Goal: Task Accomplishment & Management: Complete application form

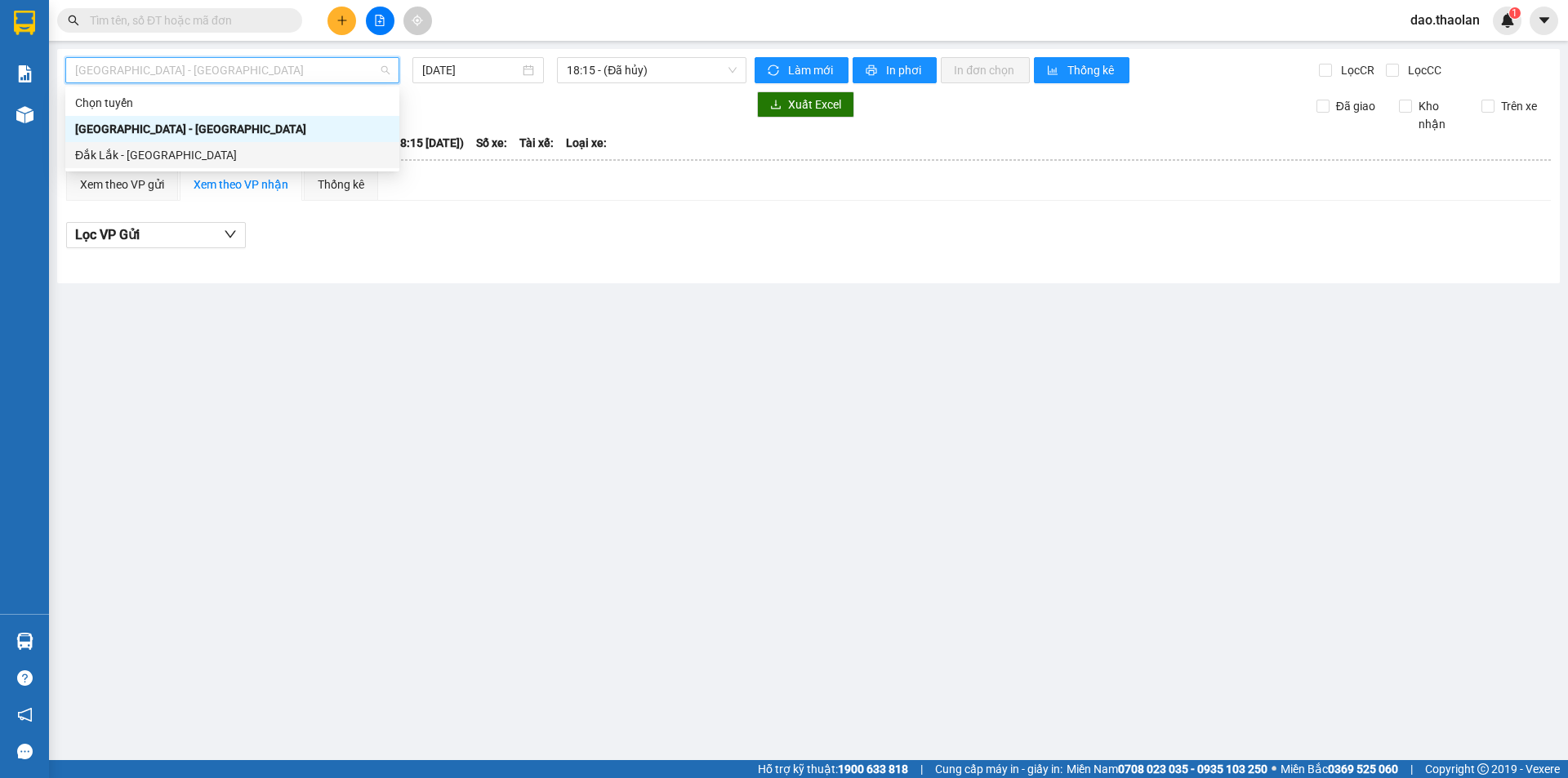
click at [245, 161] on div "Đắk Lắk - [GEOGRAPHIC_DATA]" at bounding box center [231, 155] width 314 height 18
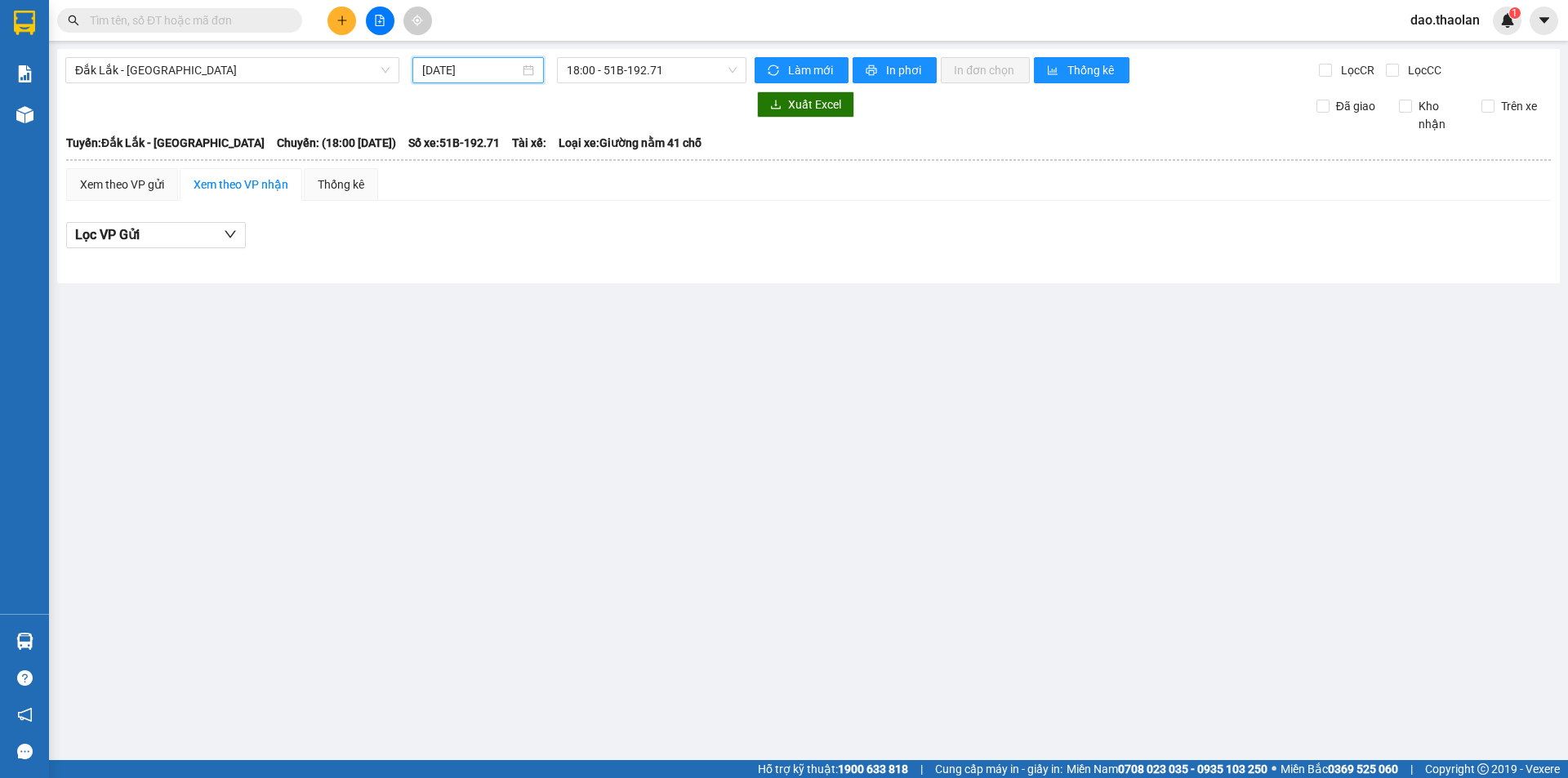
click at [458, 71] on input "[DATE]" at bounding box center [470, 70] width 97 height 18
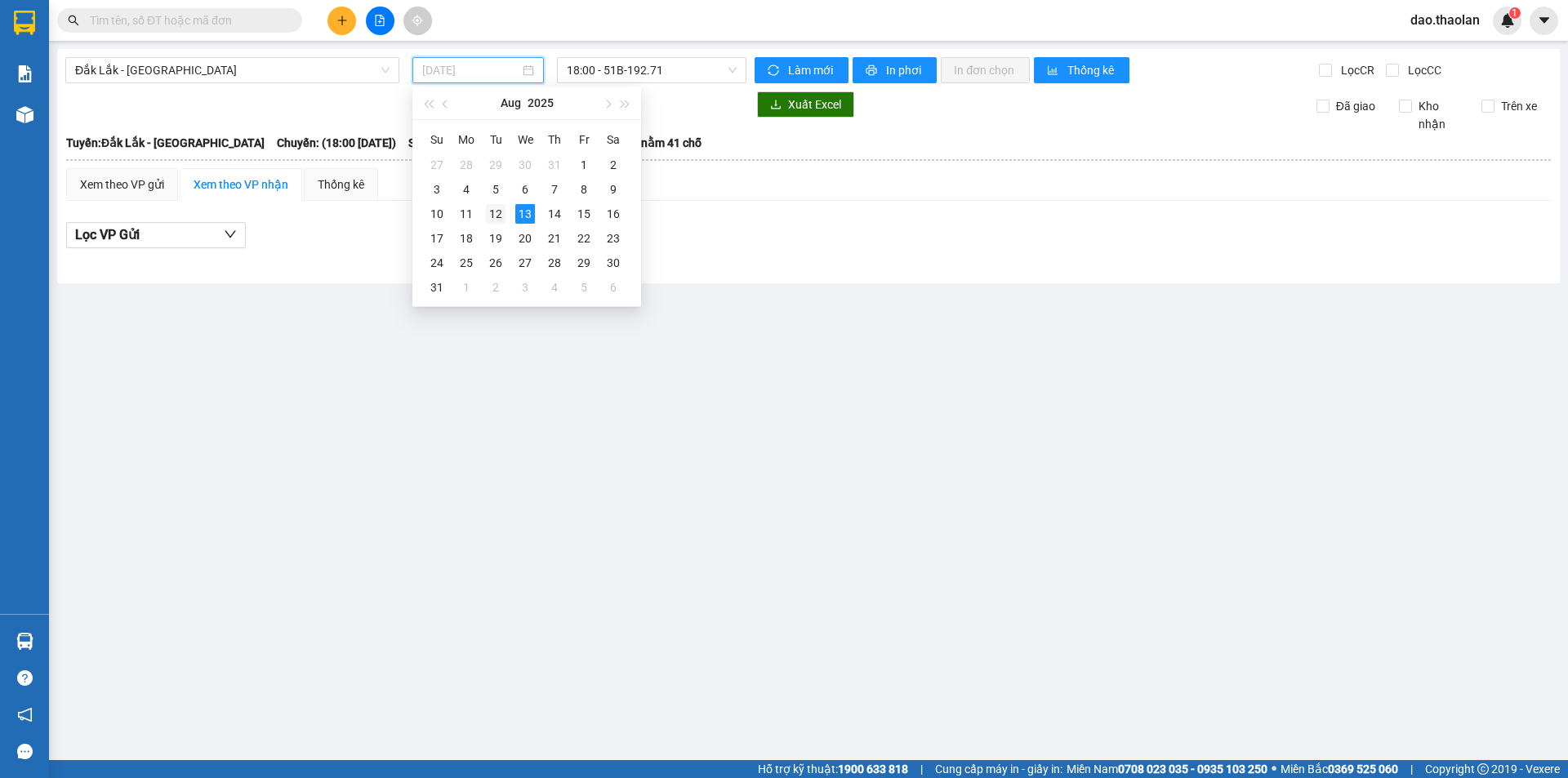
click at [497, 214] on div "12" at bounding box center [496, 214] width 20 height 20
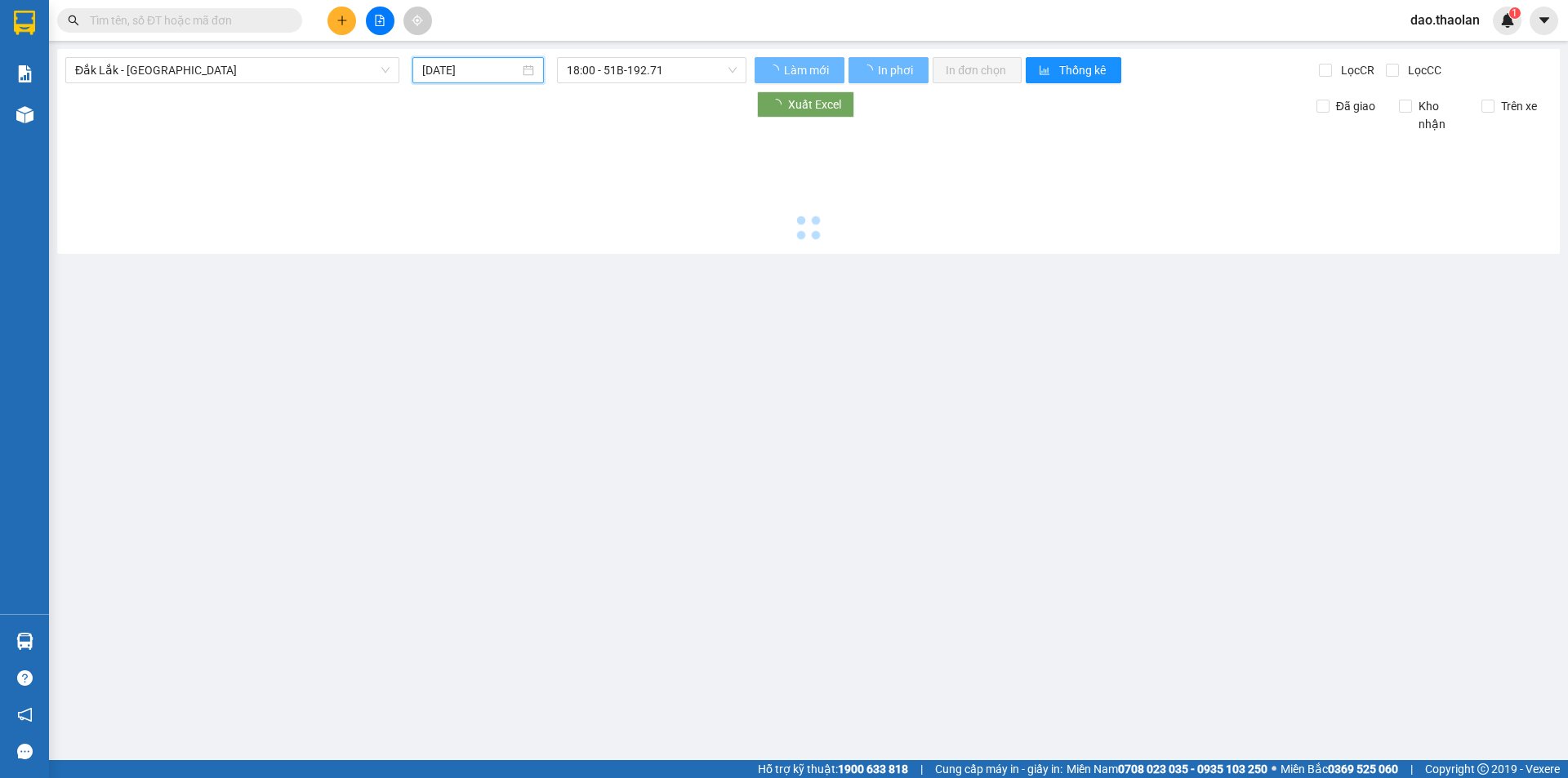
type input "[DATE]"
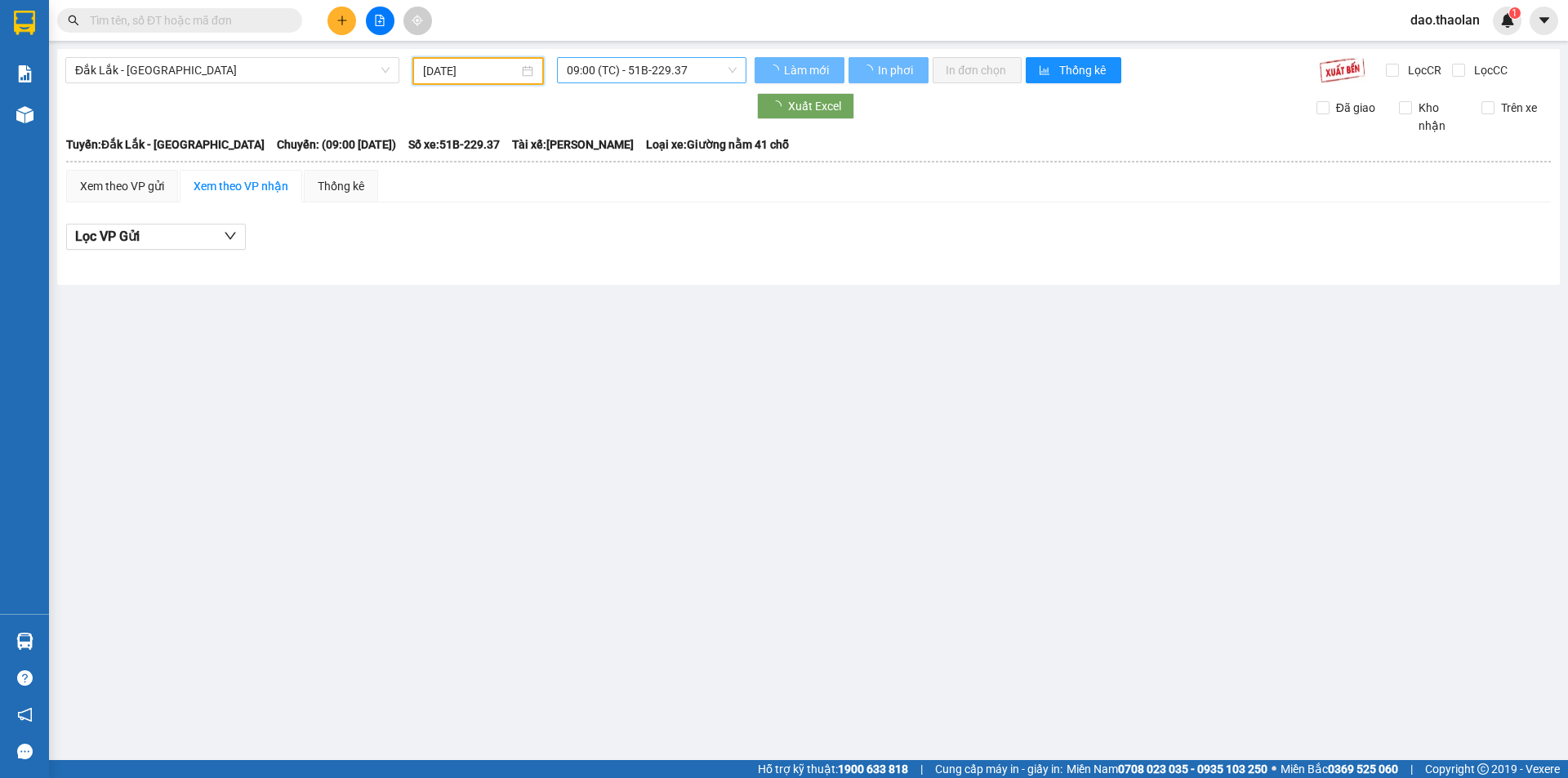
click at [623, 65] on span "09:00 (TC) - 51B-229.37" at bounding box center [651, 70] width 169 height 25
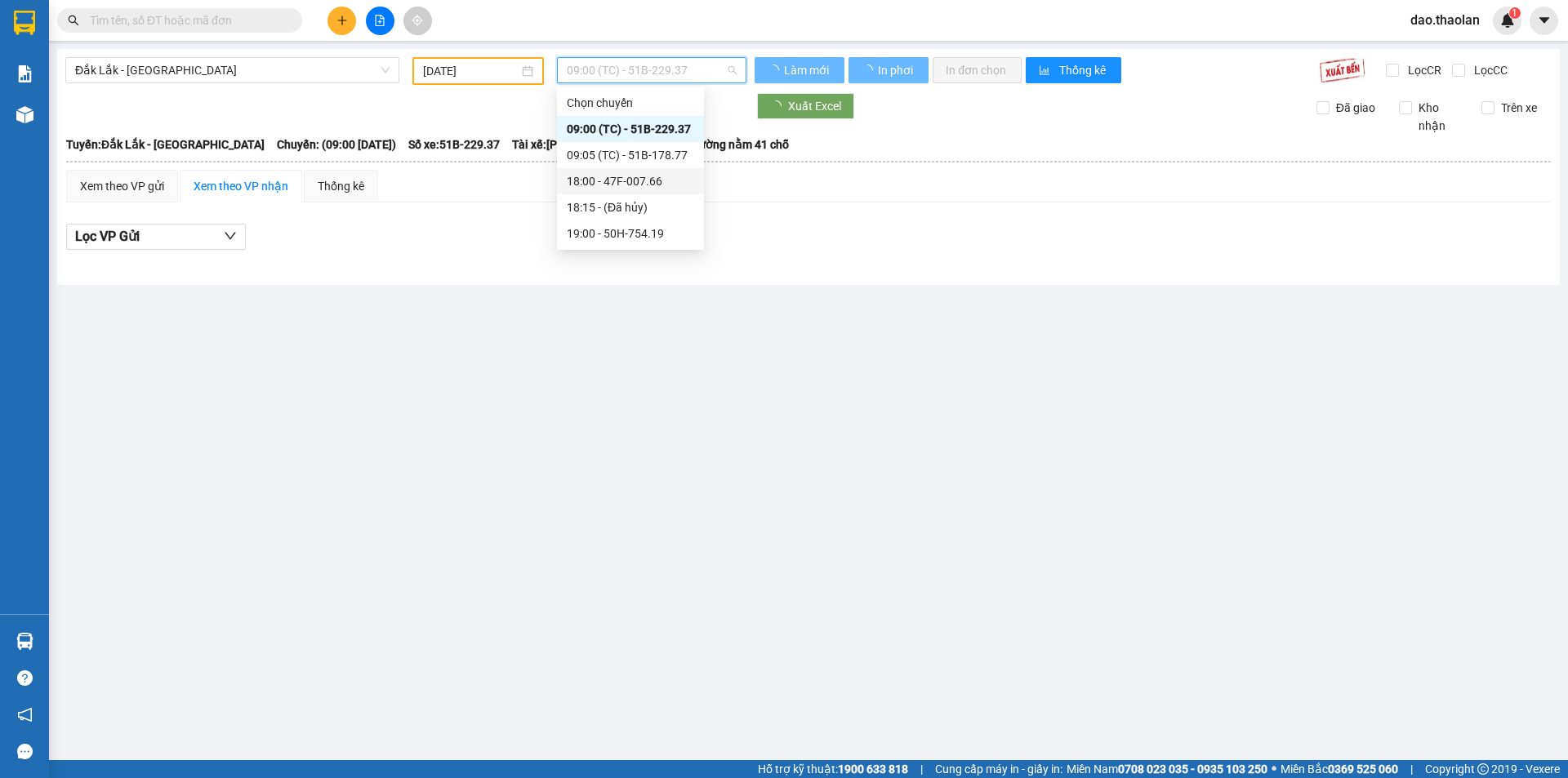
click at [641, 173] on div "18:00 - 47F-007.66" at bounding box center [630, 181] width 128 height 18
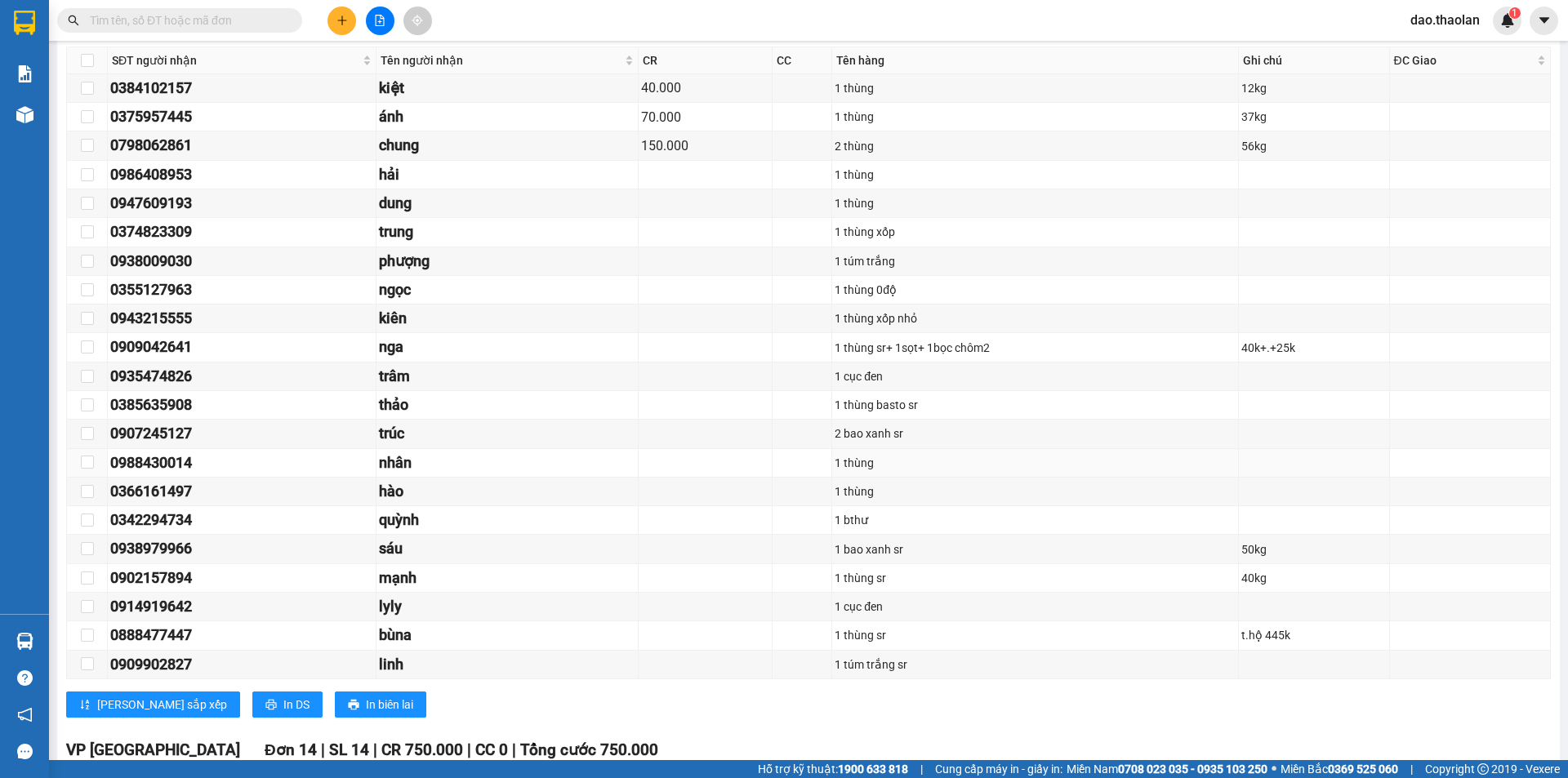
scroll to position [3265, 0]
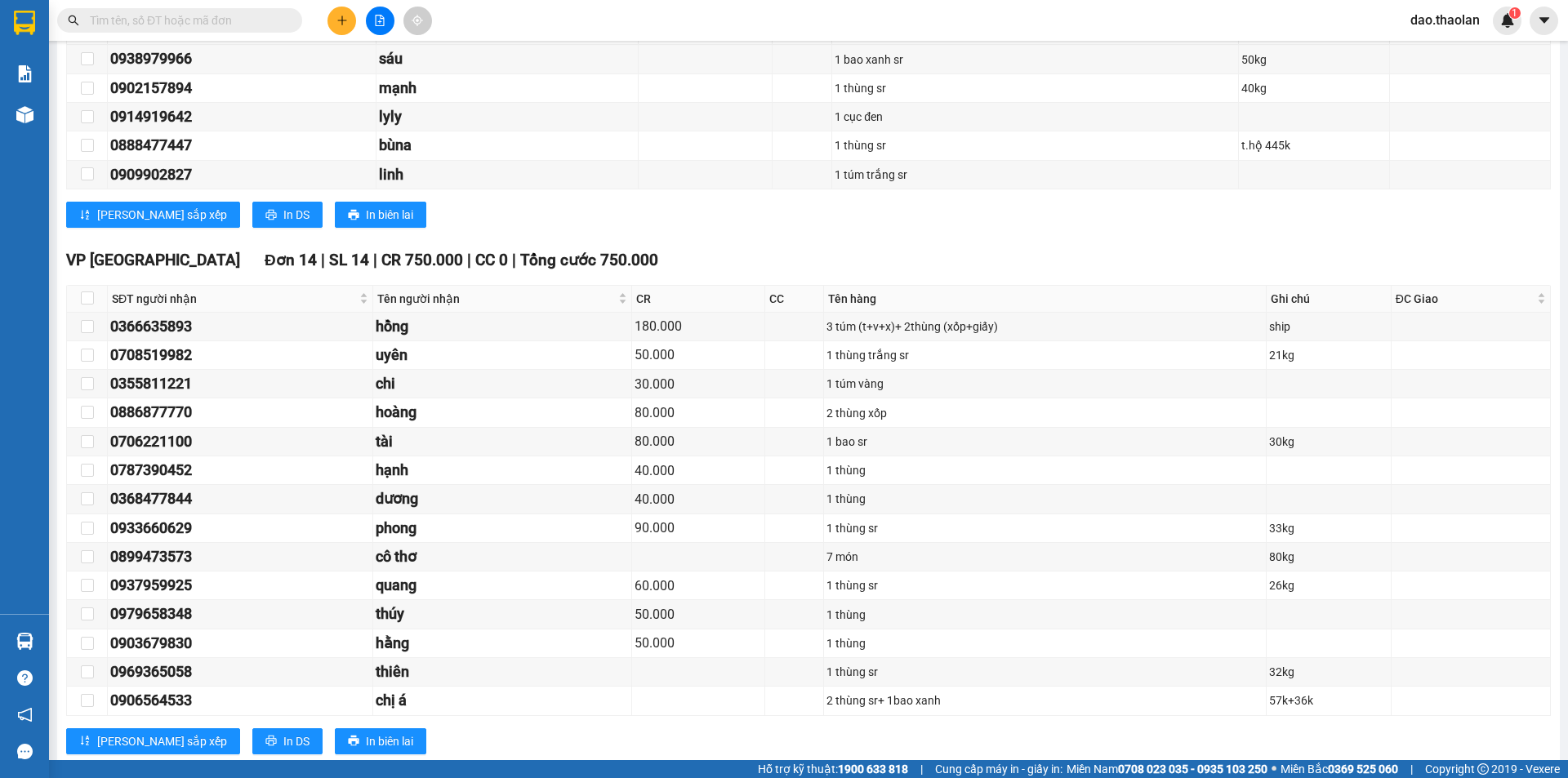
click at [286, 13] on span at bounding box center [291, 21] width 10 height 18
click at [281, 26] on input "text" at bounding box center [186, 21] width 192 height 18
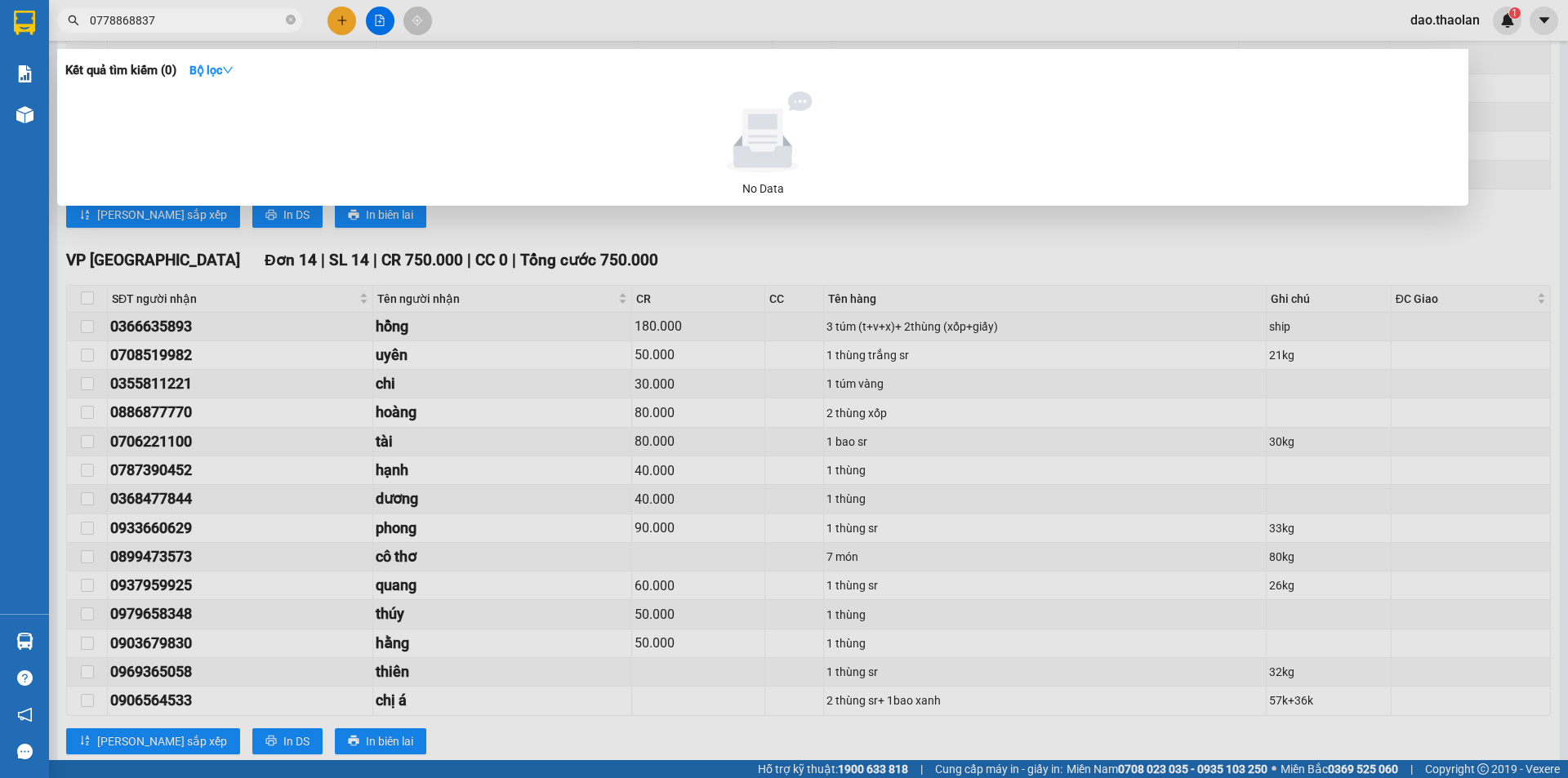
type input "0778868837"
click at [651, 25] on div at bounding box center [784, 389] width 1568 height 778
click at [286, 20] on icon "close-circle" at bounding box center [291, 19] width 10 height 10
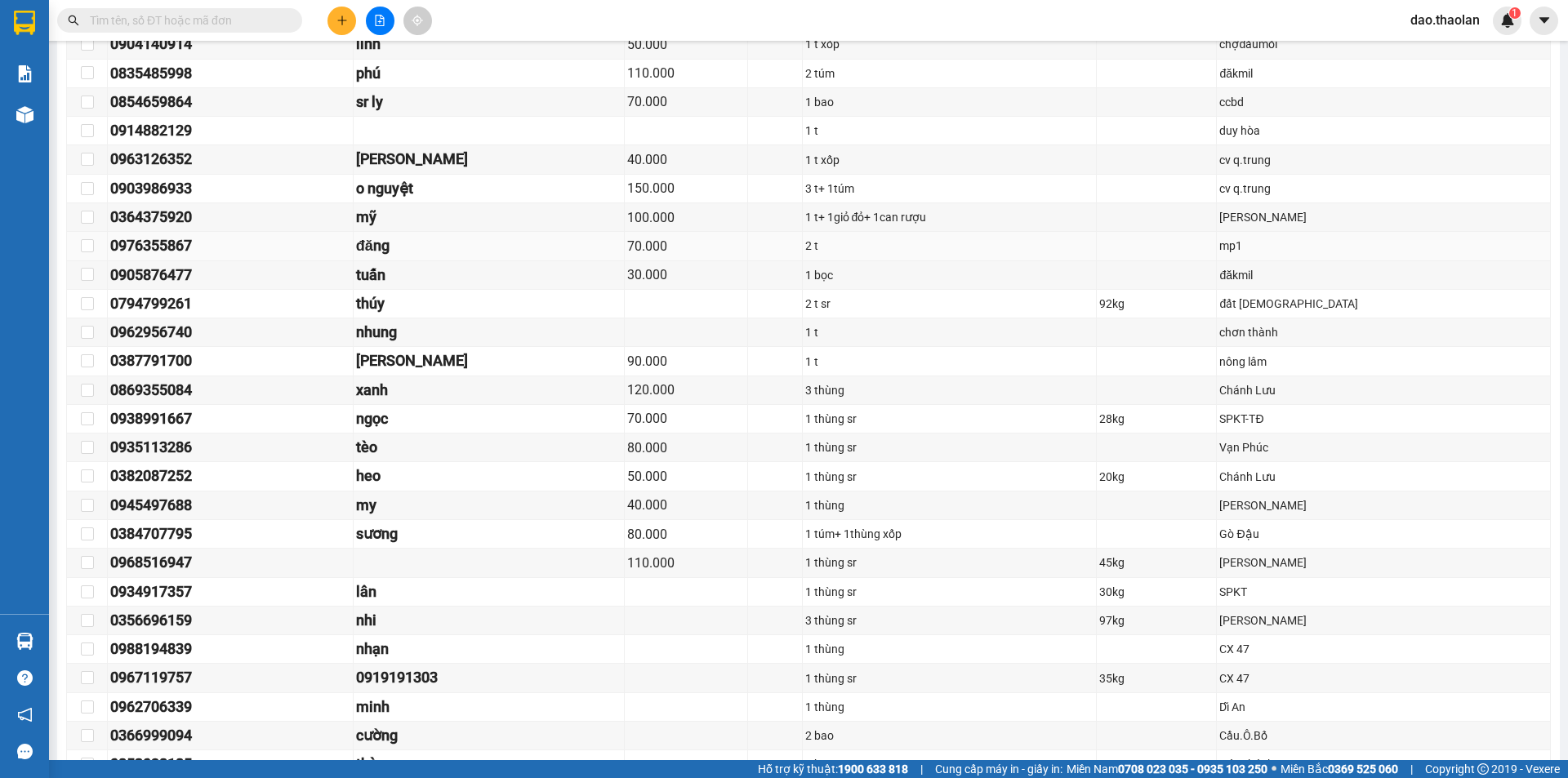
scroll to position [0, 0]
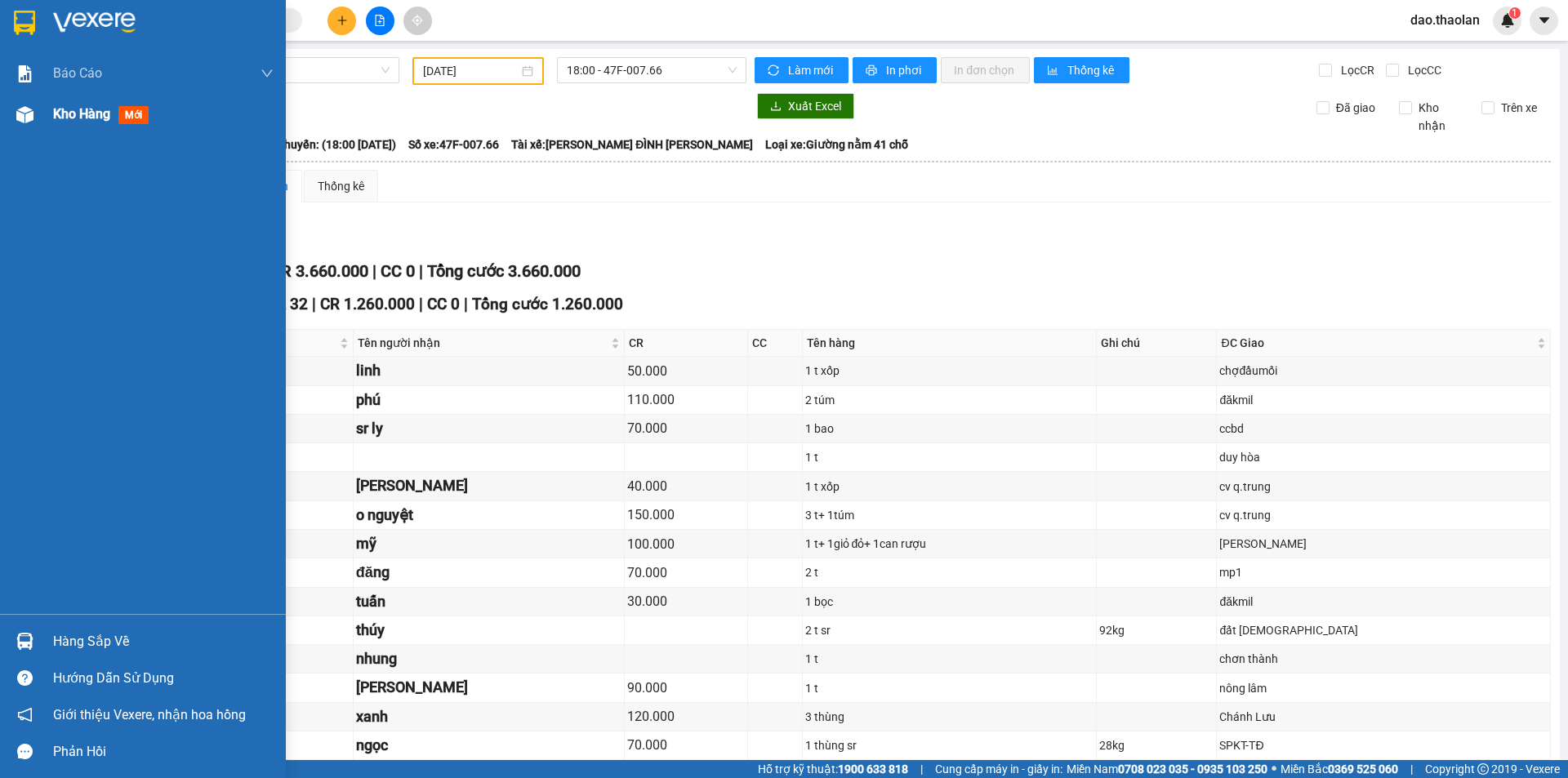
click at [42, 117] on div "Kho hàng mới" at bounding box center [143, 114] width 286 height 41
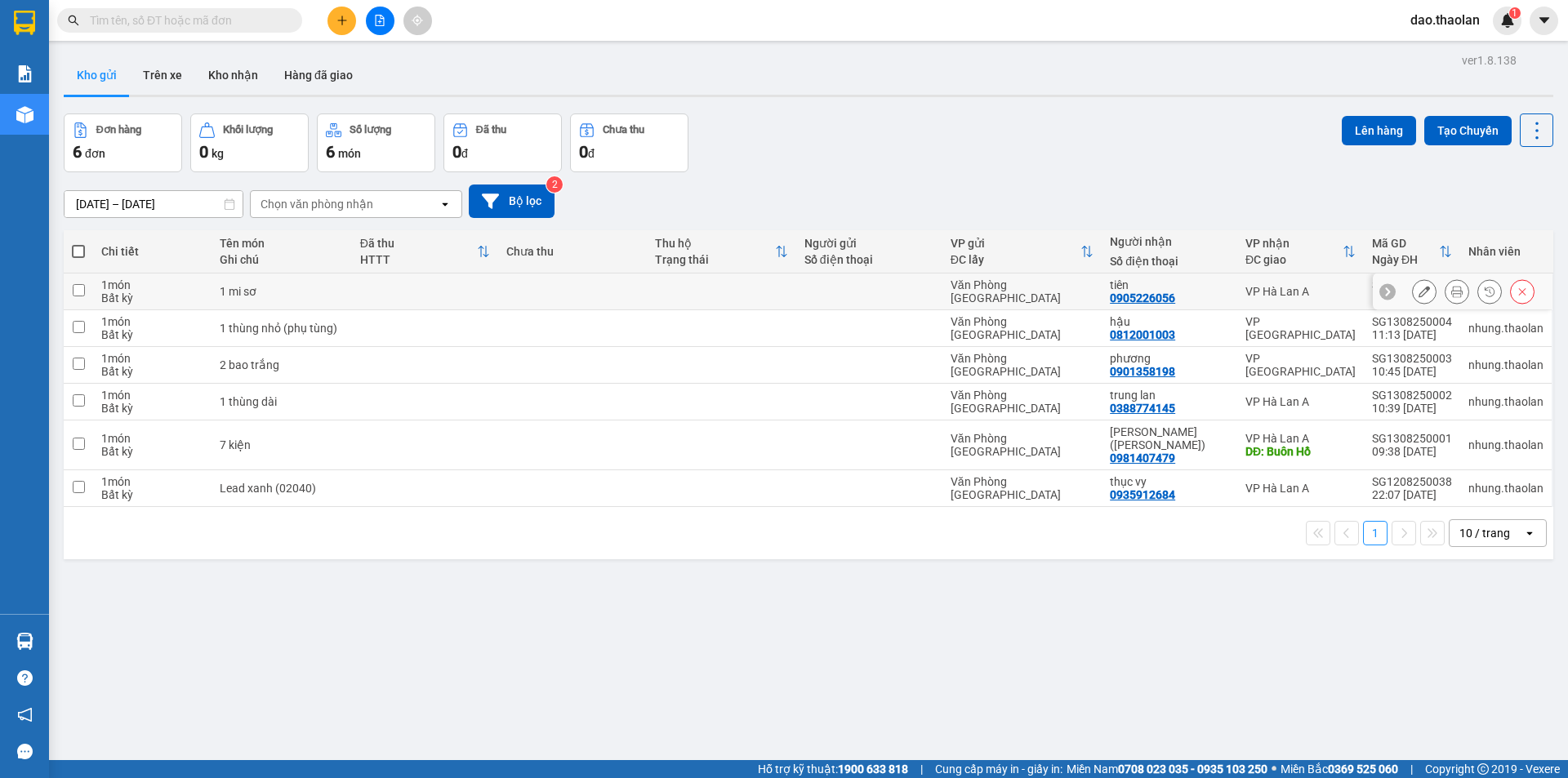
click at [1422, 291] on button at bounding box center [1423, 292] width 23 height 28
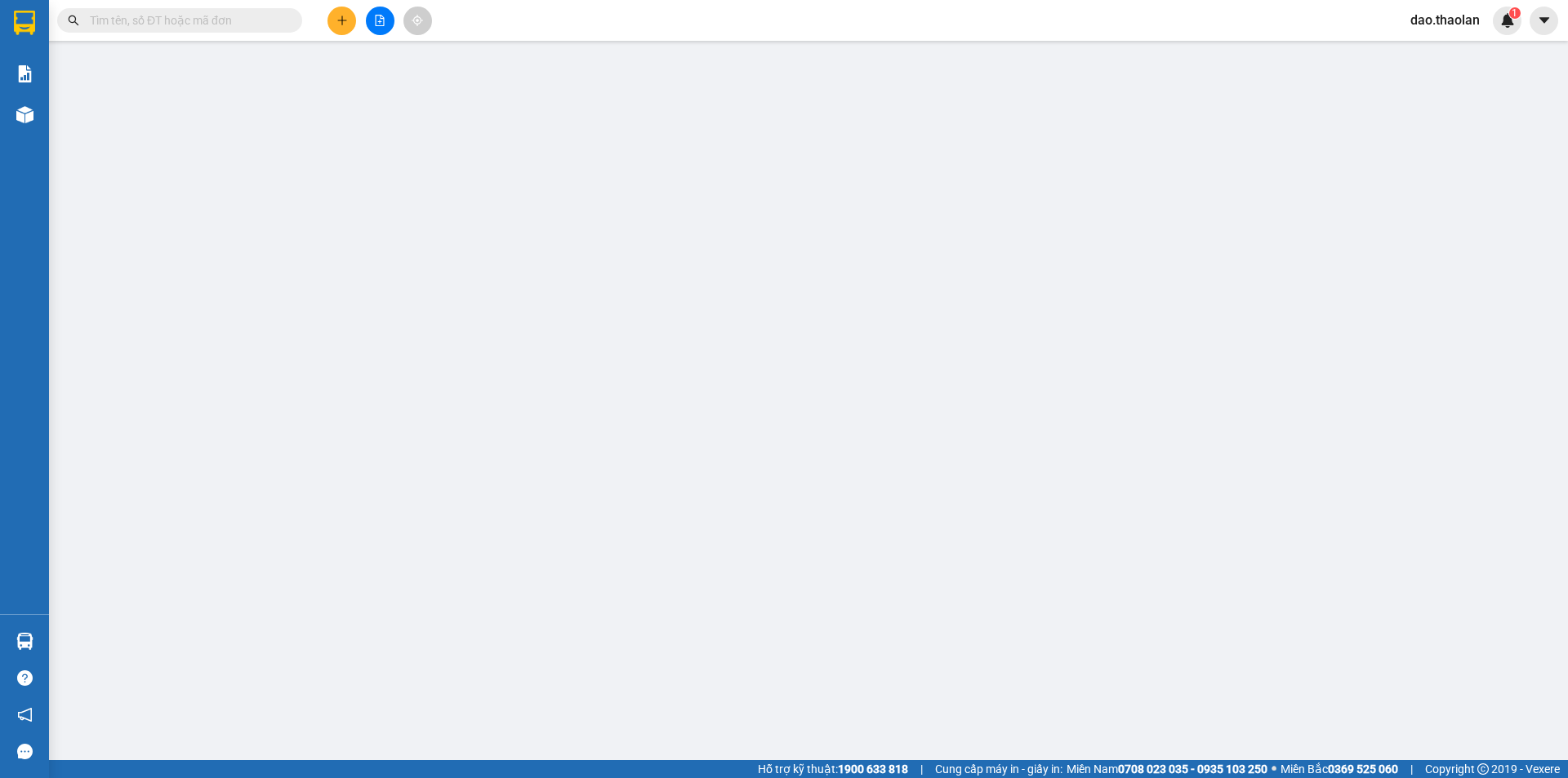
type input "0905226056"
type input "tiên"
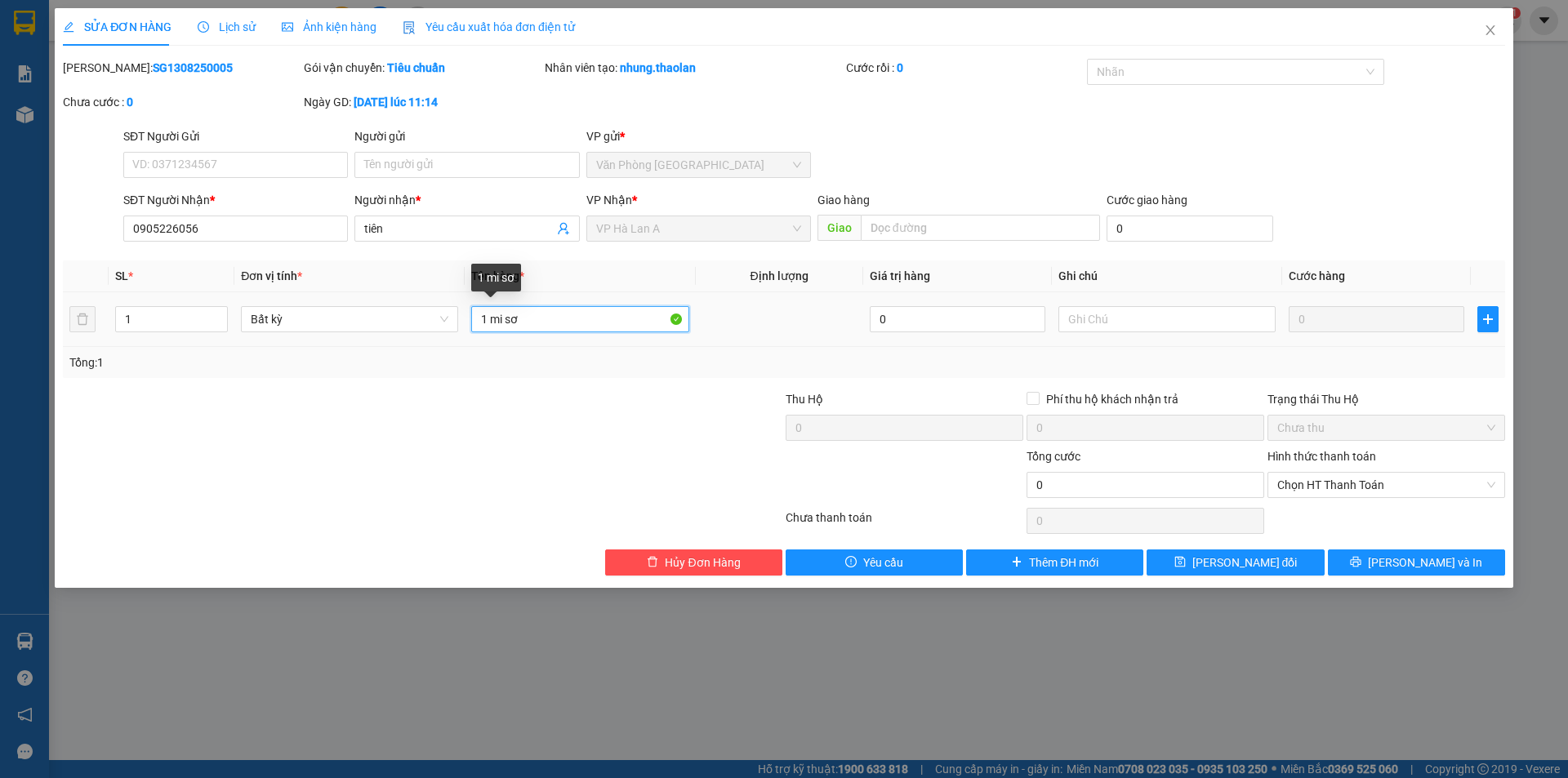
click at [505, 324] on input "1 mi sơ" at bounding box center [579, 319] width 217 height 26
type input "1 misơ"
click at [1219, 557] on span "[PERSON_NAME] đổi" at bounding box center [1245, 563] width 106 height 18
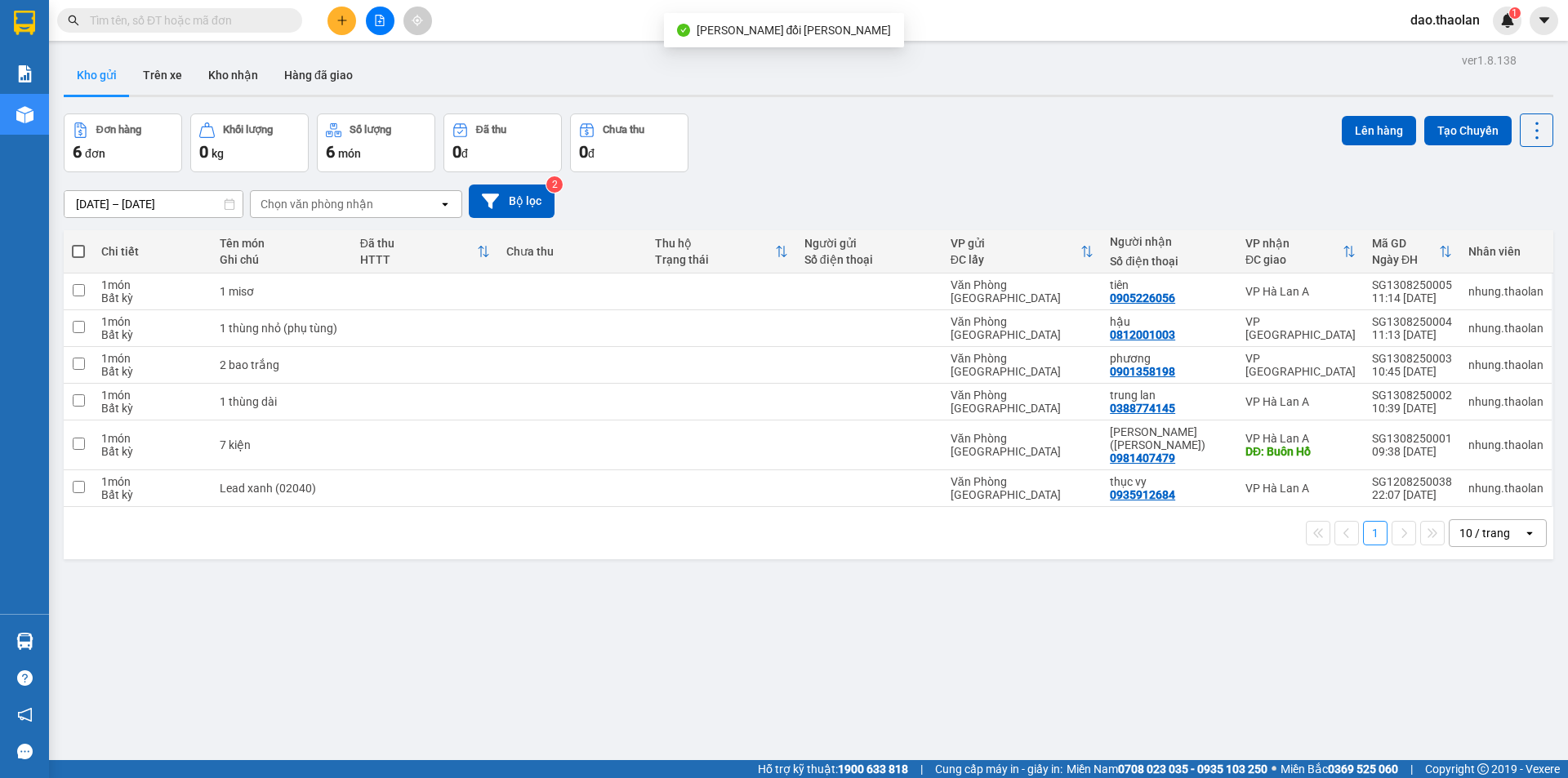
click at [1487, 525] on div "10 / trang" at bounding box center [1484, 533] width 51 height 16
click at [1489, 706] on span "100 / trang" at bounding box center [1479, 701] width 59 height 16
click at [159, 205] on input "[DATE] – [DATE]" at bounding box center [153, 204] width 178 height 26
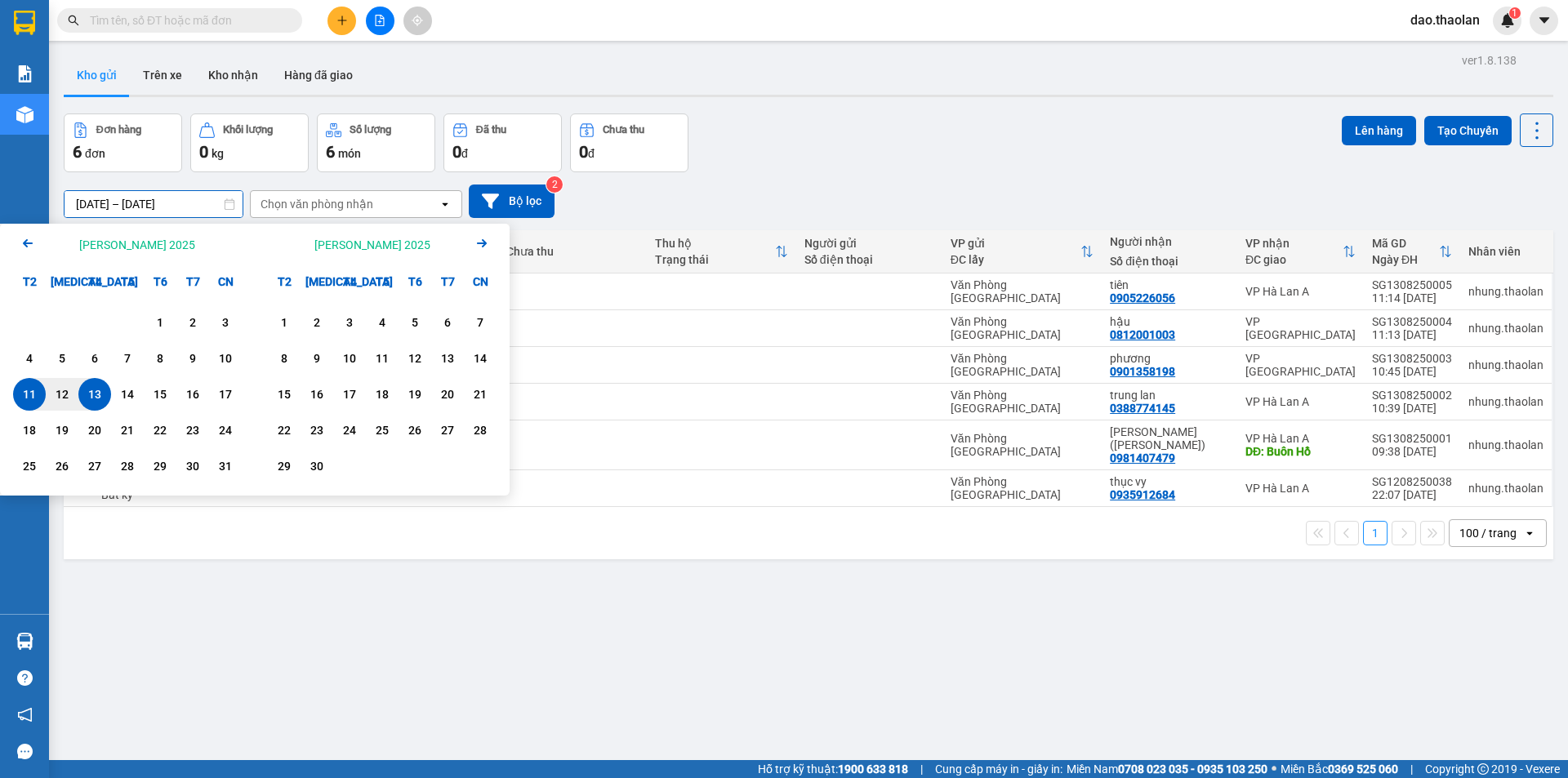
drag, startPoint x: 24, startPoint y: 233, endPoint x: 38, endPoint y: 240, distance: 15.7
click at [24, 238] on icon "Arrow Left" at bounding box center [28, 243] width 20 height 20
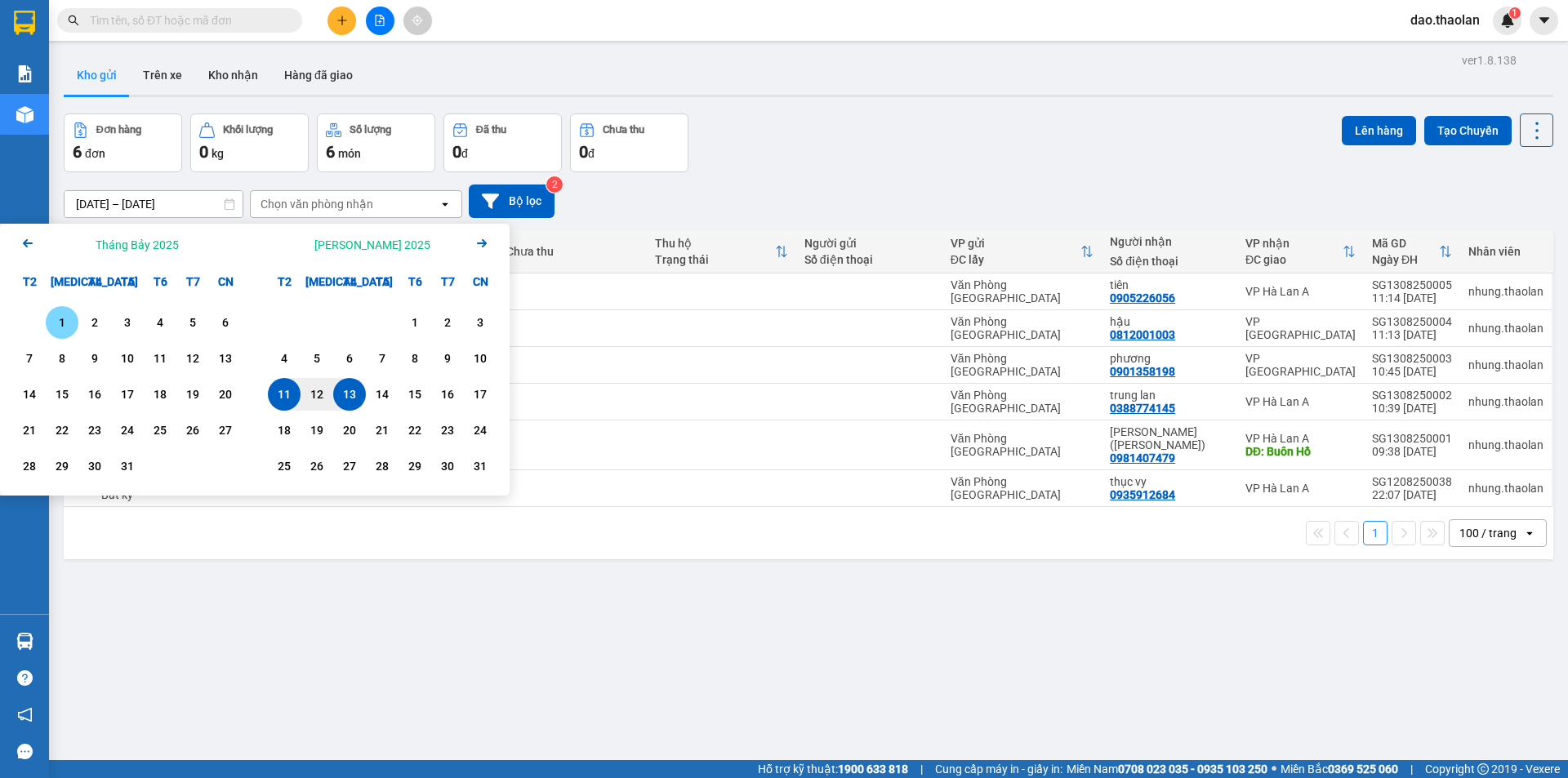
click at [76, 324] on div "1" at bounding box center [62, 322] width 33 height 33
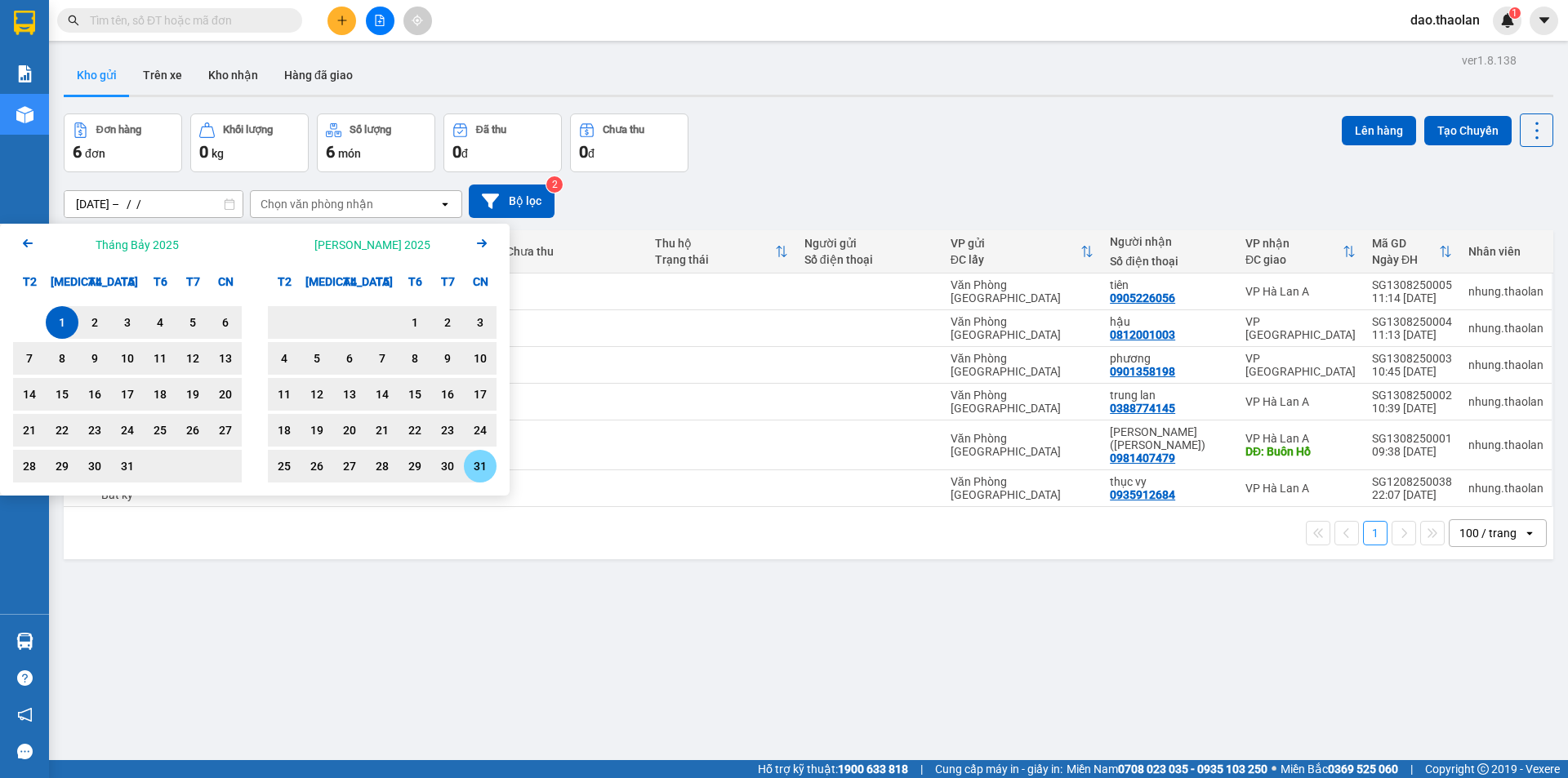
click at [493, 465] on div "31" at bounding box center [480, 466] width 33 height 33
type input "[DATE] – [DATE]"
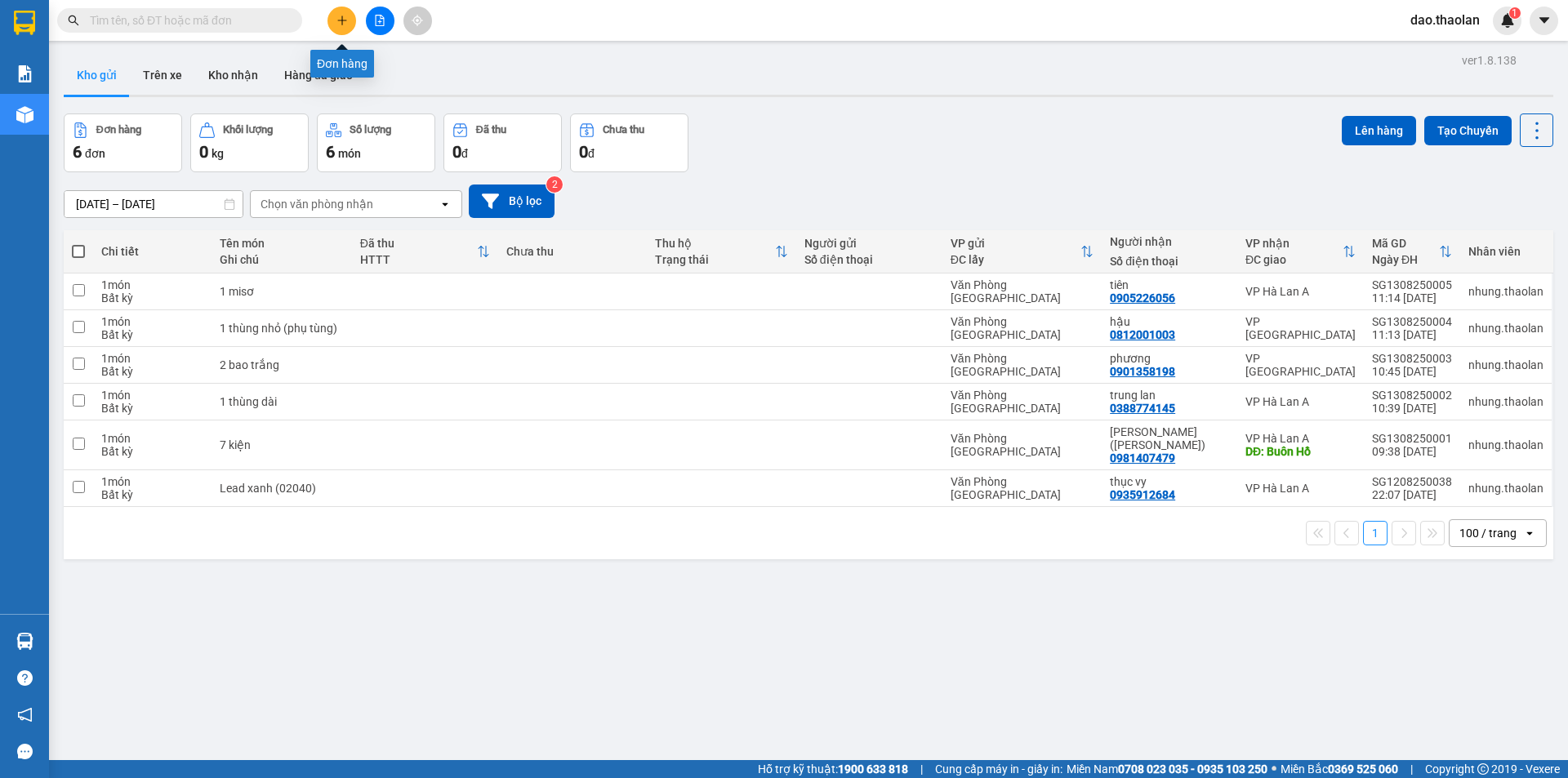
click at [346, 29] on button at bounding box center [341, 20] width 28 height 28
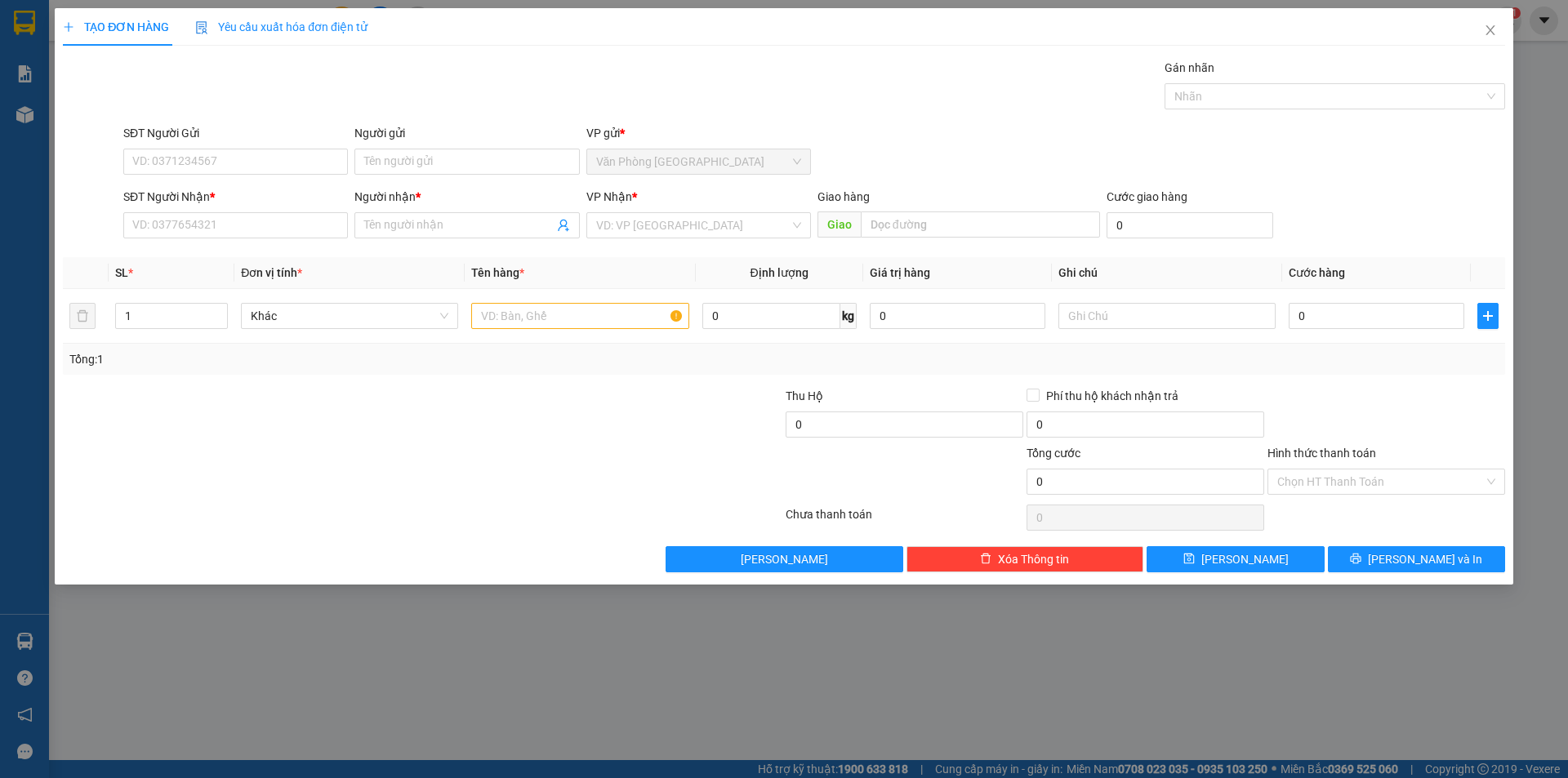
click at [170, 239] on div "SĐT Người Nhận * VD: 0377654321" at bounding box center [235, 216] width 224 height 57
click at [205, 225] on input "SĐT Người Nhận *" at bounding box center [235, 225] width 224 height 26
click at [576, 335] on td at bounding box center [579, 316] width 231 height 55
click at [571, 320] on input "1" at bounding box center [579, 315] width 217 height 26
type input "1 kiện nilong"
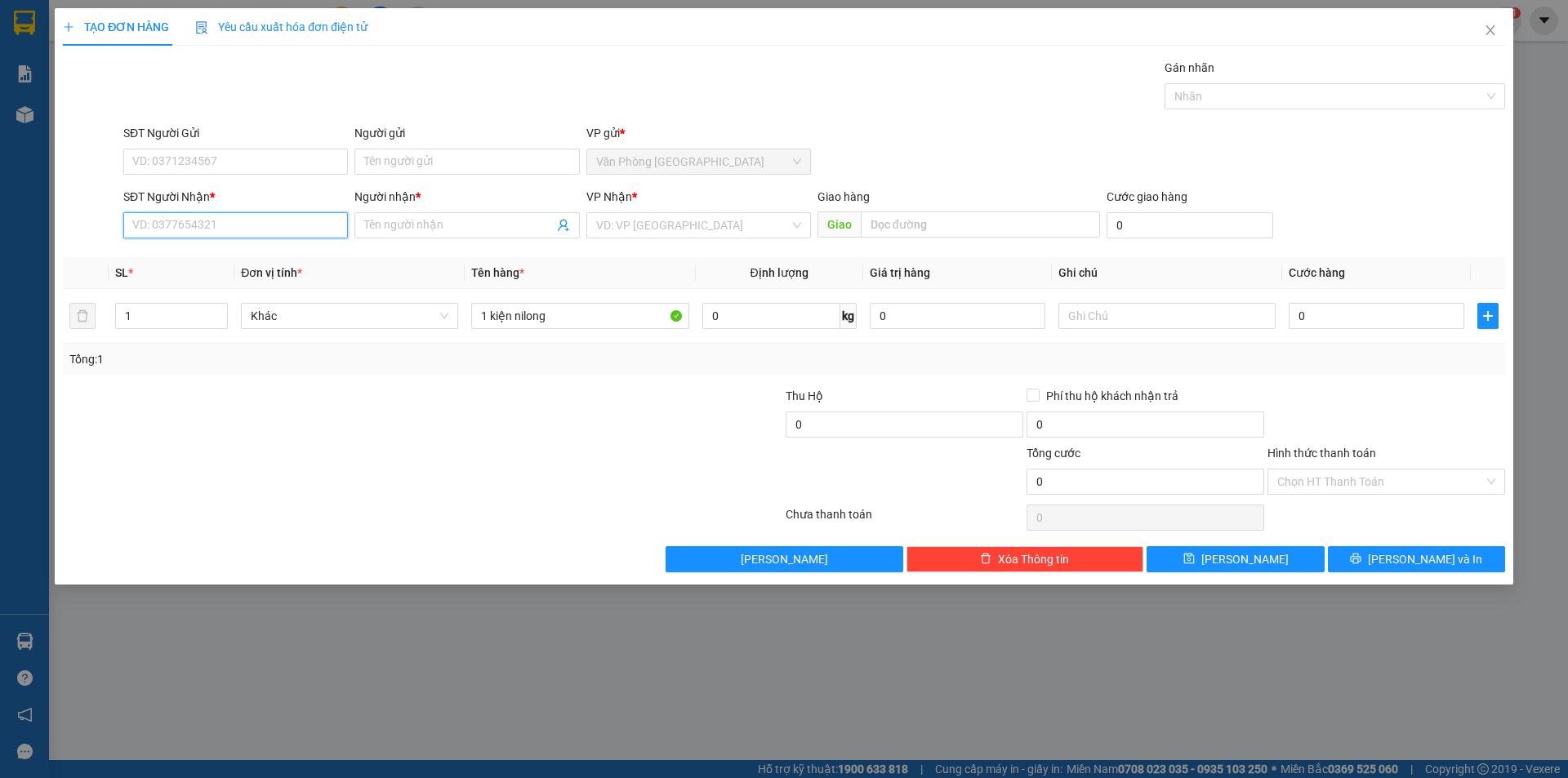
click at [248, 221] on input "SĐT Người Nhận *" at bounding box center [235, 225] width 224 height 26
click at [260, 255] on div "0843643647 - việt" at bounding box center [235, 258] width 205 height 18
type input "0843643647"
type input "việt"
type input "Châu Sơn"
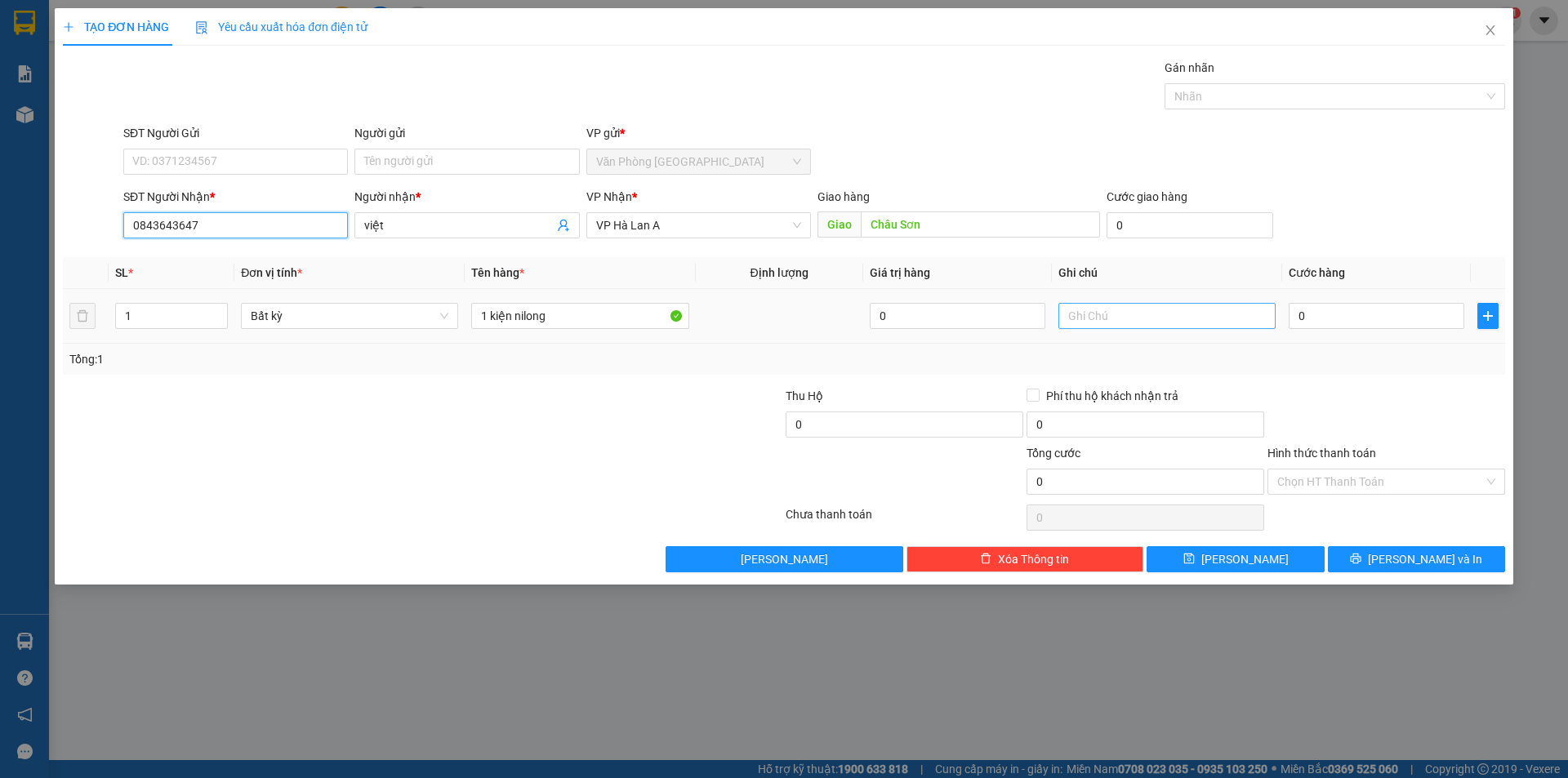
type input "0843643647"
click at [1257, 307] on input "text" at bounding box center [1166, 315] width 217 height 26
click at [1405, 559] on span "[PERSON_NAME] và In" at bounding box center [1424, 559] width 114 height 18
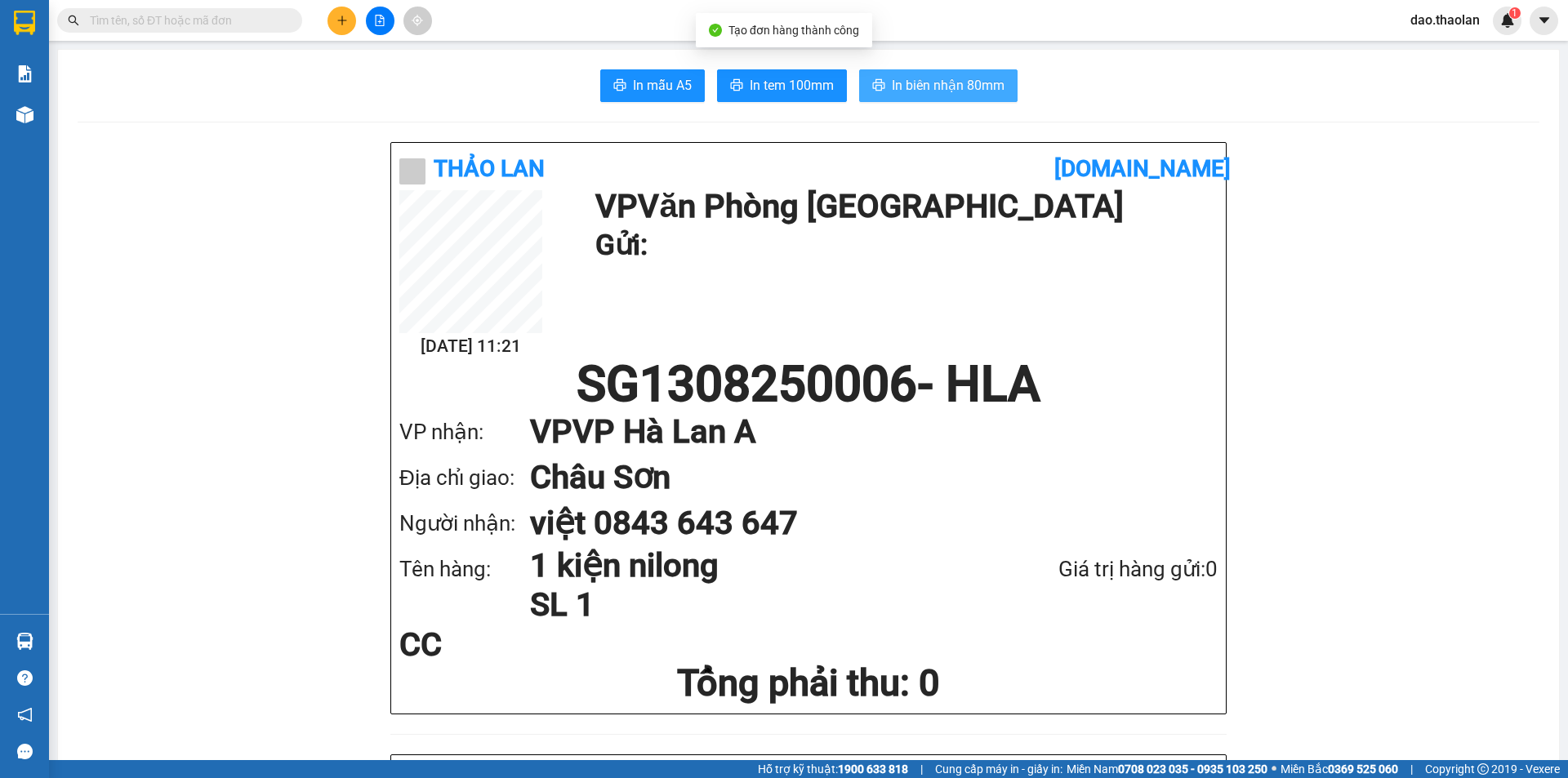
click at [906, 86] on span "In biên nhận 80mm" at bounding box center [948, 85] width 113 height 20
click at [156, 22] on input "text" at bounding box center [186, 21] width 192 height 18
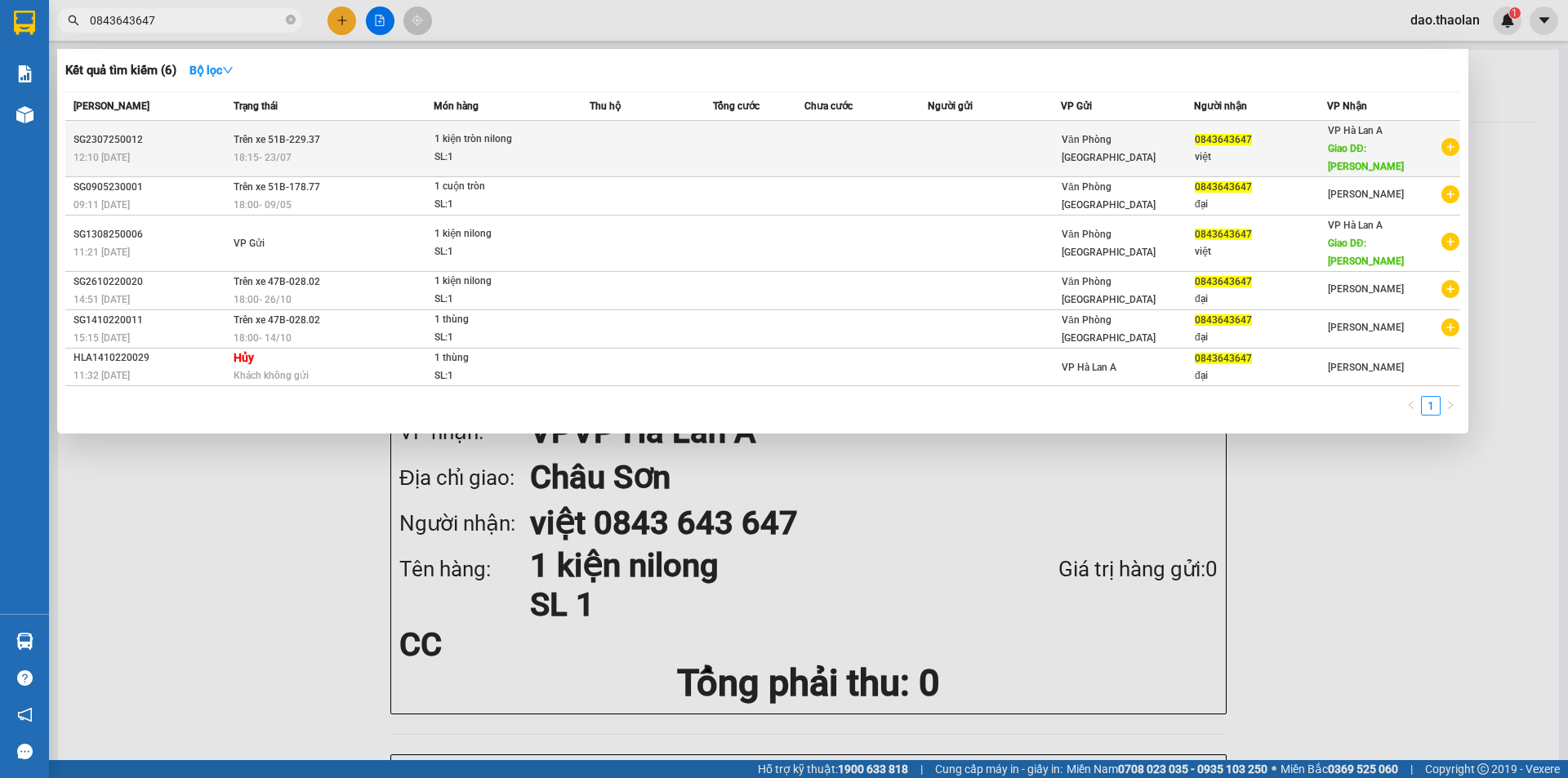
type input "0843643647"
click at [613, 130] on td at bounding box center [651, 149] width 122 height 56
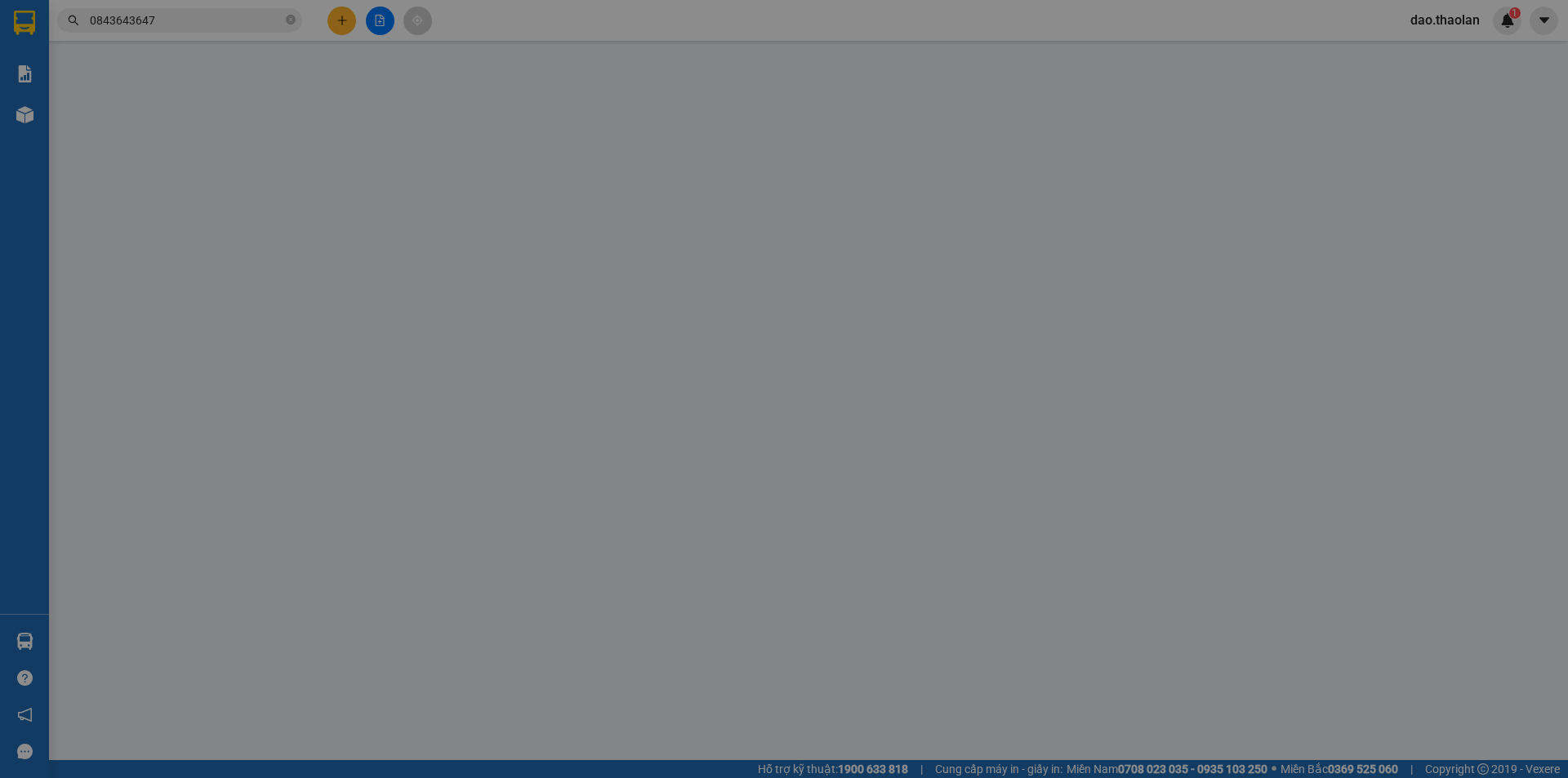
type input "0843643647"
type input "việt"
type input "Châu Sơn"
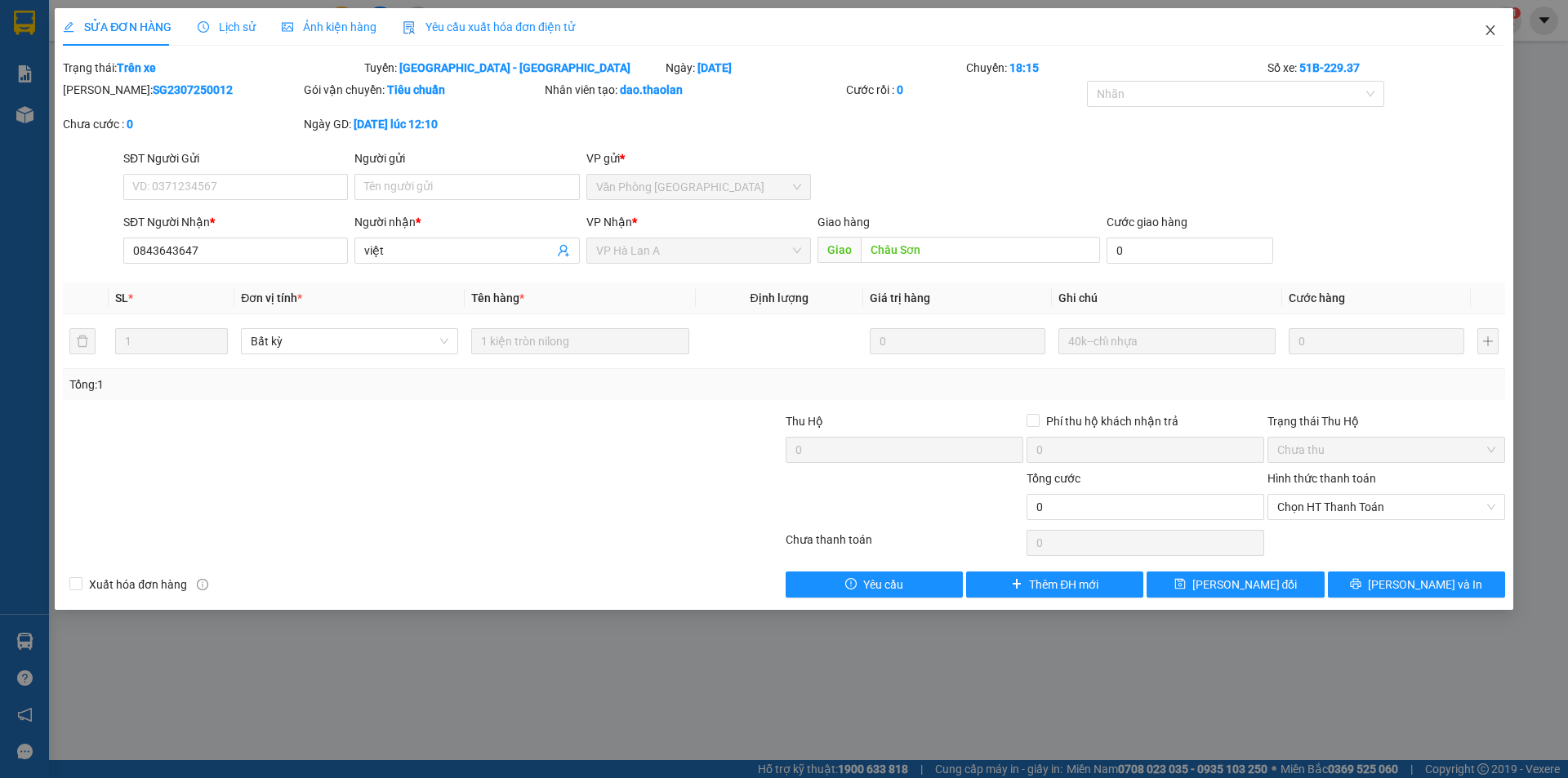
click at [1481, 36] on span "Close" at bounding box center [1490, 31] width 46 height 46
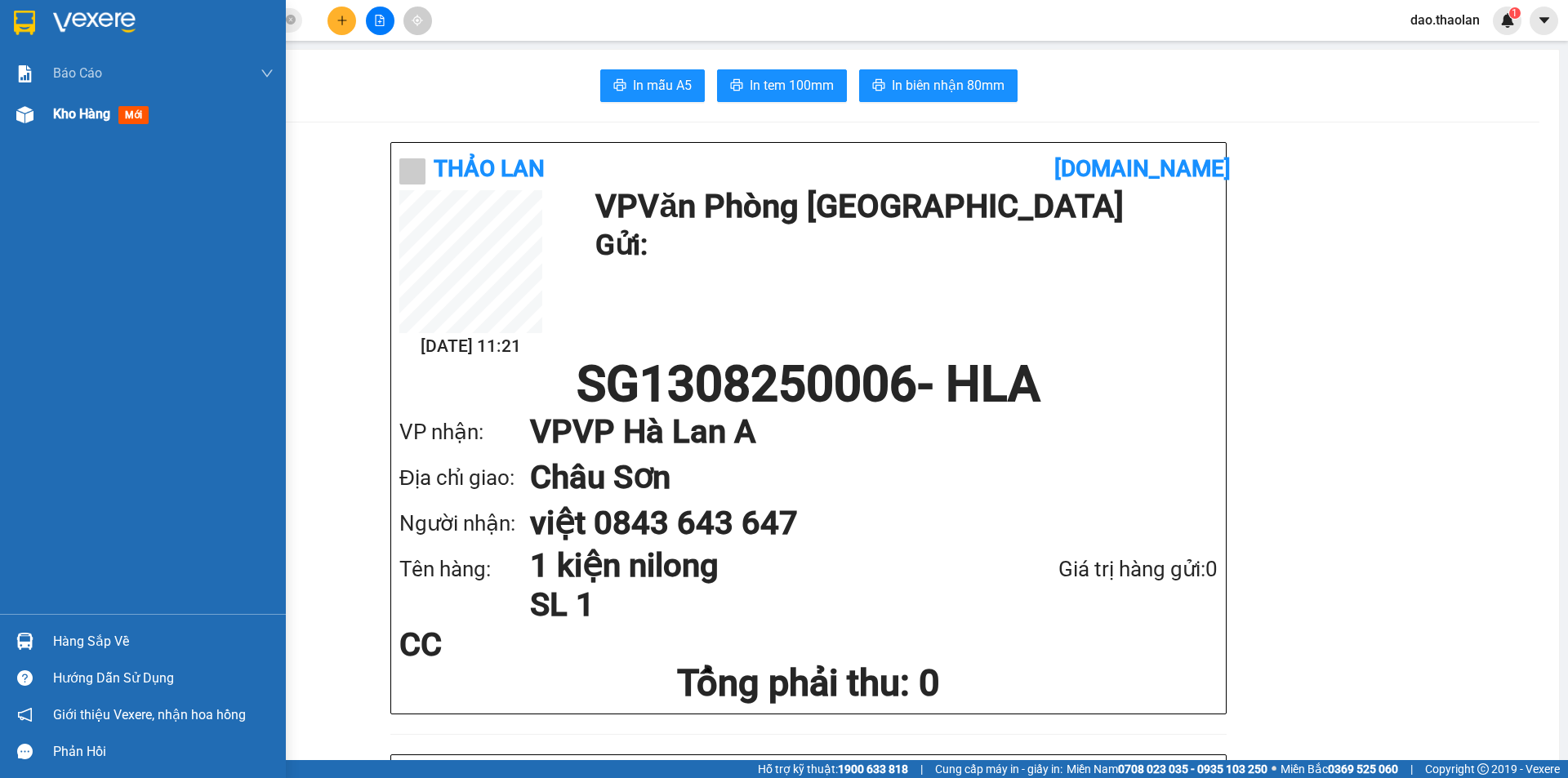
click at [14, 124] on div at bounding box center [25, 114] width 28 height 28
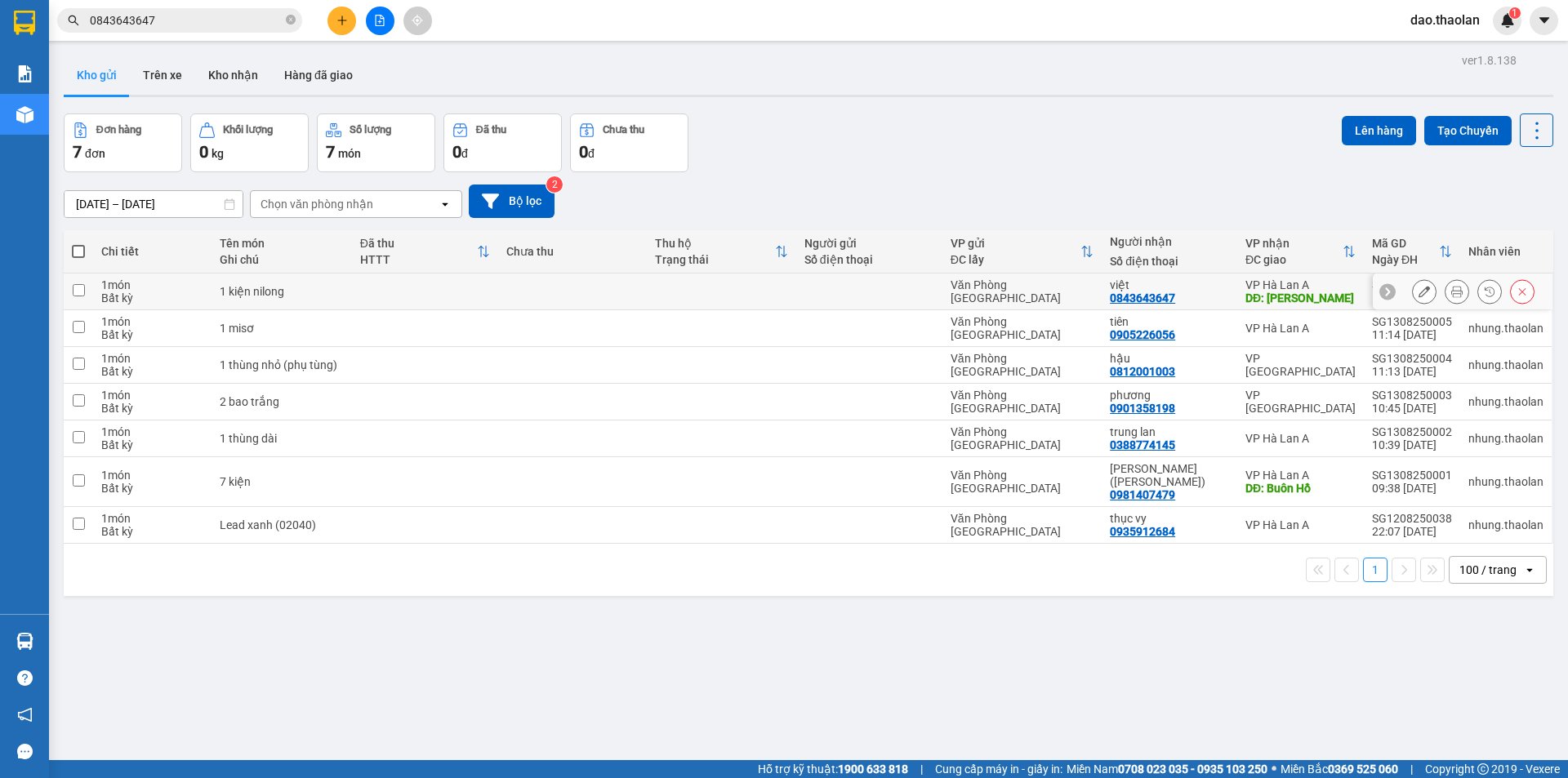
click at [1419, 292] on icon at bounding box center [1424, 292] width 12 height 12
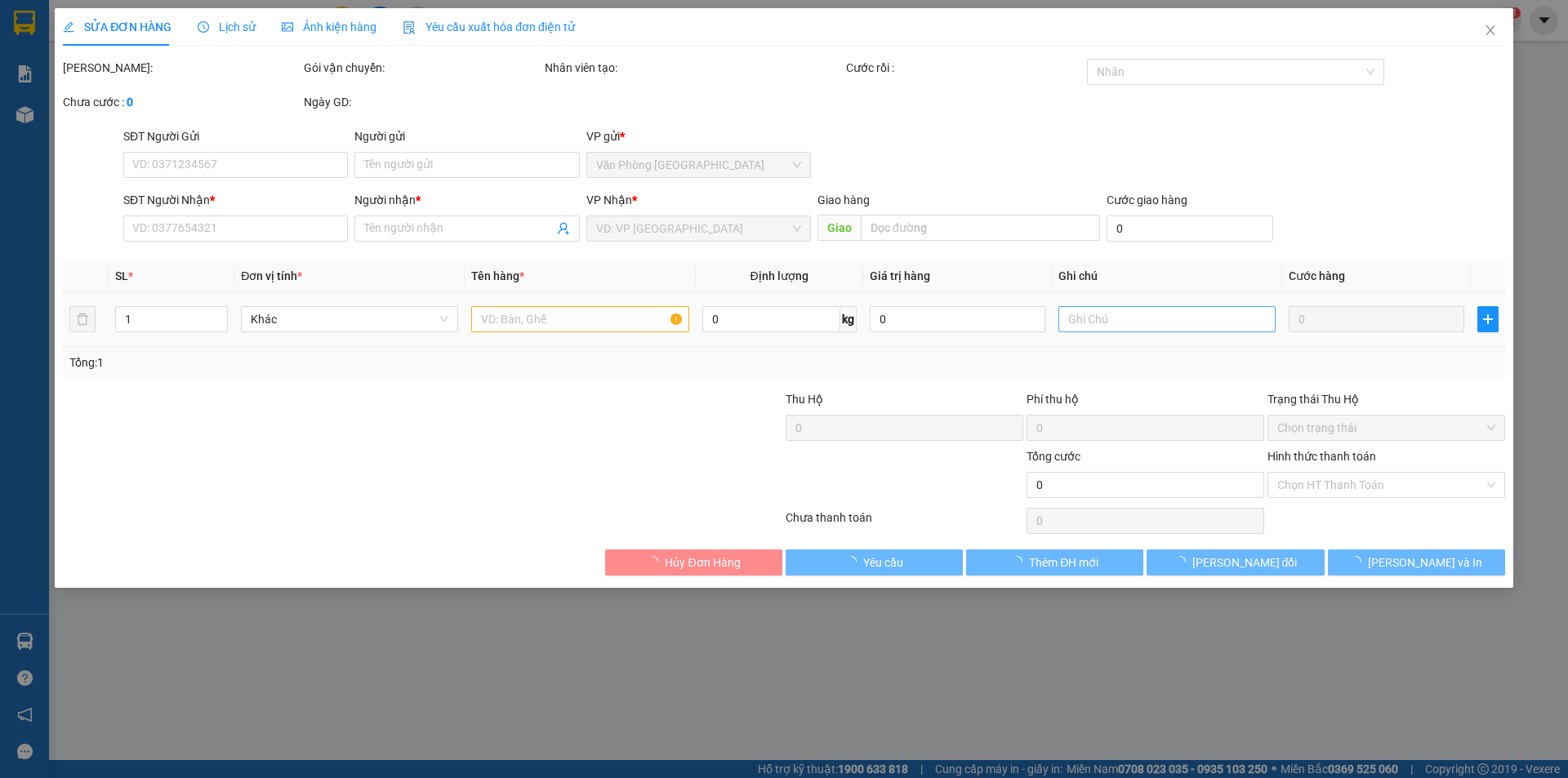
type input "0843643647"
type input "việt"
type input "Châu Sơn"
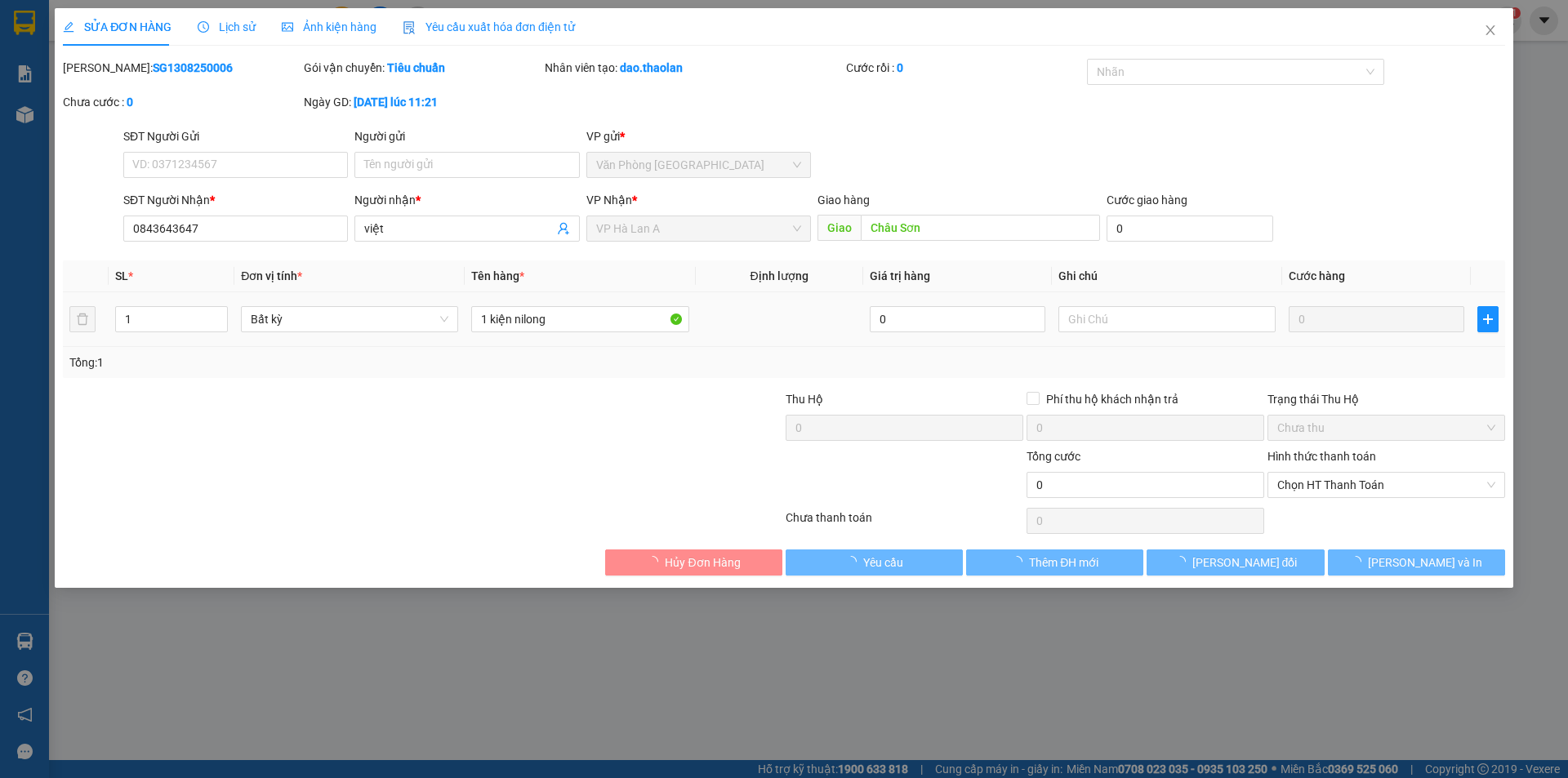
click at [1084, 325] on input "text" at bounding box center [1166, 319] width 217 height 26
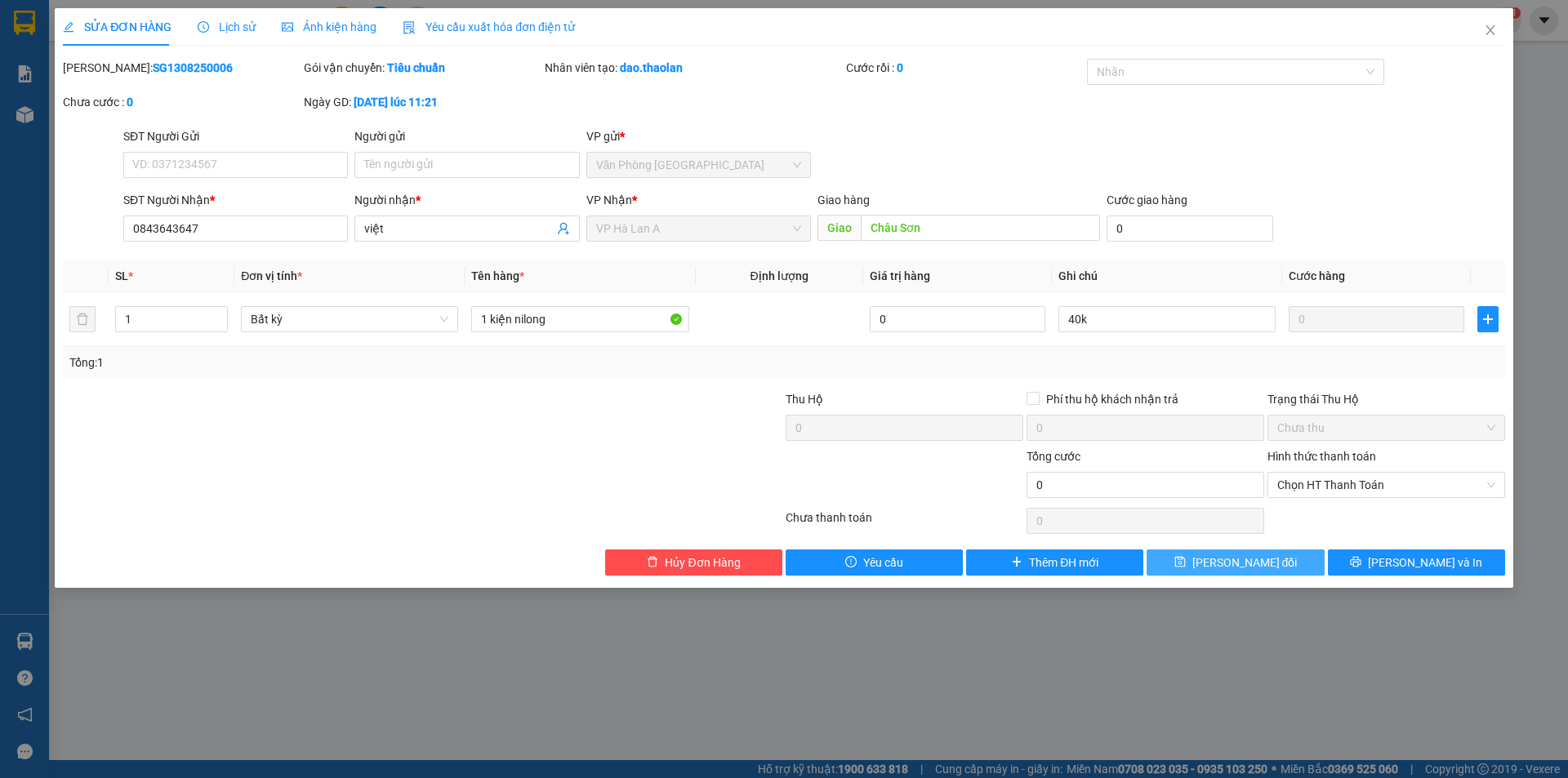
type input "40k"
click at [1227, 564] on span "[PERSON_NAME] đổi" at bounding box center [1245, 563] width 106 height 18
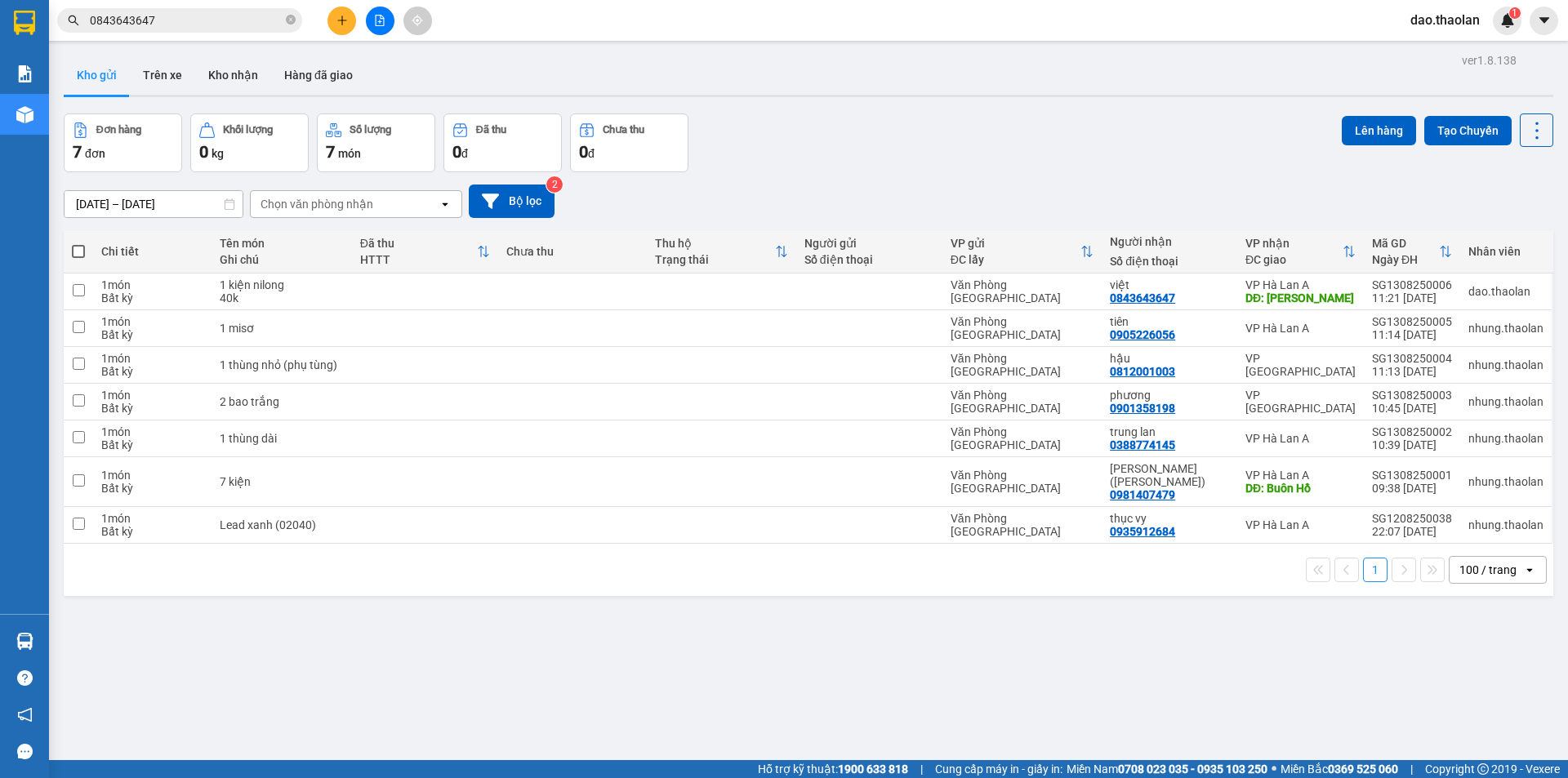
click at [346, 21] on button at bounding box center [341, 20] width 28 height 28
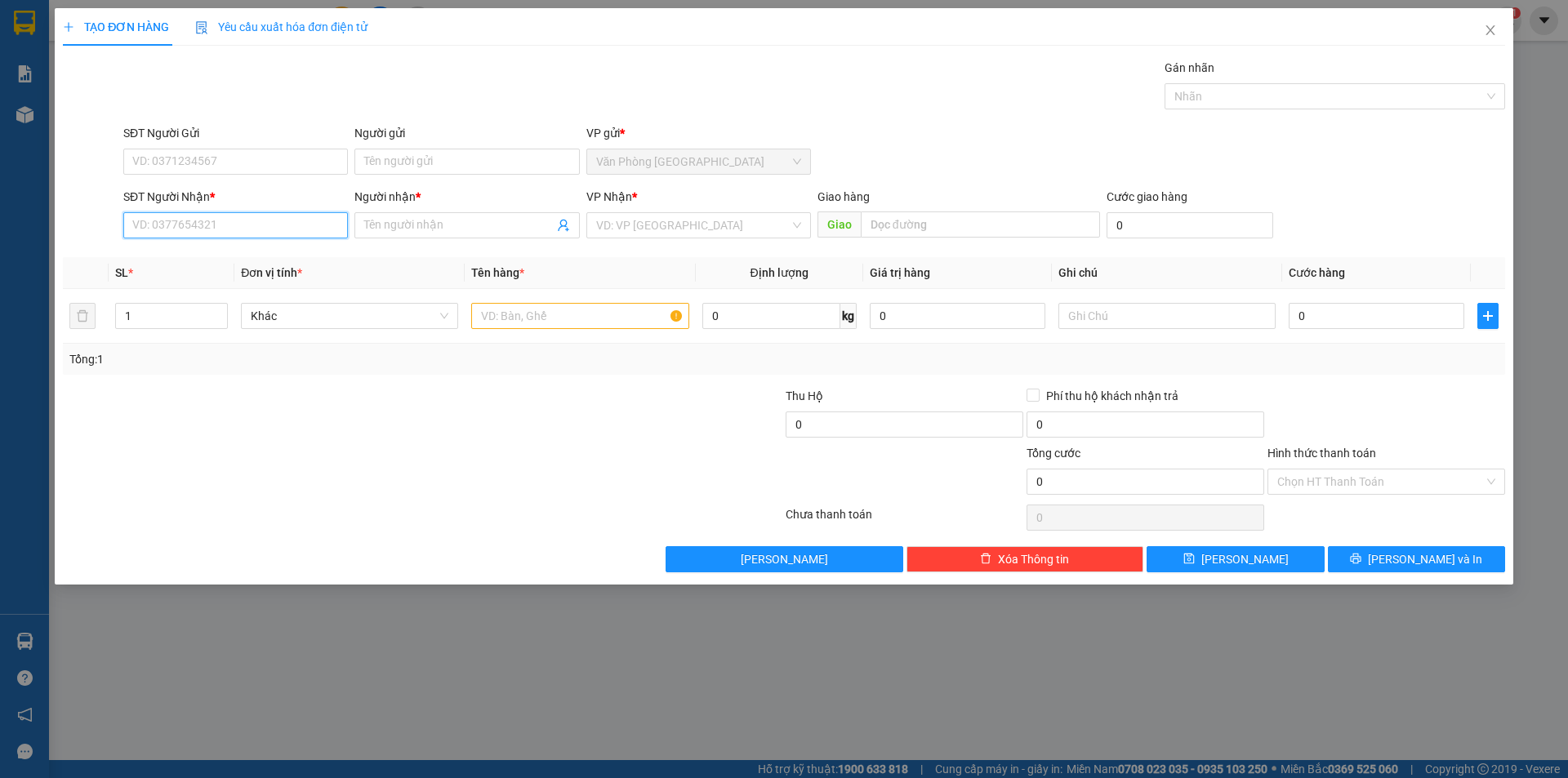
click at [339, 228] on input "SĐT Người Nhận *" at bounding box center [235, 225] width 224 height 26
click at [241, 257] on div "0961404063 - [PERSON_NAME] trí" at bounding box center [235, 258] width 205 height 18
type input "0961404063"
type input "hữu trí"
type input "0961404063"
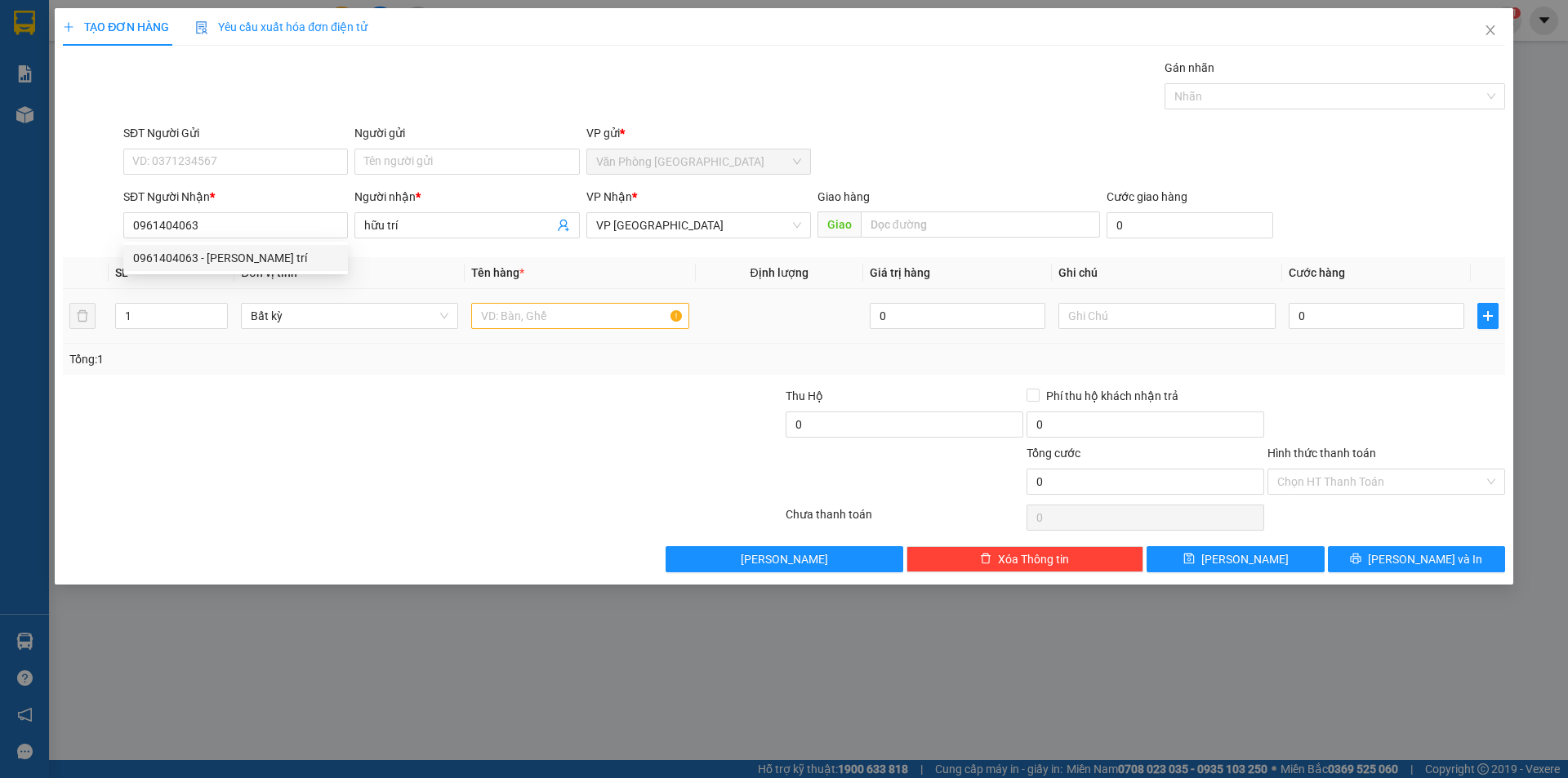
click at [564, 302] on div at bounding box center [579, 316] width 217 height 33
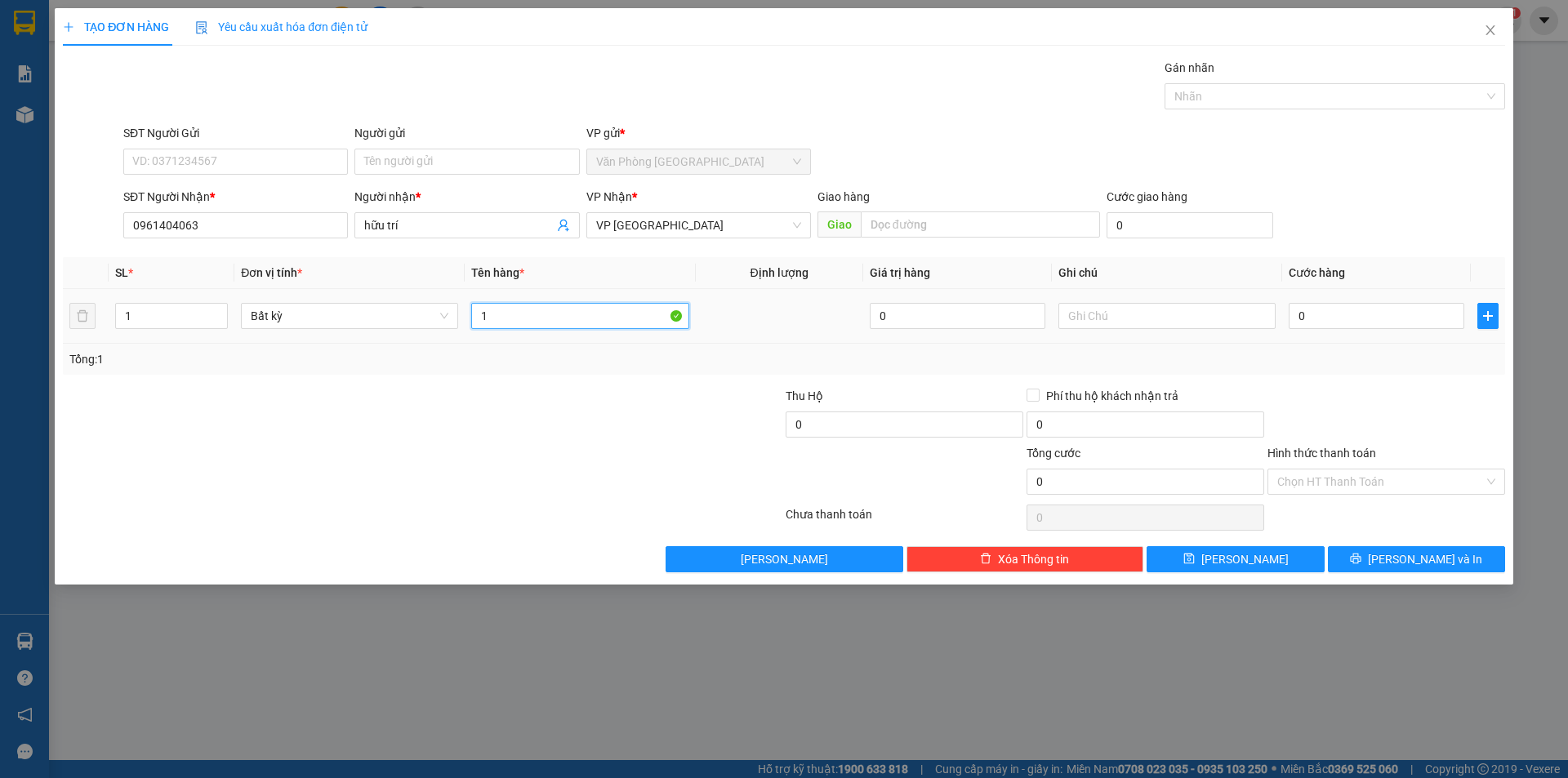
click at [563, 321] on input "1" at bounding box center [579, 315] width 217 height 26
type input "1 bao xanh"
click at [1139, 309] on input "text" at bounding box center [1166, 315] width 217 height 26
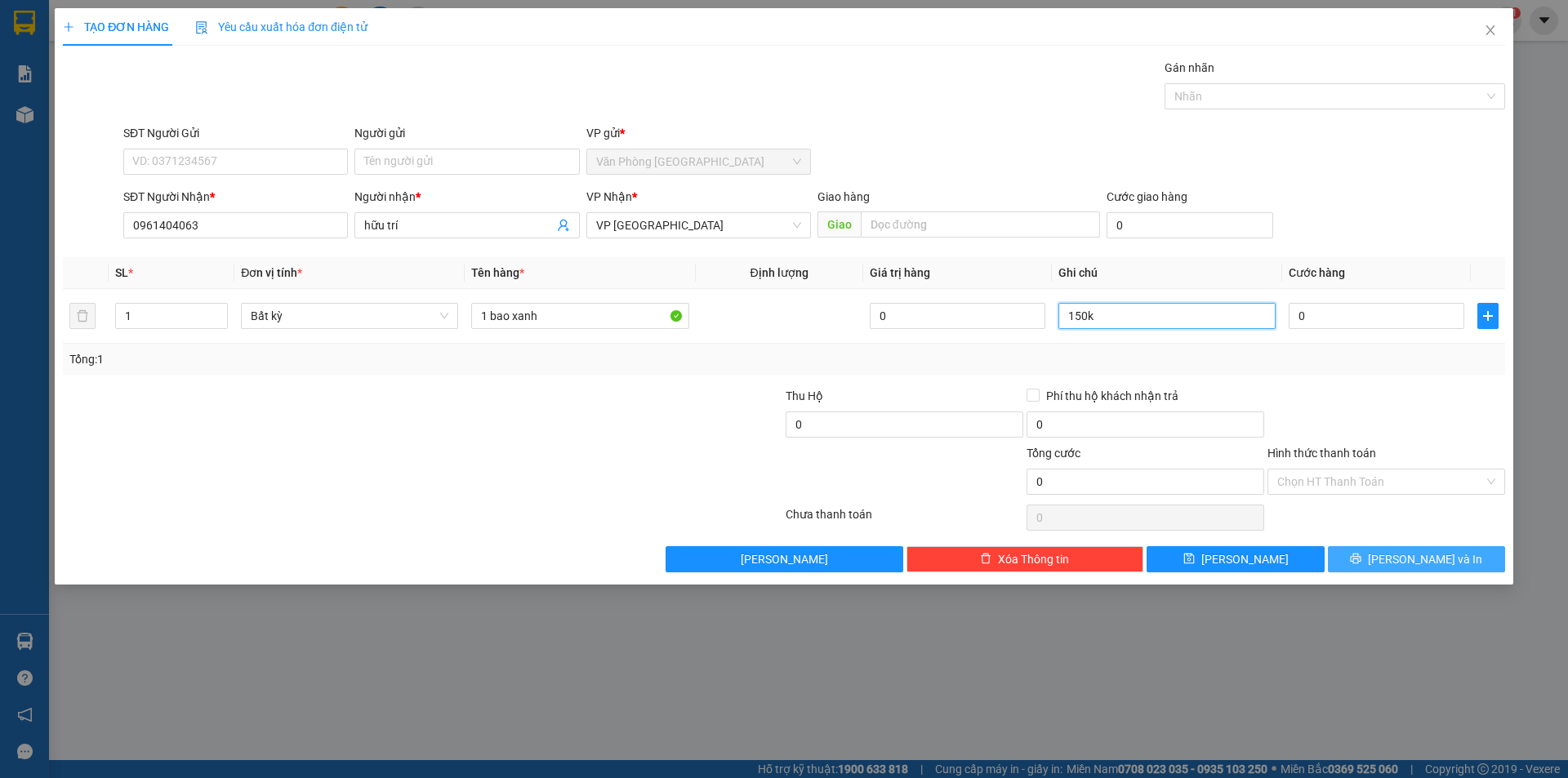
type input "150k"
click at [1395, 547] on button "[PERSON_NAME] và In" at bounding box center [1416, 559] width 177 height 26
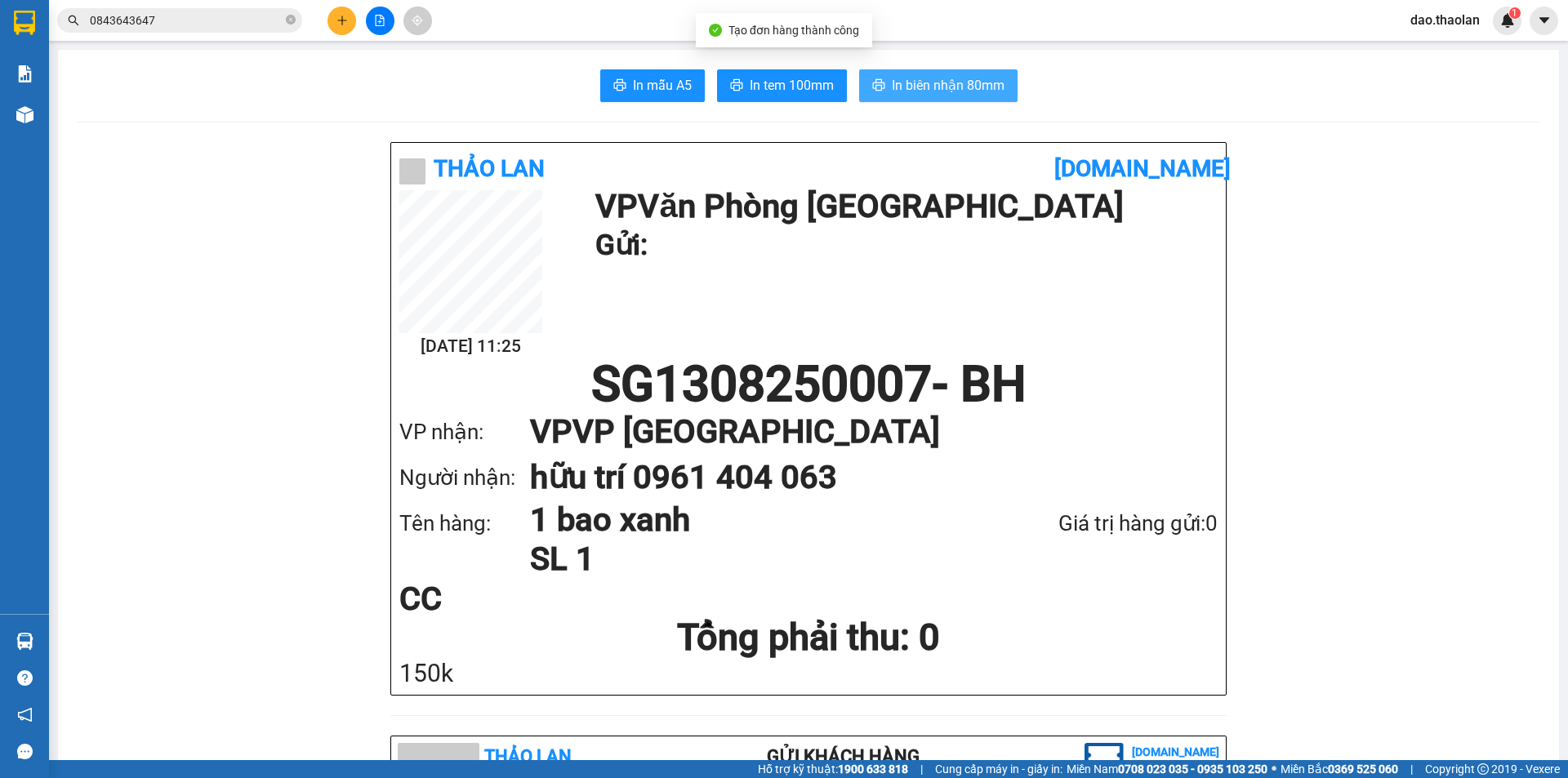
click at [893, 81] on span "In biên nhận 80mm" at bounding box center [948, 85] width 113 height 20
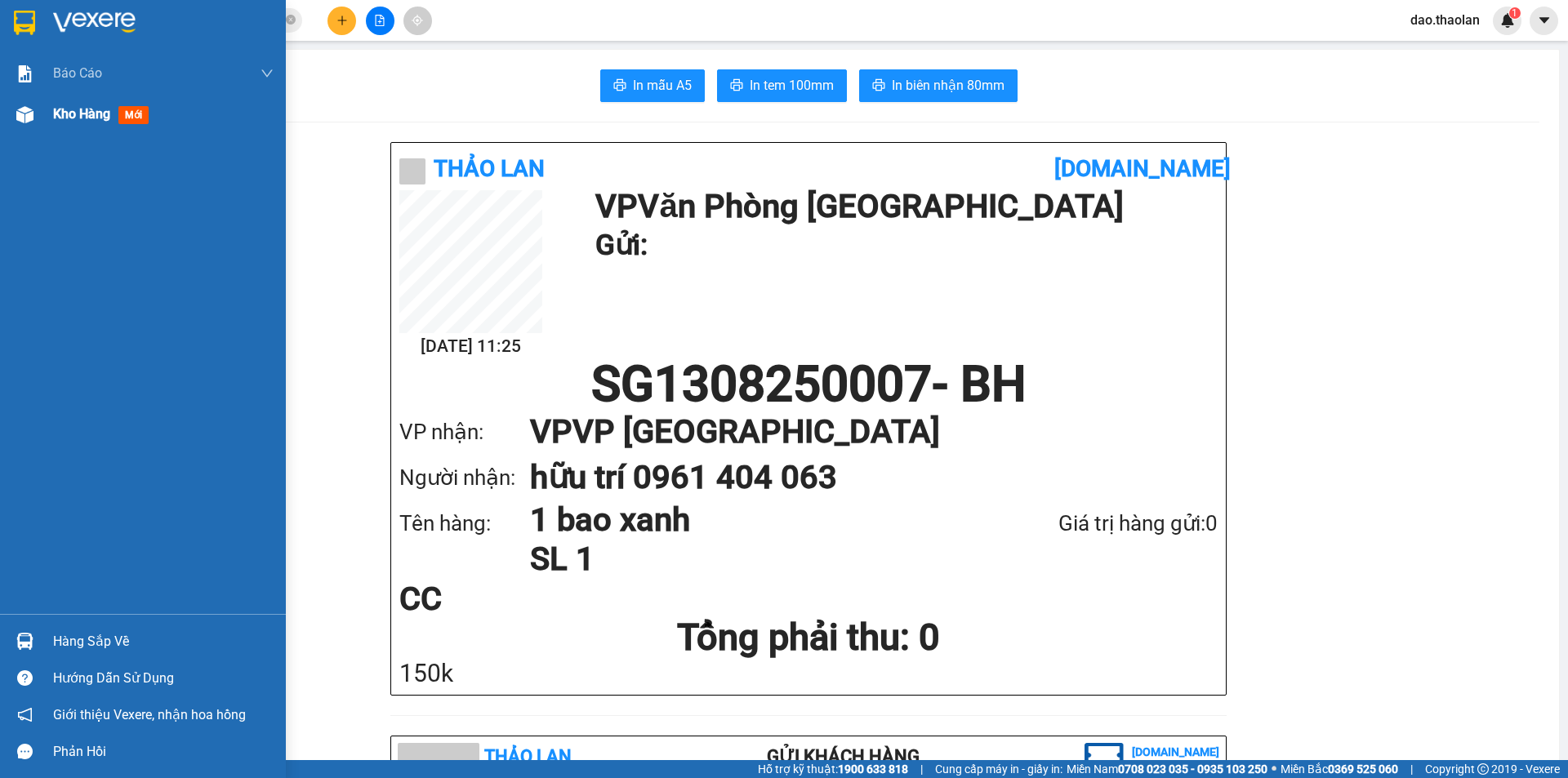
click at [36, 107] on div at bounding box center [25, 114] width 28 height 28
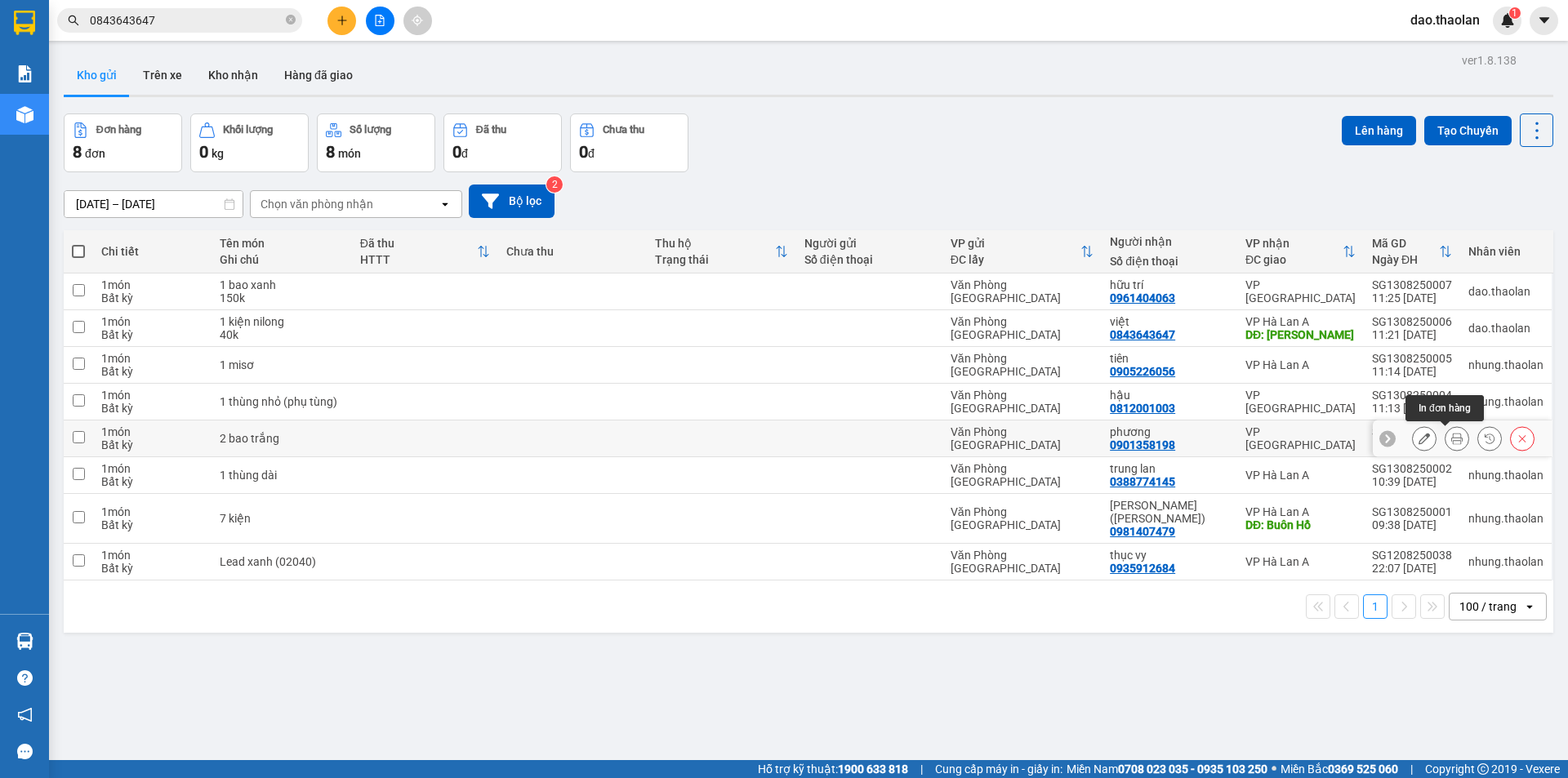
click at [1450, 443] on icon at bounding box center [1456, 438] width 12 height 12
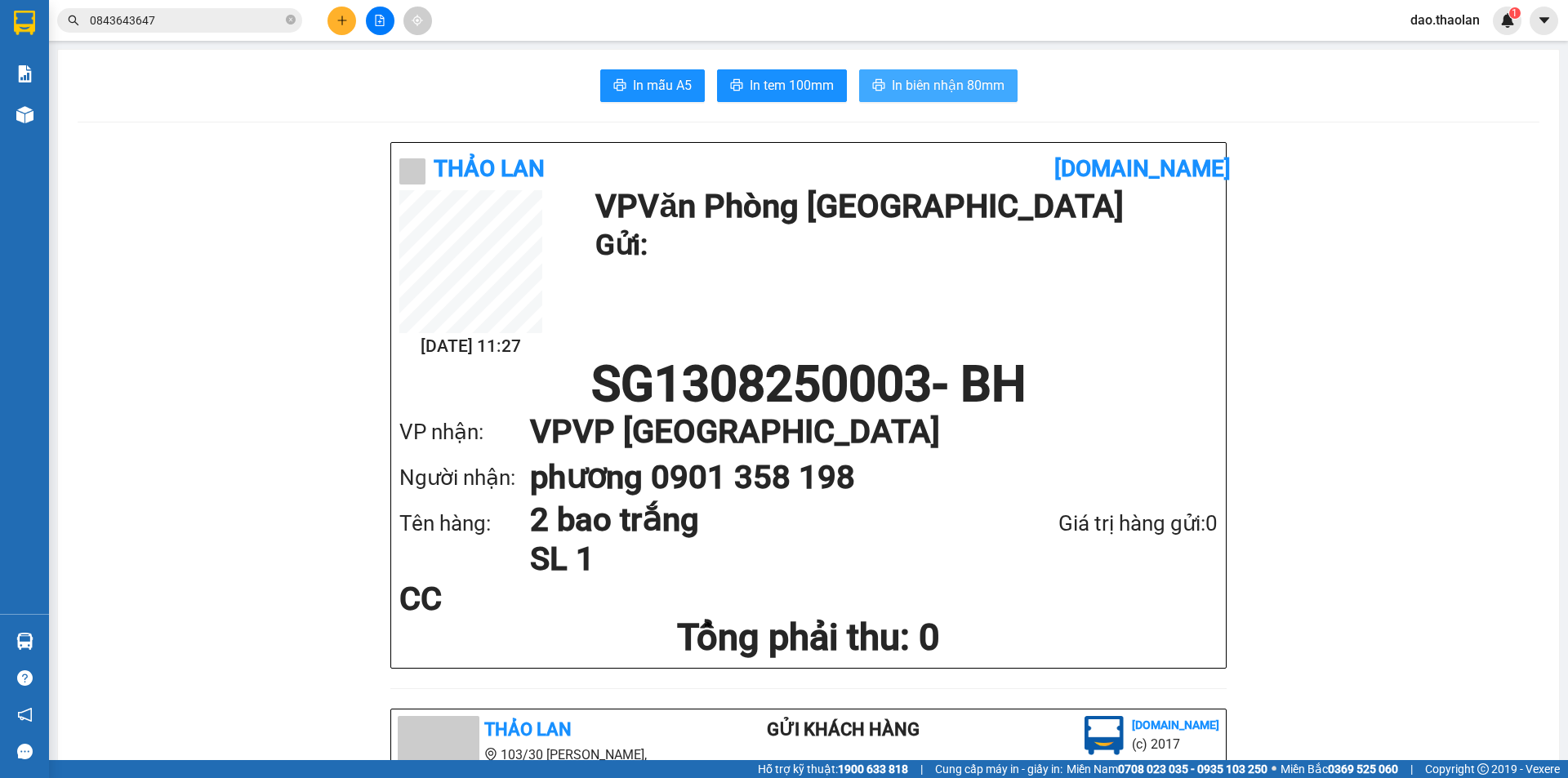
click at [983, 88] on span "In biên nhận 80mm" at bounding box center [948, 85] width 113 height 20
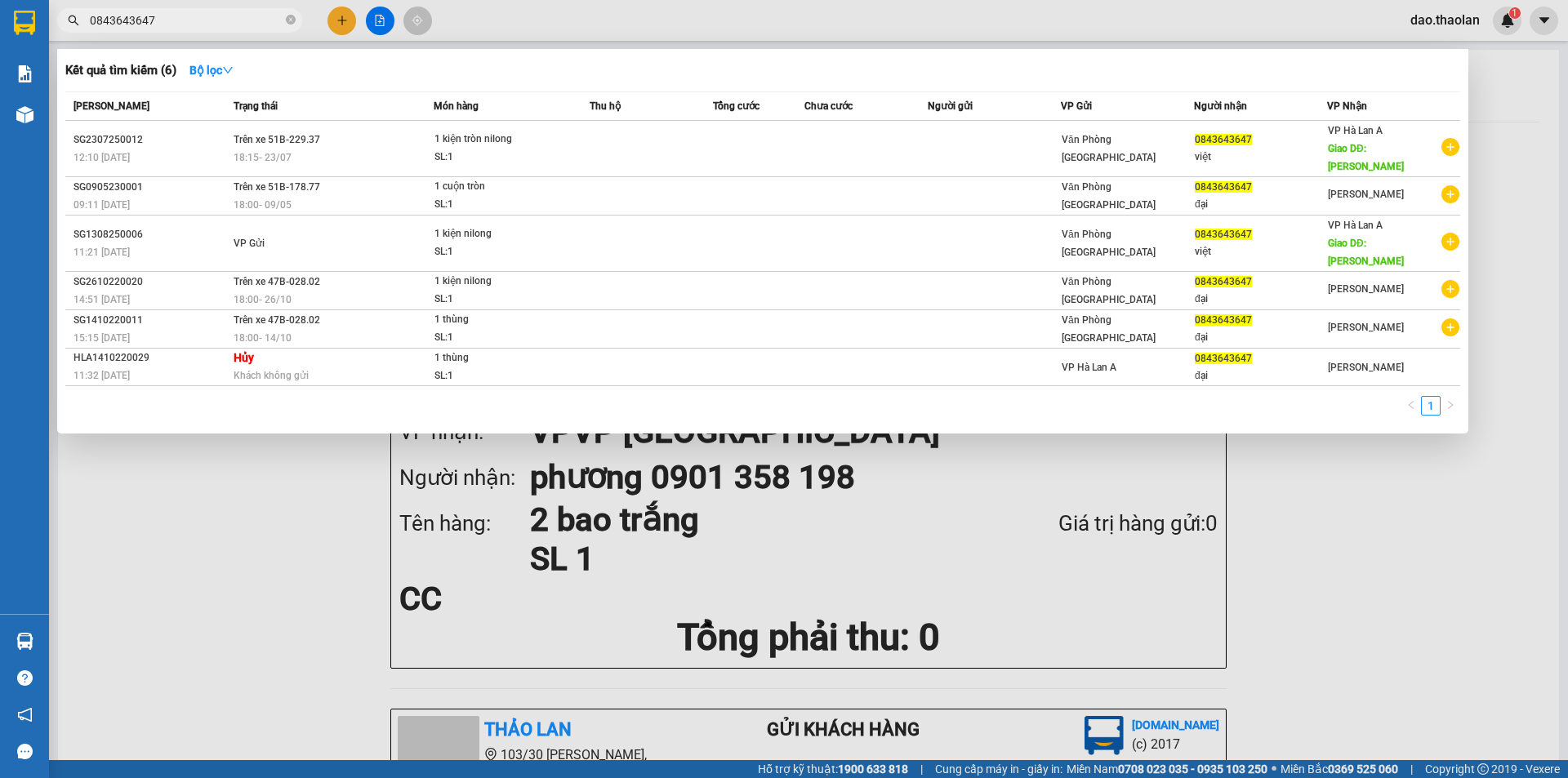
click at [167, 25] on input "0843643647" at bounding box center [186, 21] width 192 height 18
type input "0"
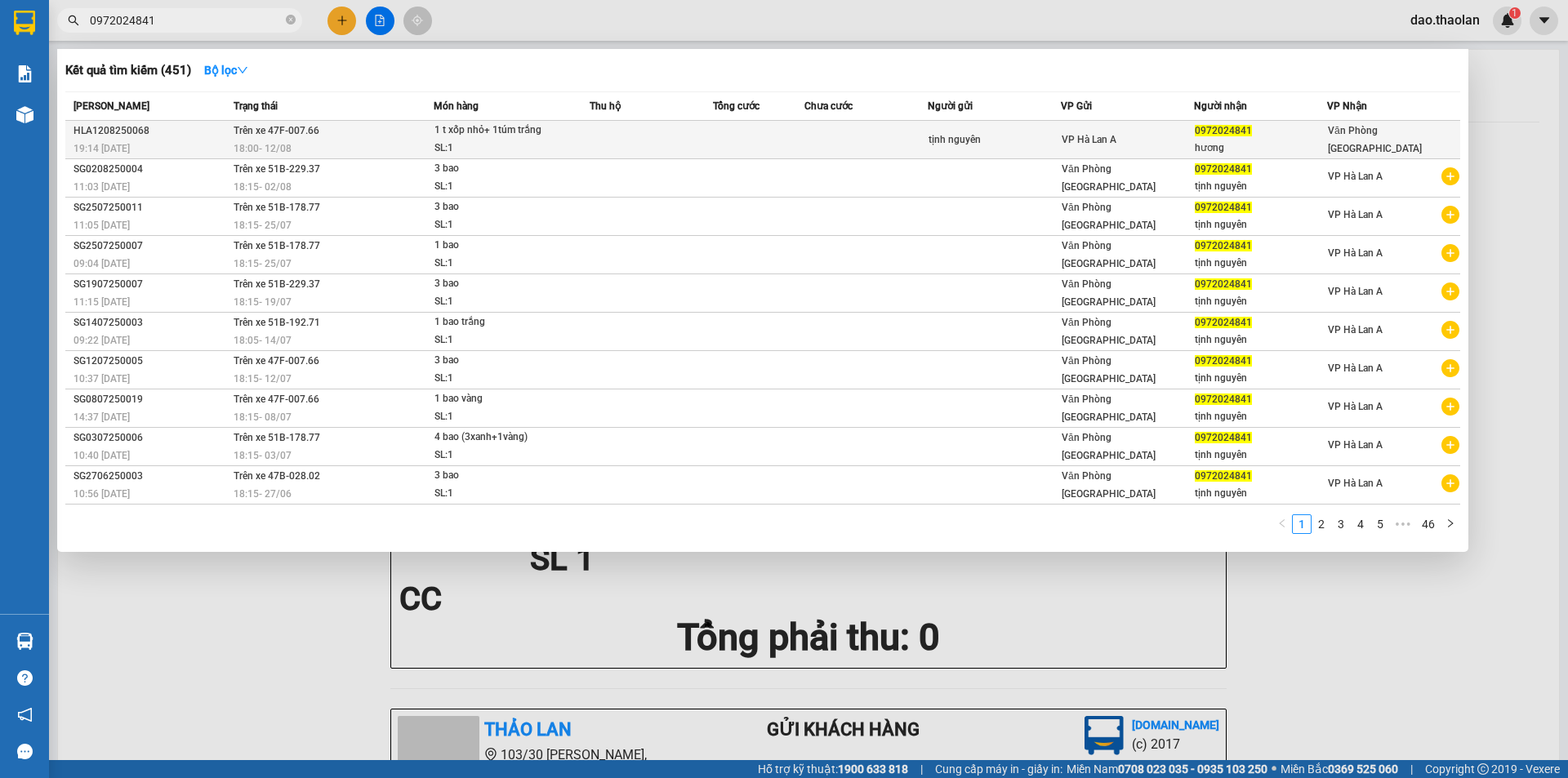
type input "0972024841"
click at [876, 145] on td at bounding box center [866, 140] width 122 height 38
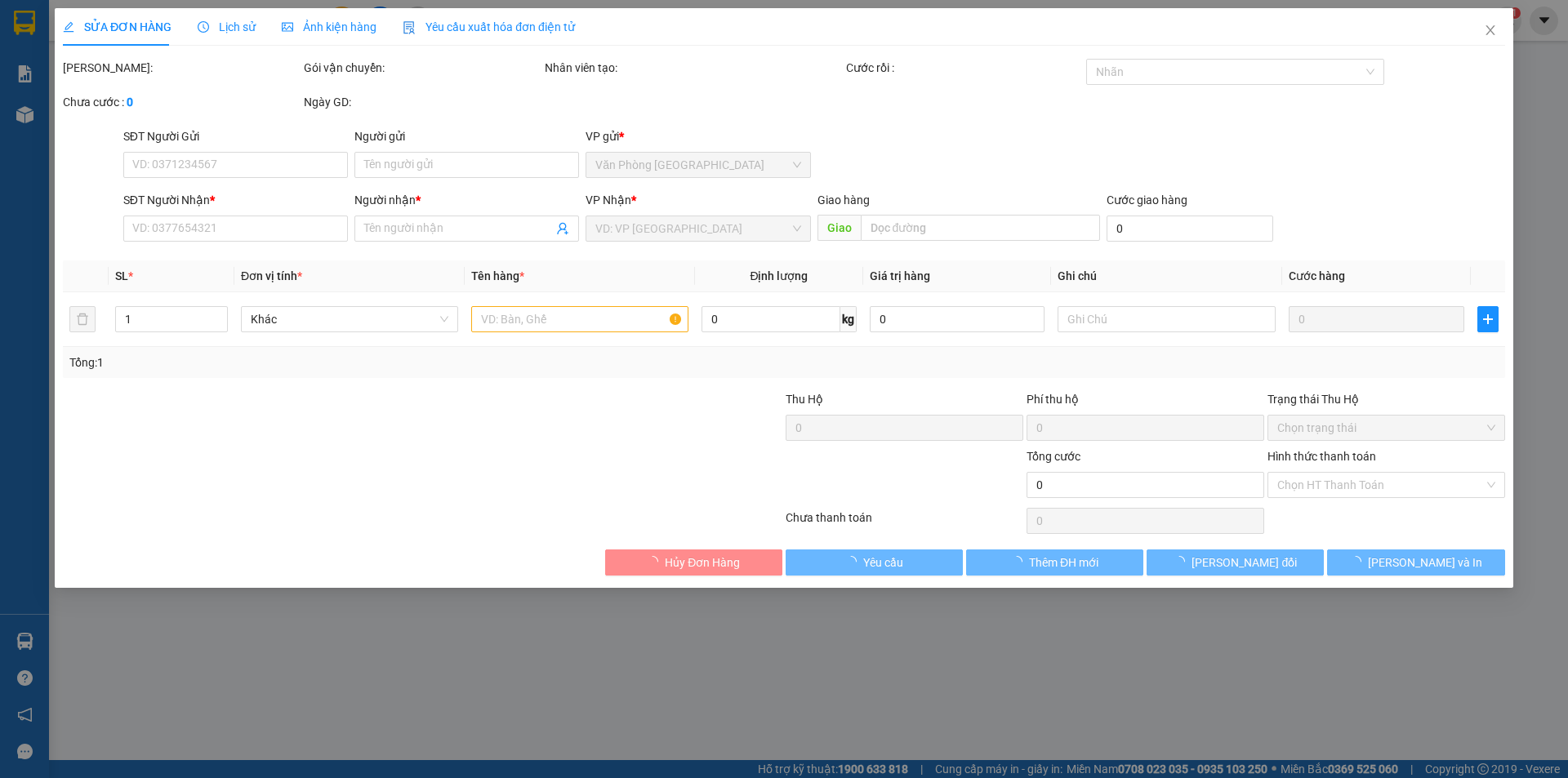
type input "tịnh nguyên"
type input "0972024841"
type input "hương"
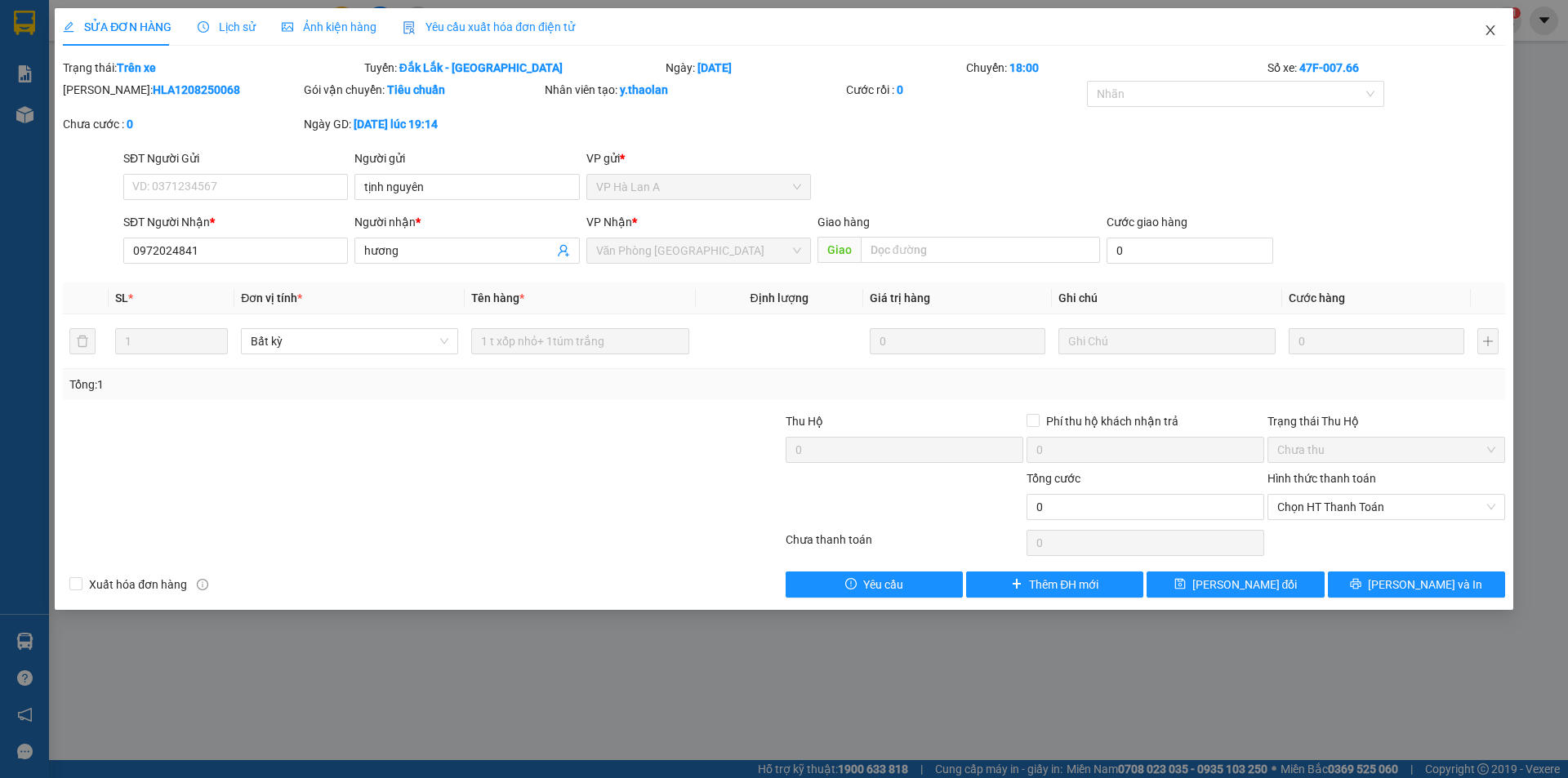
click at [1485, 34] on icon "close" at bounding box center [1490, 30] width 13 height 13
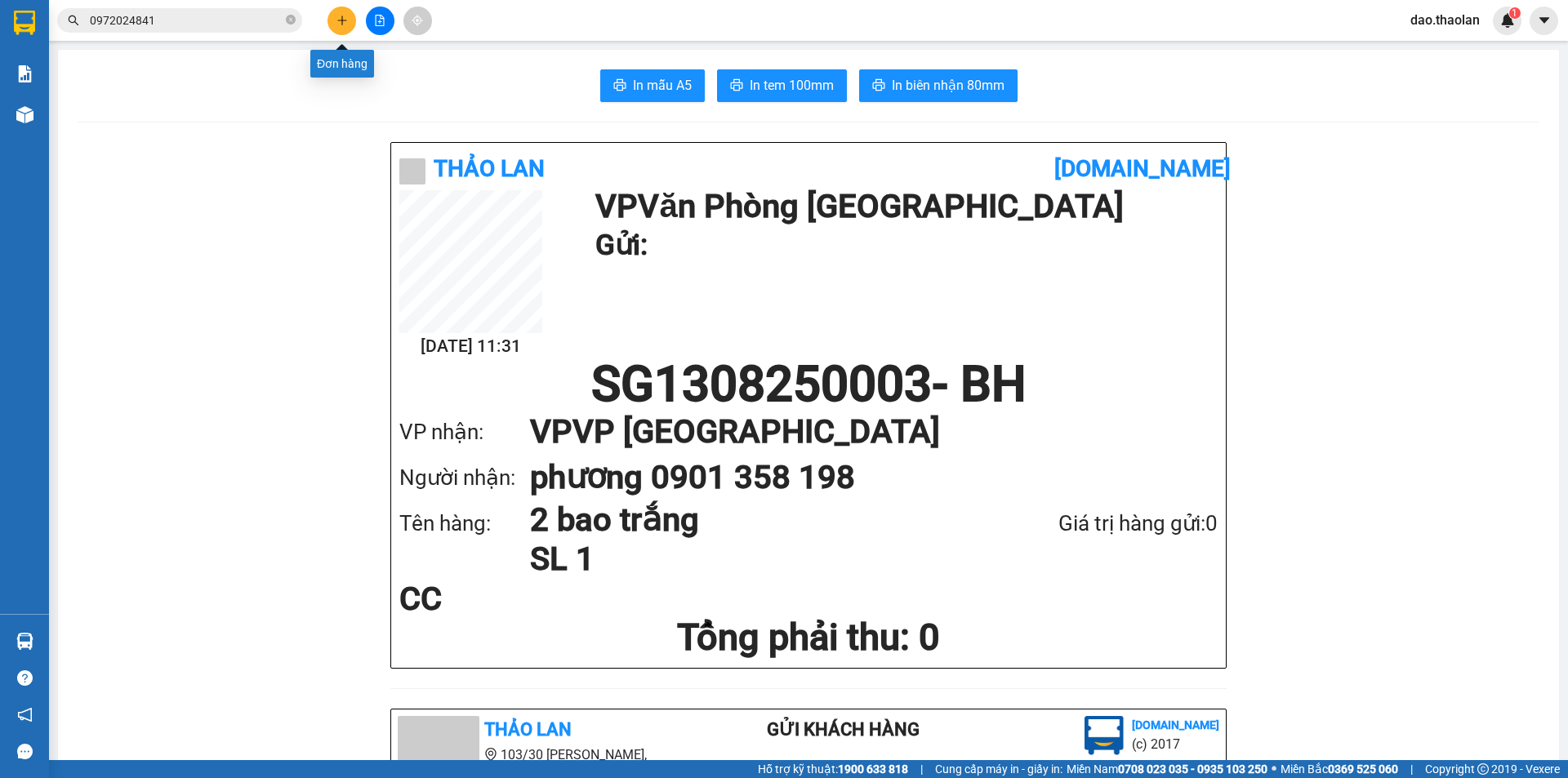
click at [334, 20] on button at bounding box center [341, 20] width 28 height 28
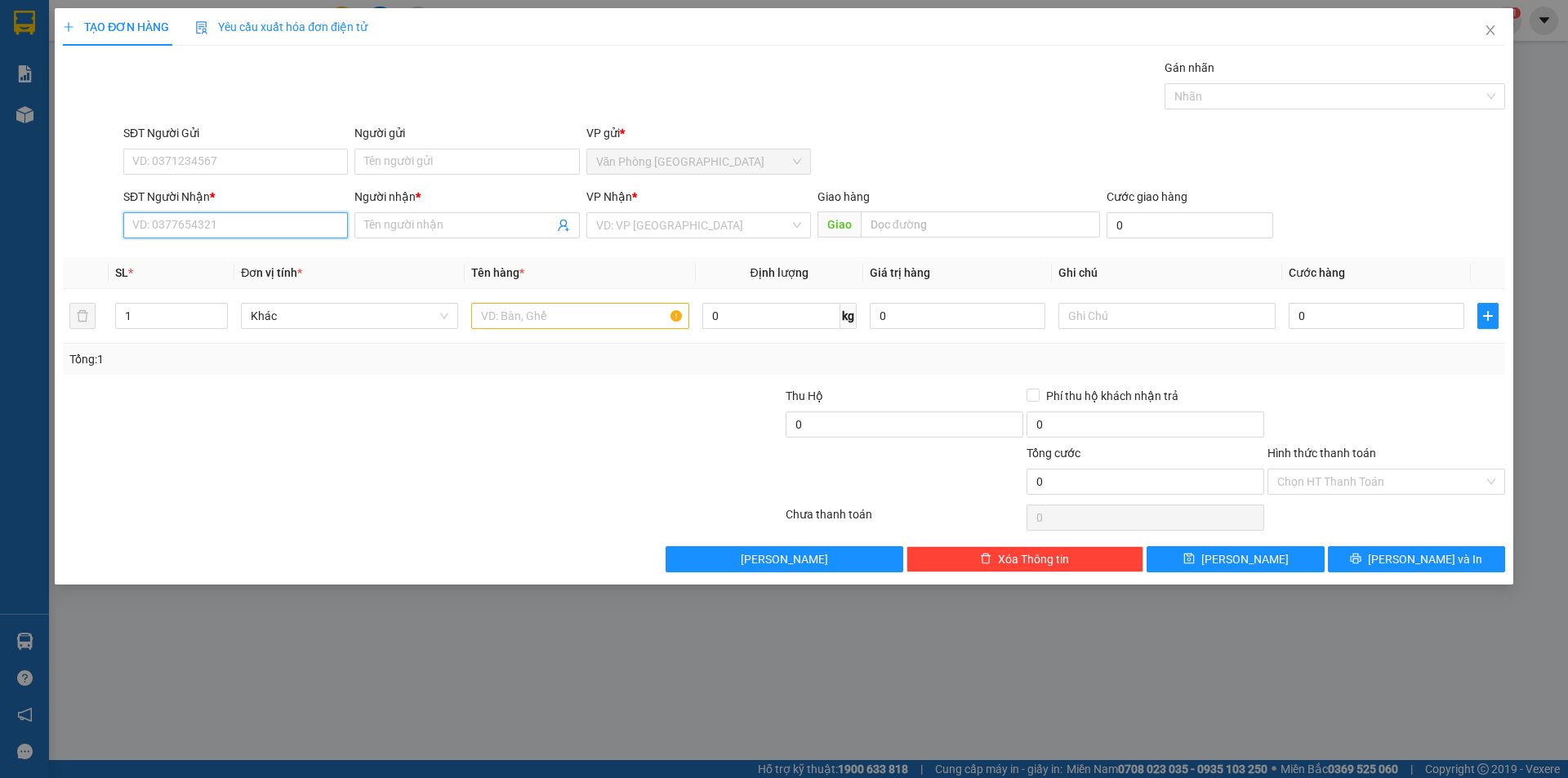
click at [273, 220] on input "SĐT Người Nhận *" at bounding box center [235, 225] width 224 height 26
drag, startPoint x: 186, startPoint y: 224, endPoint x: 123, endPoint y: 225, distance: 63.0
click at [123, 225] on input "0984911" at bounding box center [235, 225] width 224 height 26
click at [213, 266] on div "0907613123 - luật (in)" at bounding box center [235, 258] width 205 height 18
type input "0907613123"
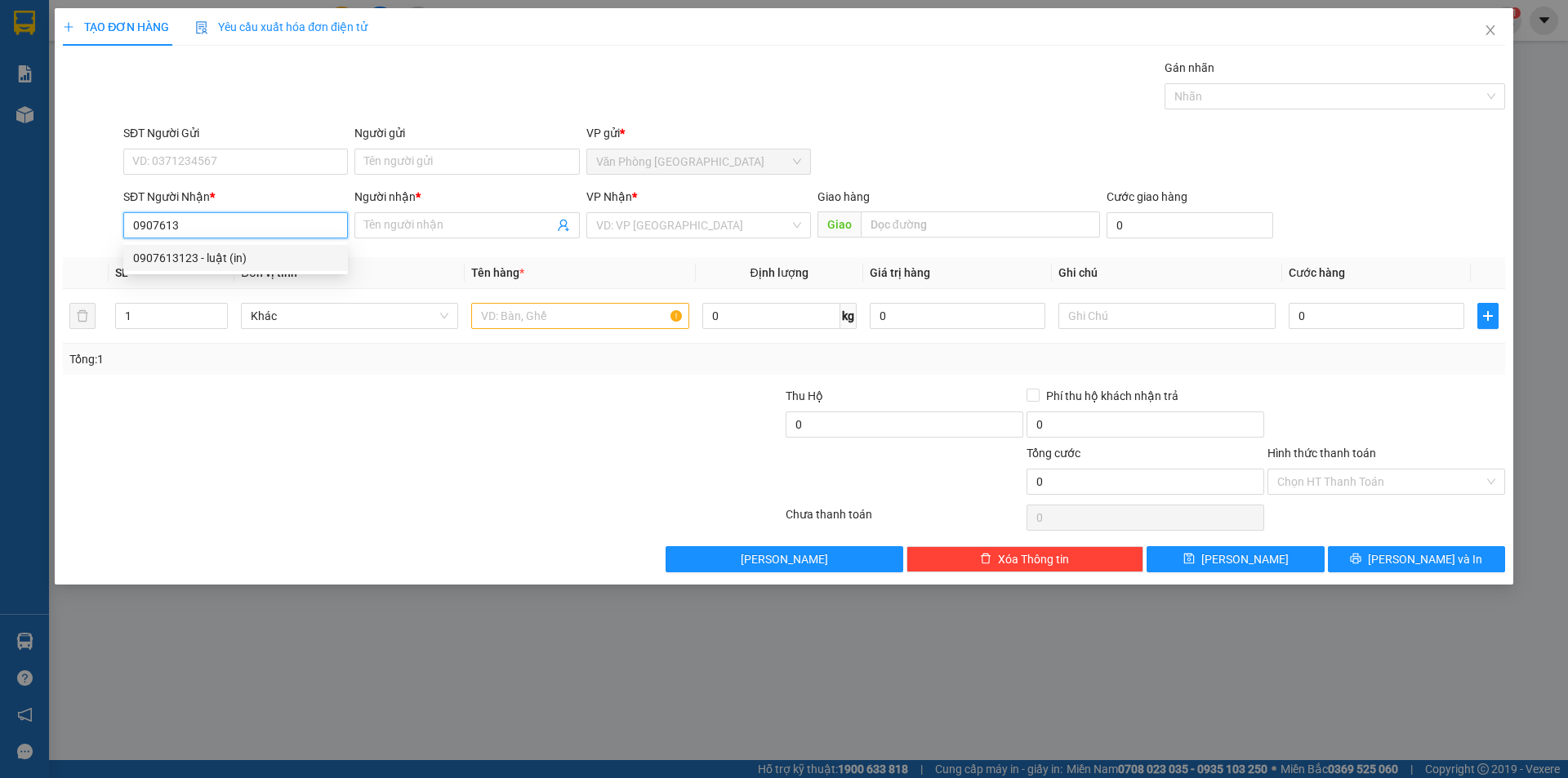
type input "luật (in)"
type input "Luật (In)"
type input "0907613123"
click at [505, 315] on input "text" at bounding box center [579, 315] width 217 height 26
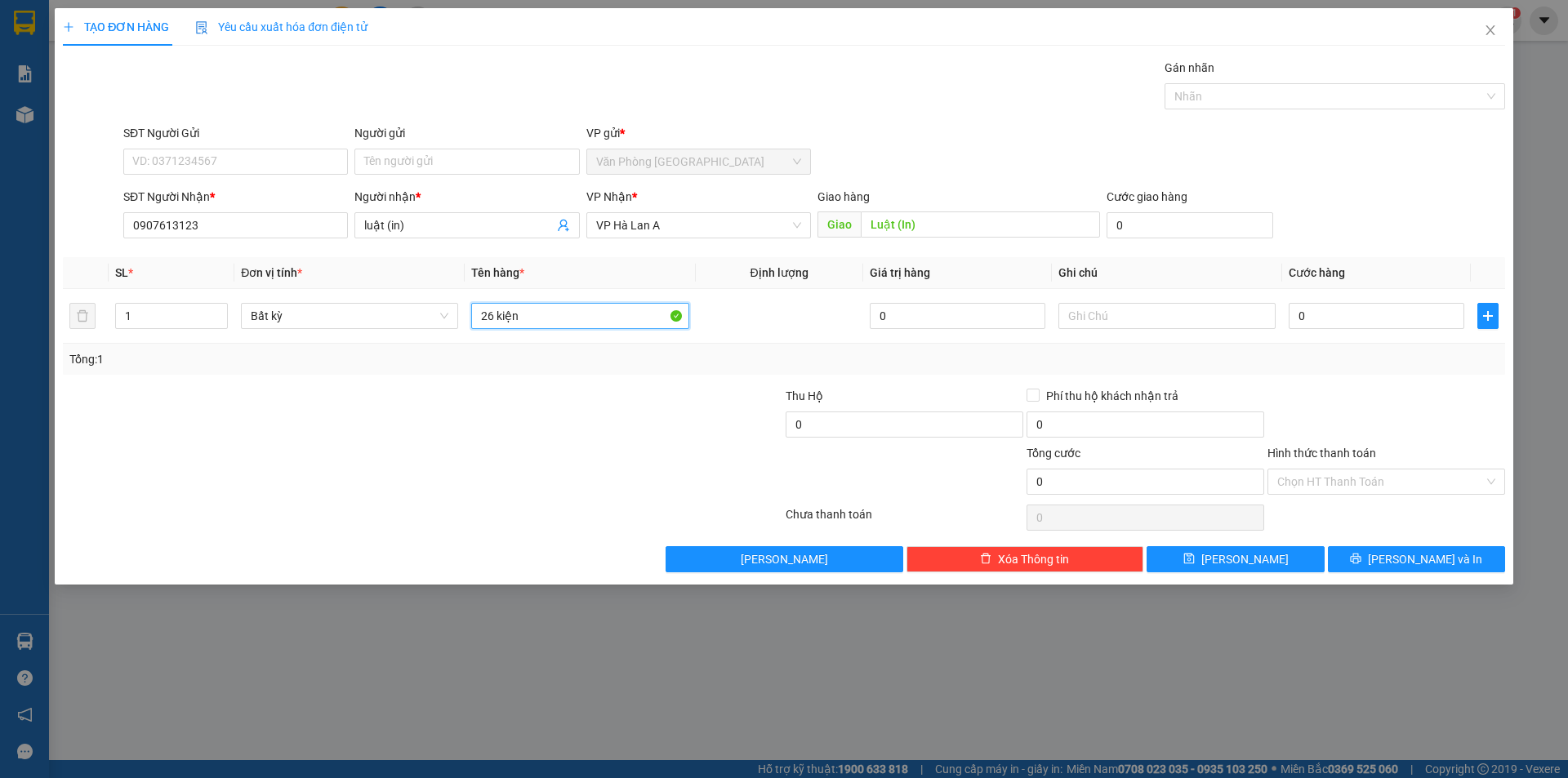
type input "26 kiện"
click at [1444, 568] on button "[PERSON_NAME] và In" at bounding box center [1416, 559] width 177 height 26
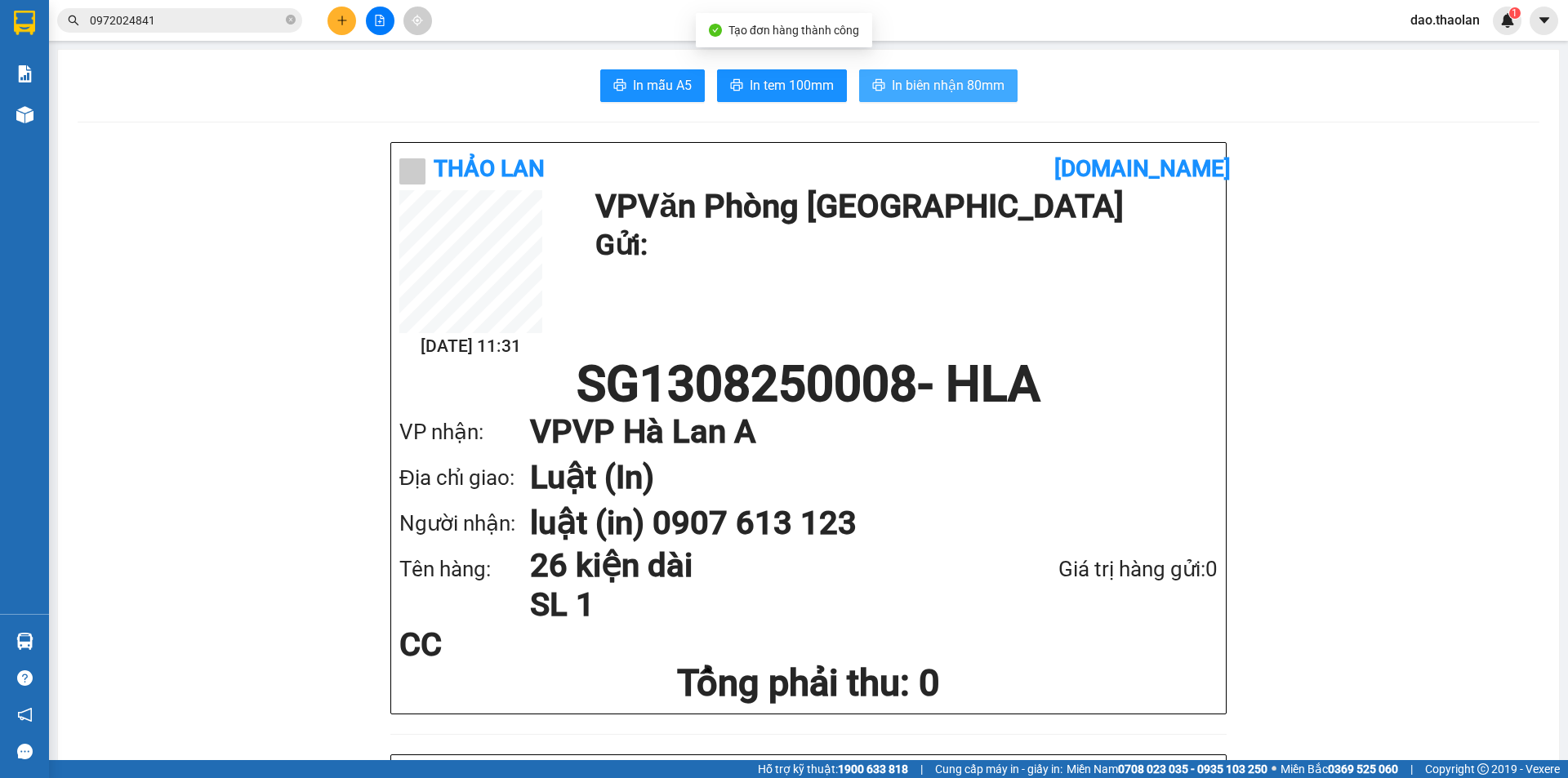
click at [1006, 86] on button "In biên nhận 80mm" at bounding box center [938, 86] width 159 height 33
click at [289, 25] on icon "close-circle" at bounding box center [291, 19] width 10 height 10
click at [251, 20] on input "text" at bounding box center [186, 21] width 192 height 18
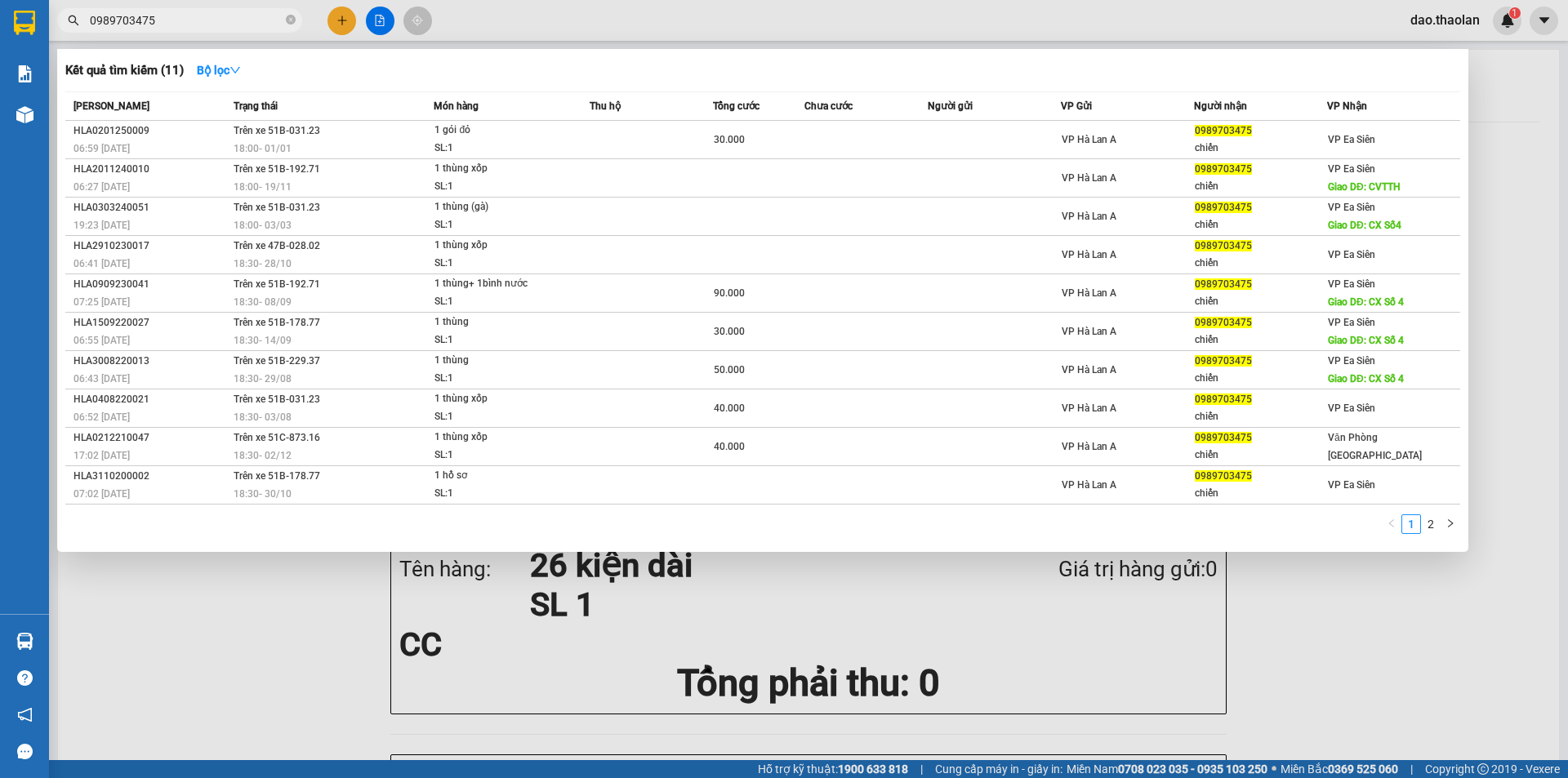
drag, startPoint x: 161, startPoint y: 15, endPoint x: 0, endPoint y: 1, distance: 161.6
click at [0, 1] on section "Kết quả [PERSON_NAME] ( 11 ) Bộ lọc Mã ĐH Trạng thái Món hàng Thu hộ [PERSON_NA…" at bounding box center [784, 389] width 1568 height 778
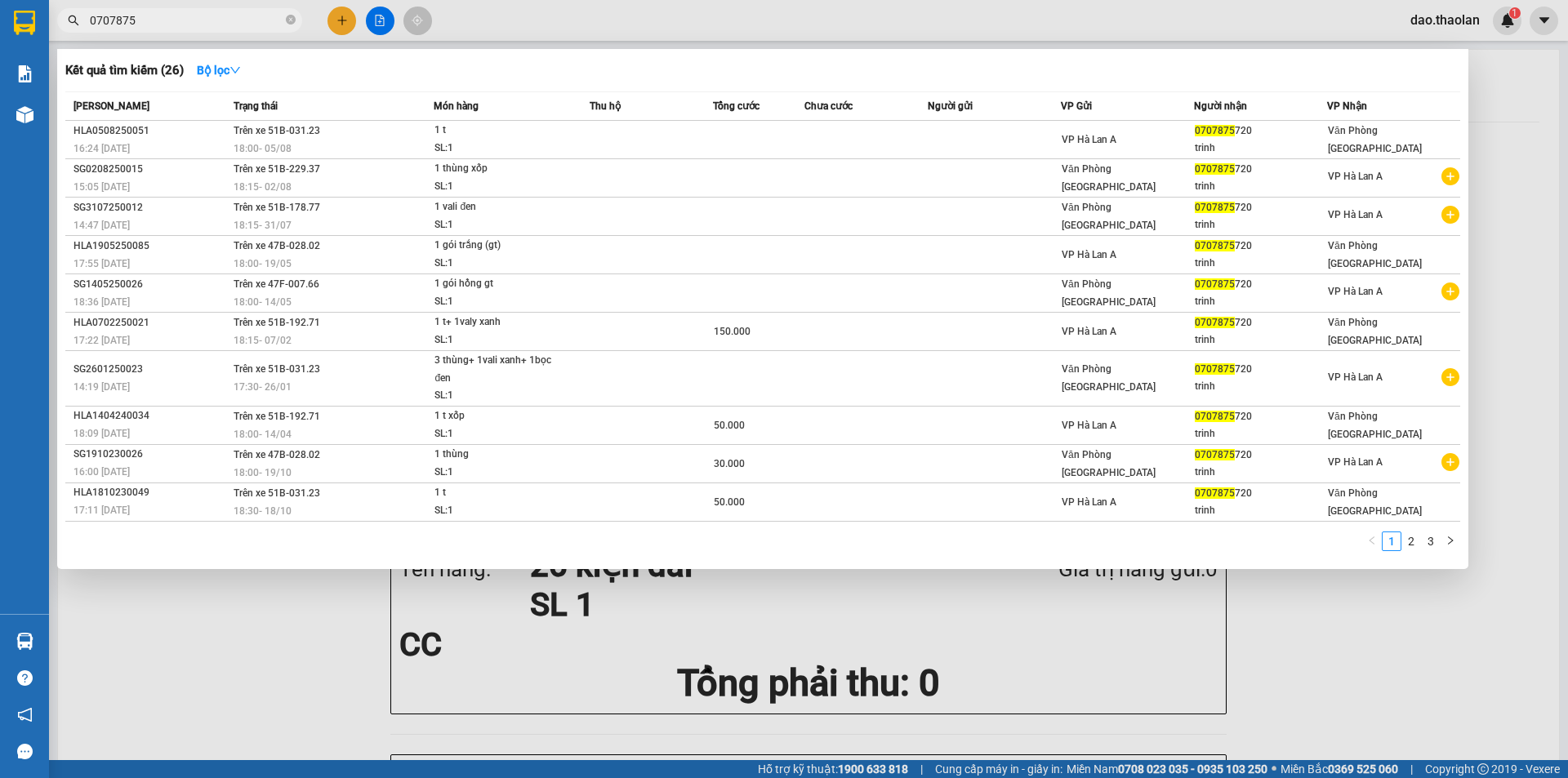
type input "0707875"
click at [343, 23] on div at bounding box center [784, 389] width 1568 height 778
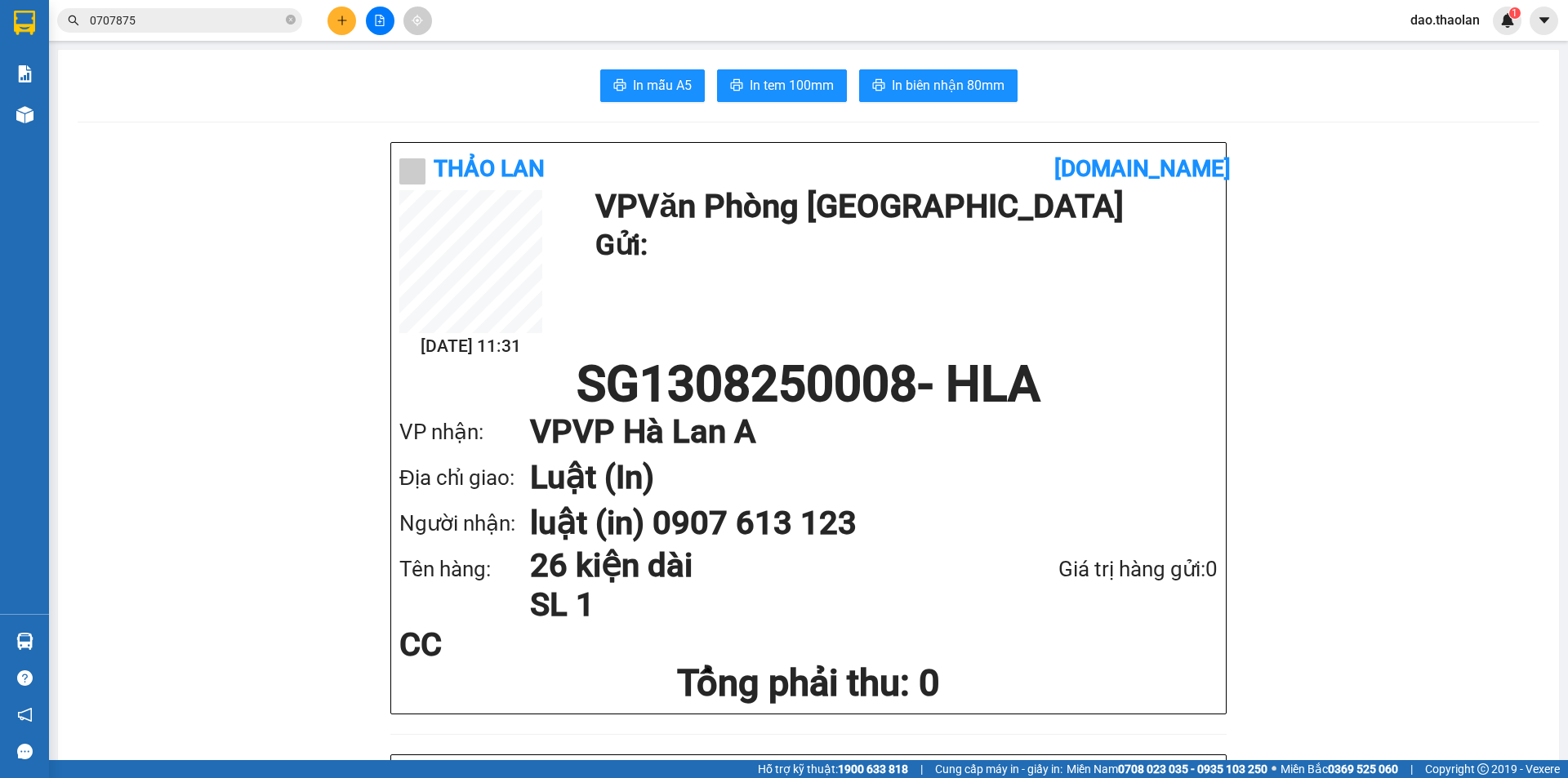
click at [345, 14] on button at bounding box center [341, 20] width 28 height 28
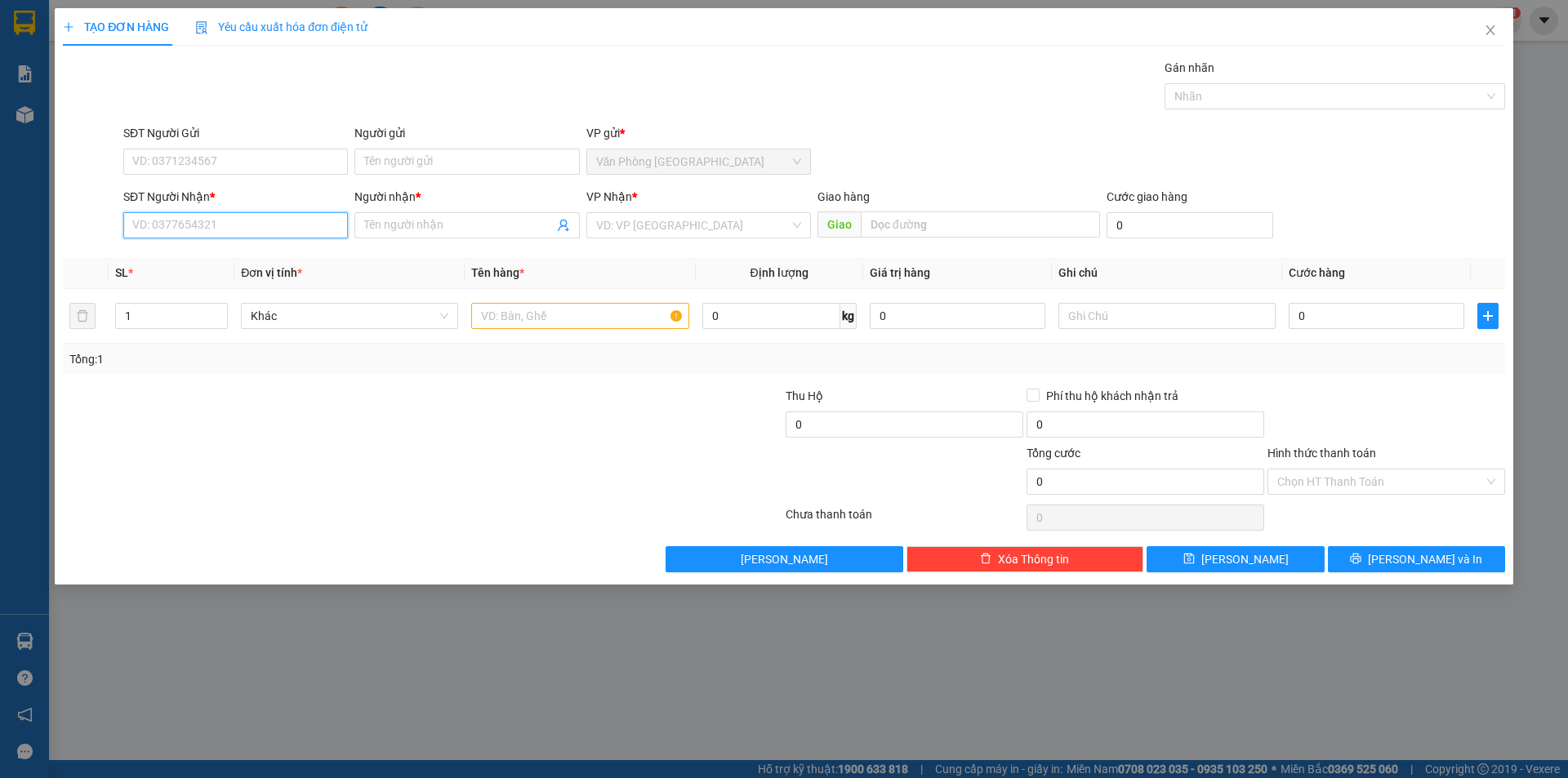
click at [209, 231] on input "SĐT Người Nhận *" at bounding box center [235, 225] width 224 height 26
click at [226, 249] on div "0975000203 - thìn" at bounding box center [235, 258] width 224 height 26
type input "0975000203"
type input "thìn"
type input "0975000203"
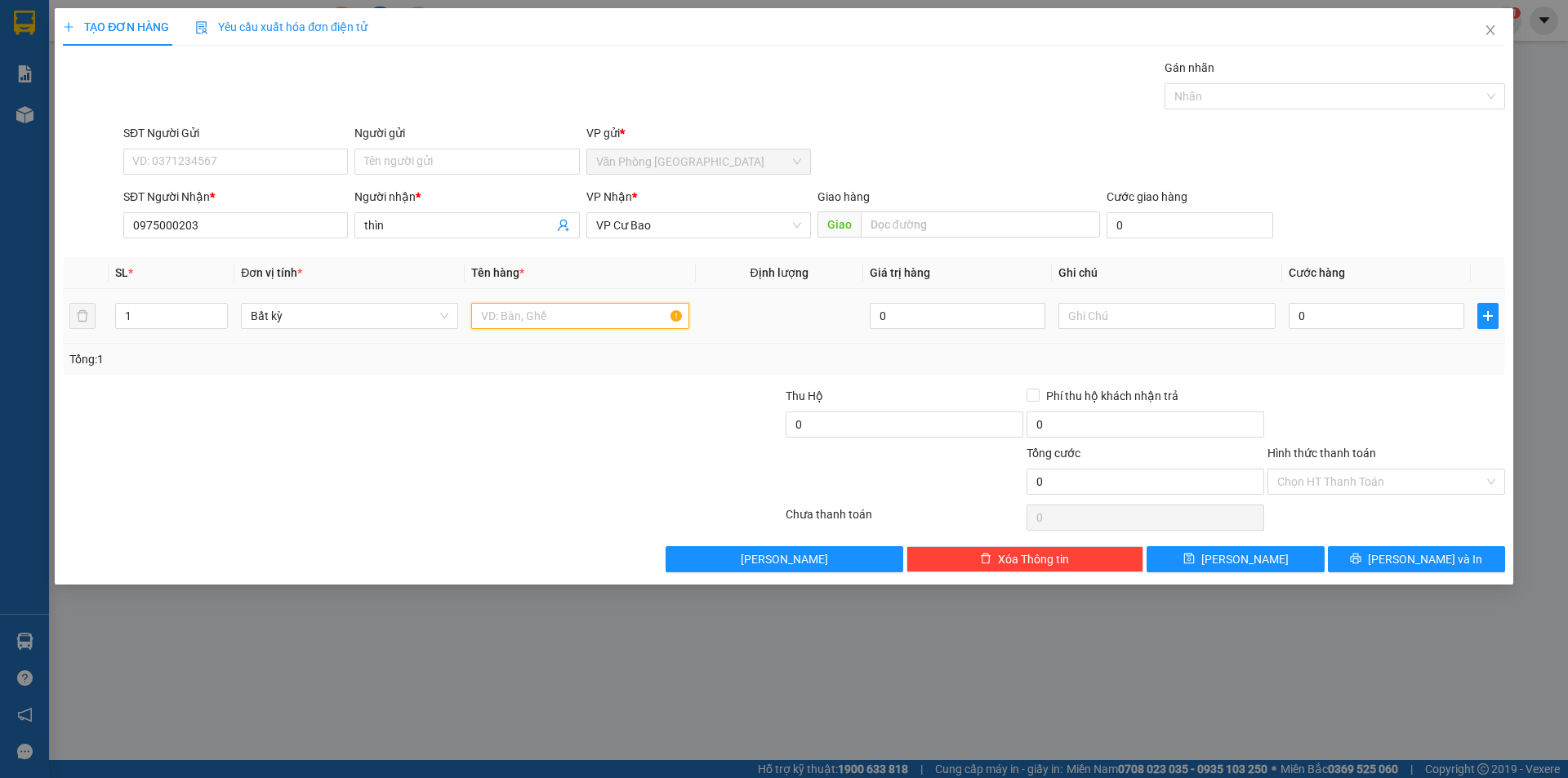
drag, startPoint x: 560, startPoint y: 326, endPoint x: 560, endPoint y: 318, distance: 8.0
click at [560, 318] on input "text" at bounding box center [579, 315] width 217 height 26
type input "1 bao xanh"
click at [1102, 320] on input "text" at bounding box center [1166, 315] width 217 height 26
drag, startPoint x: 1058, startPoint y: 310, endPoint x: 987, endPoint y: 311, distance: 71.0
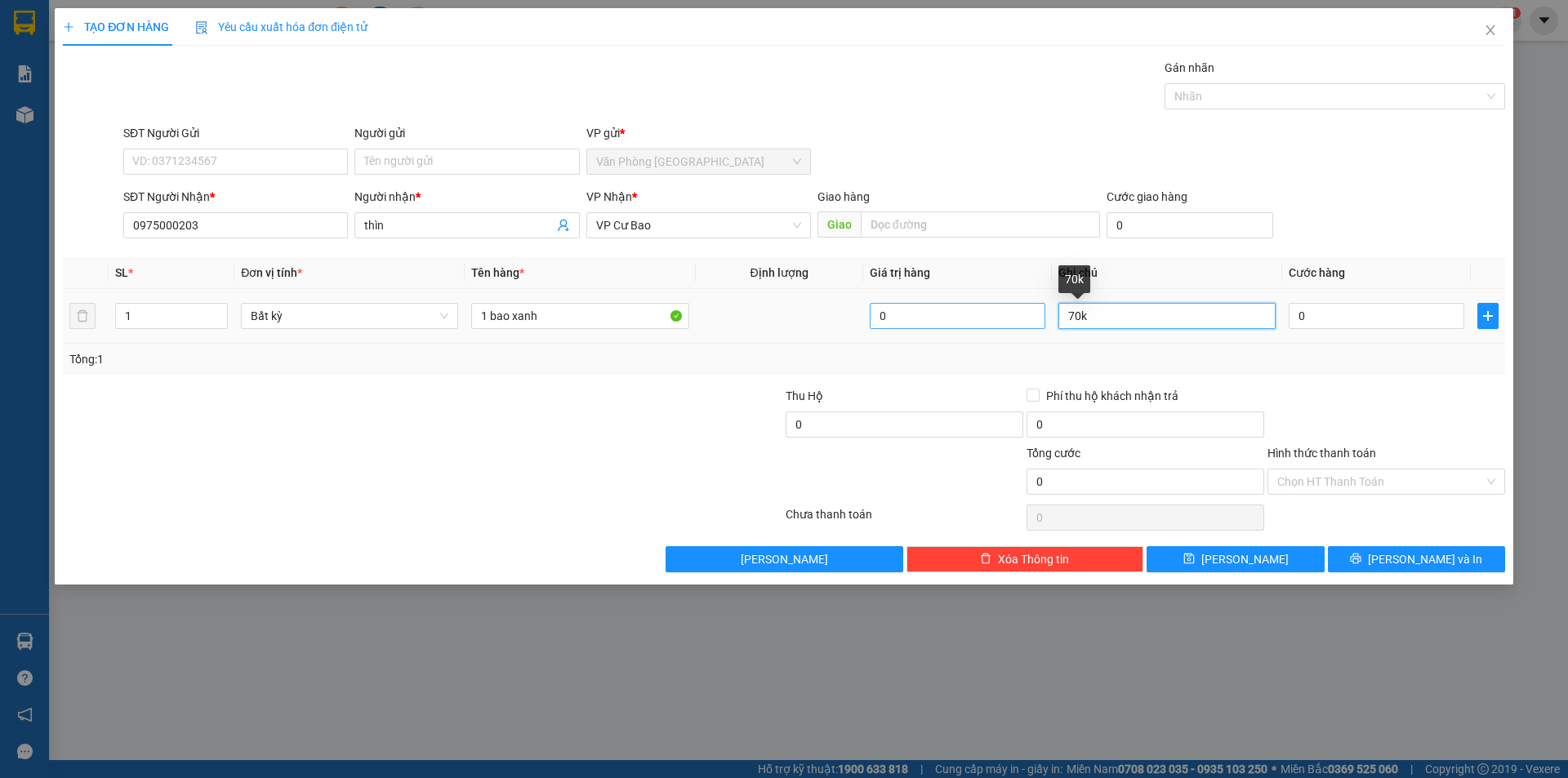
click at [987, 311] on tr "1 Bất kỳ 1 bao xanh 0 70k 0" at bounding box center [784, 316] width 1442 height 55
type input "7"
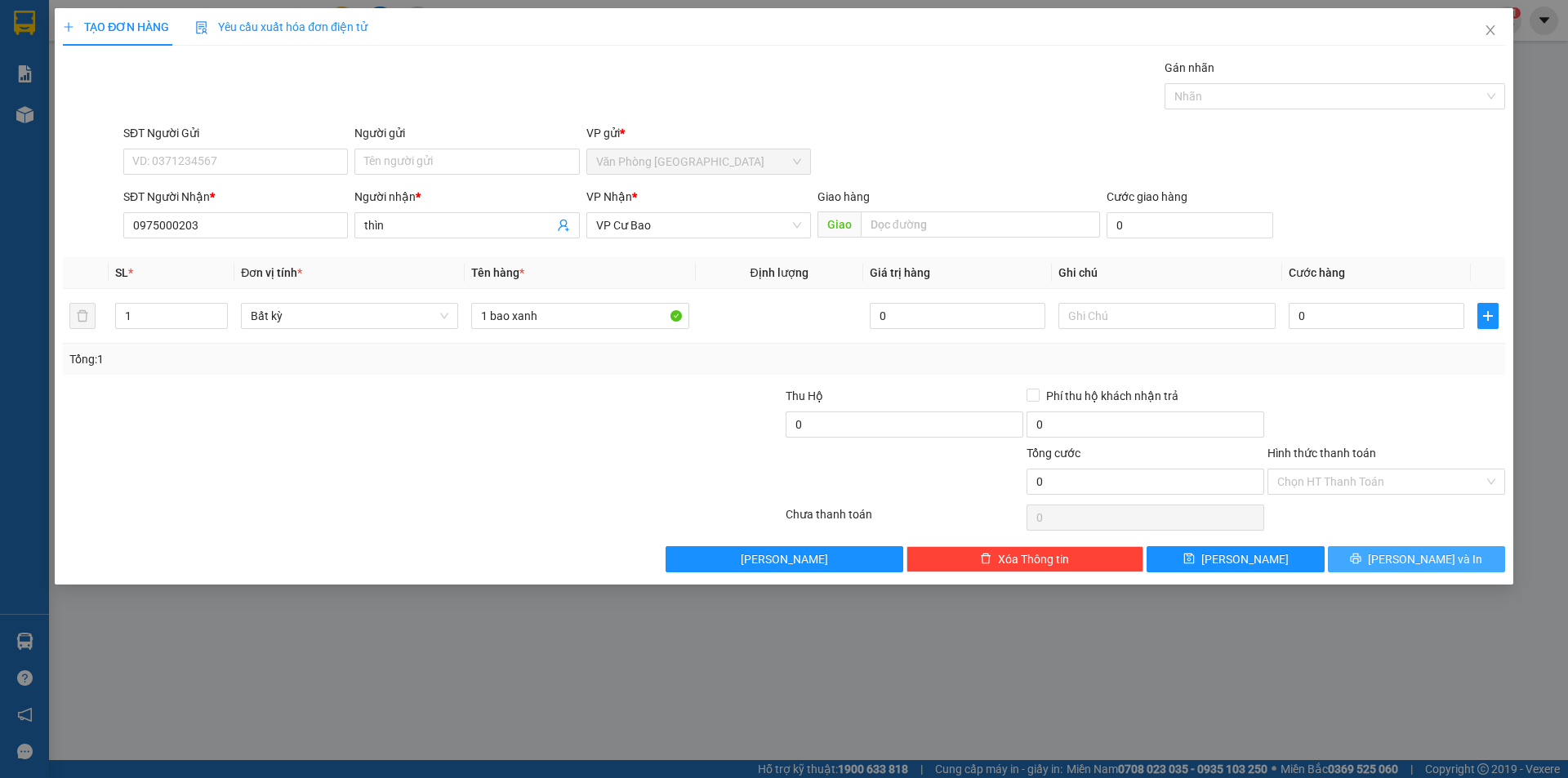
click at [1361, 563] on icon "printer" at bounding box center [1355, 558] width 12 height 12
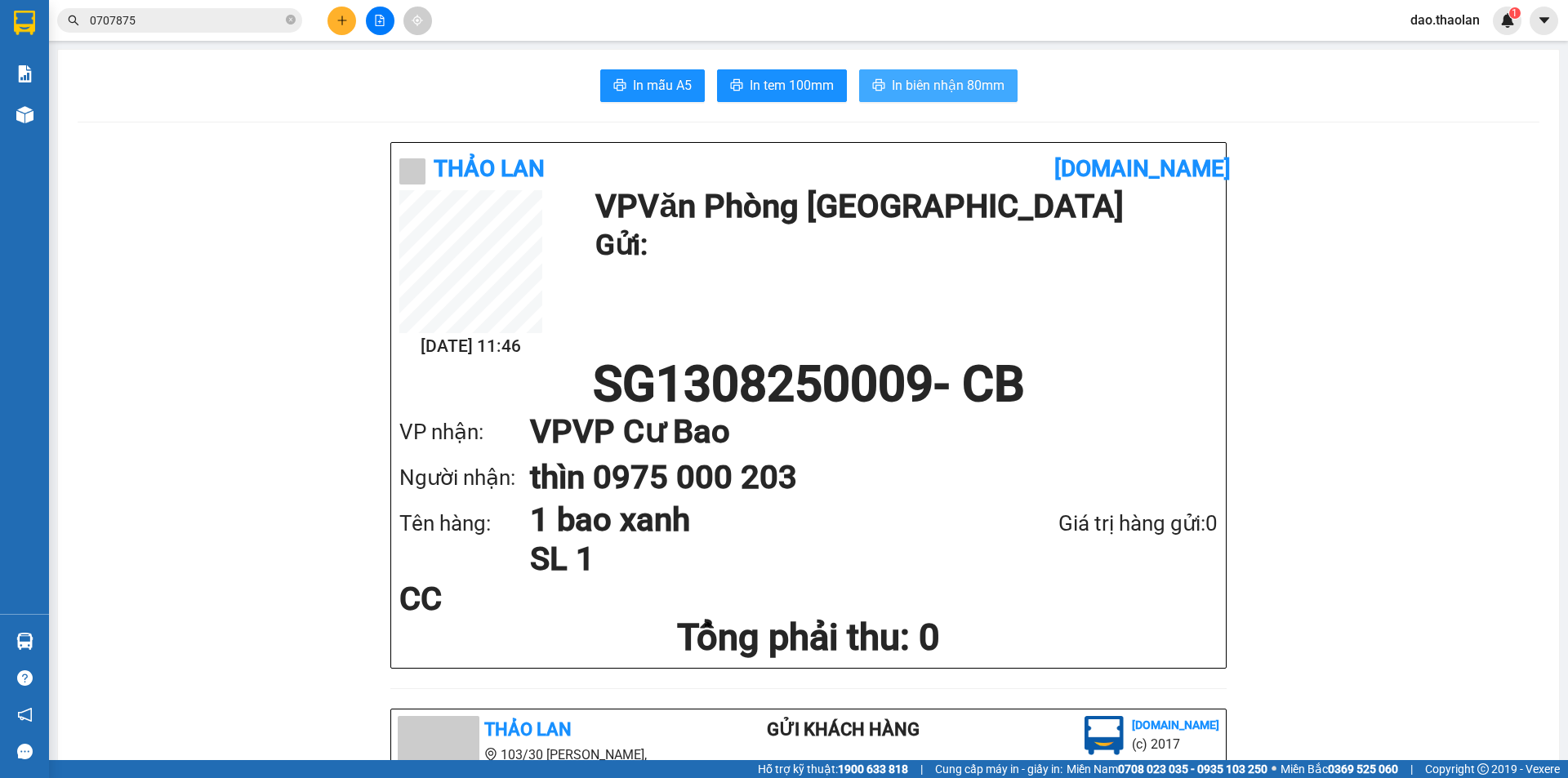
click at [947, 83] on span "In biên nhận 80mm" at bounding box center [948, 85] width 113 height 20
click at [350, 28] on button at bounding box center [341, 20] width 28 height 28
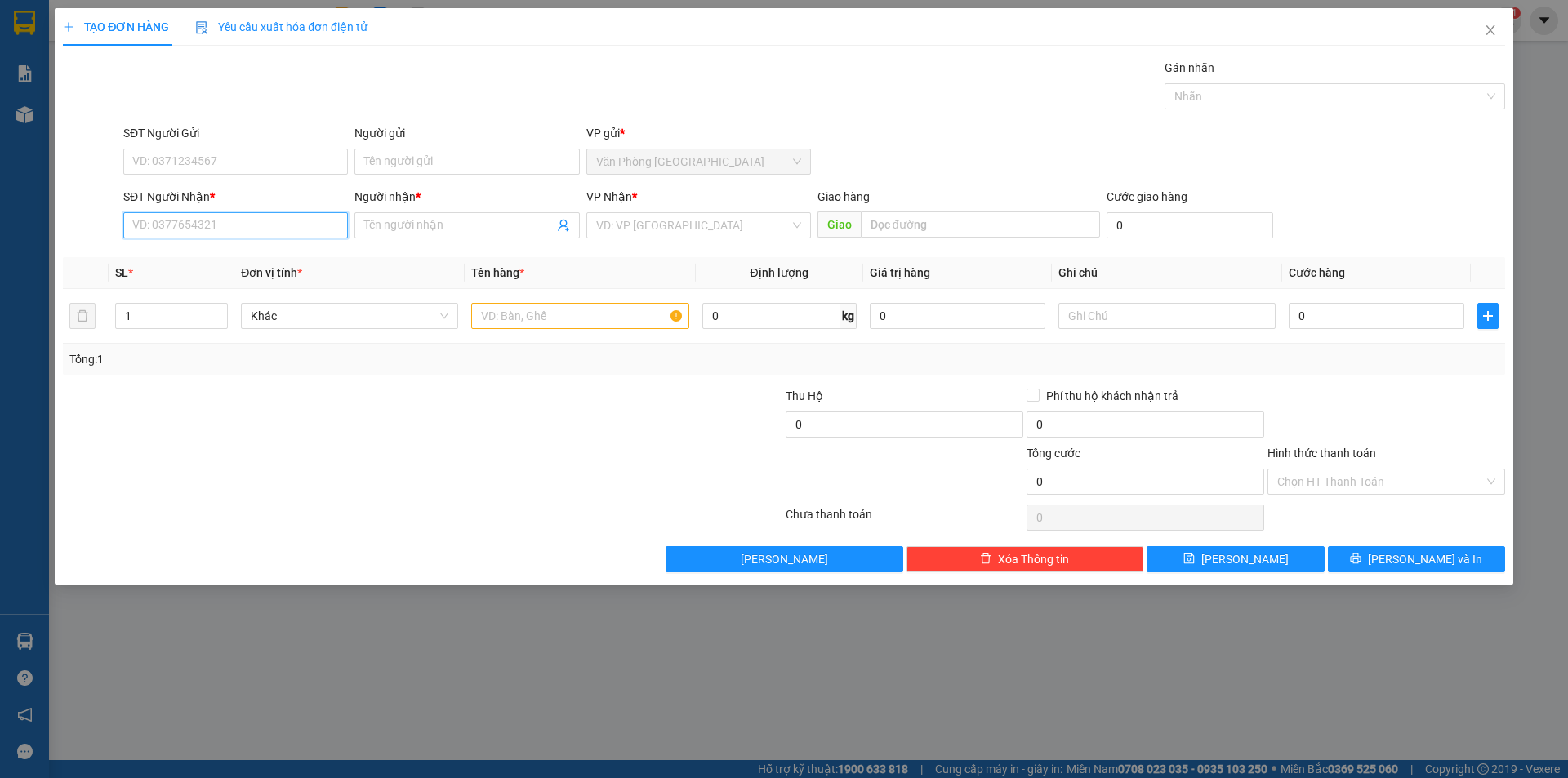
click at [292, 220] on input "SĐT Người Nhận *" at bounding box center [235, 225] width 224 height 26
click at [223, 250] on div "0868326242 - sinh" at bounding box center [235, 258] width 205 height 18
type input "0868326242"
type input "sinh"
type input "Buôn Hồ"
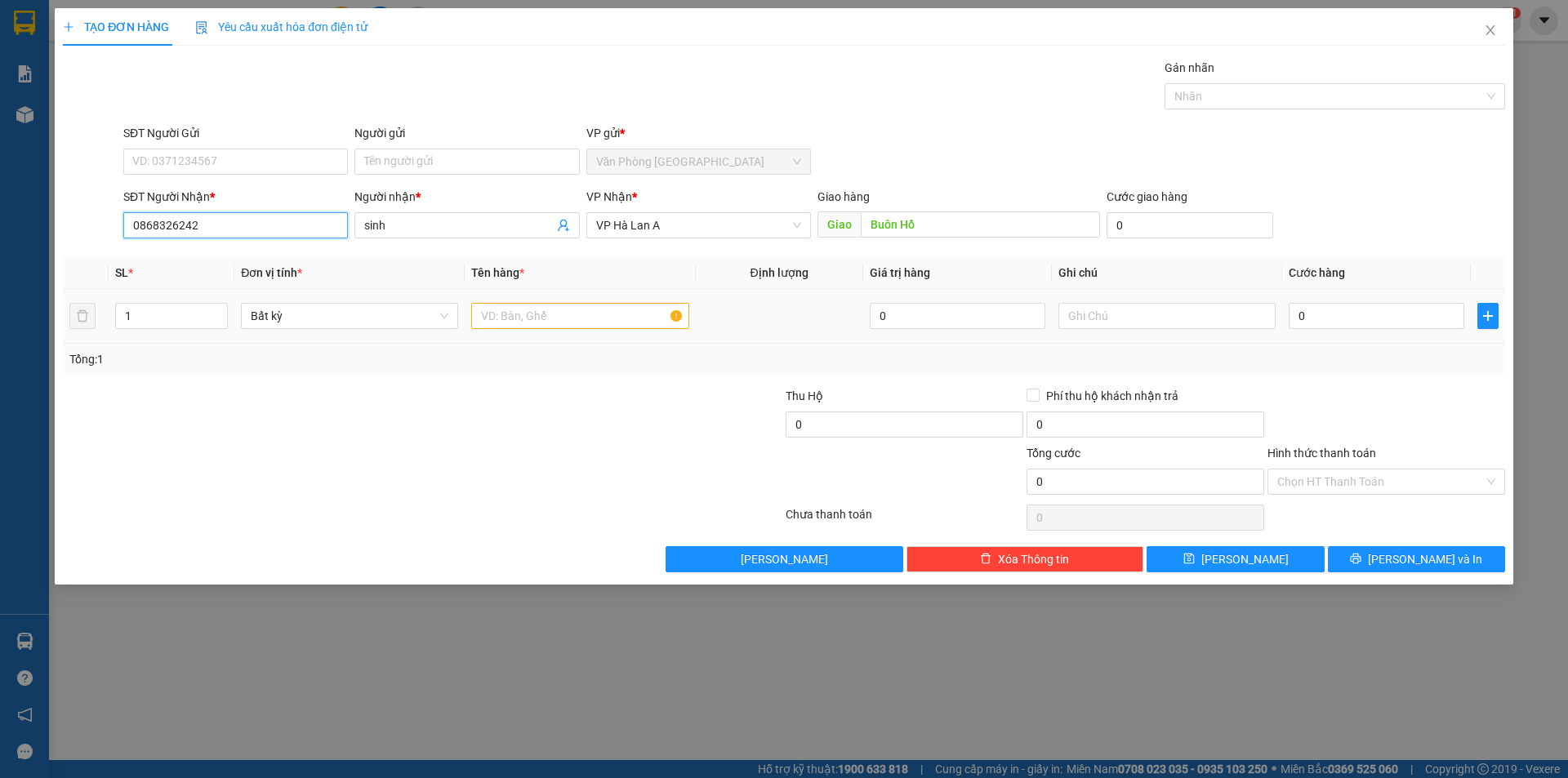
type input "0868326242"
click at [569, 316] on input "text" at bounding box center [579, 315] width 217 height 26
type input "1 thùng+ 1c ây"
click at [547, 313] on input "1 thùng+ 1c ây trắng" at bounding box center [579, 315] width 217 height 26
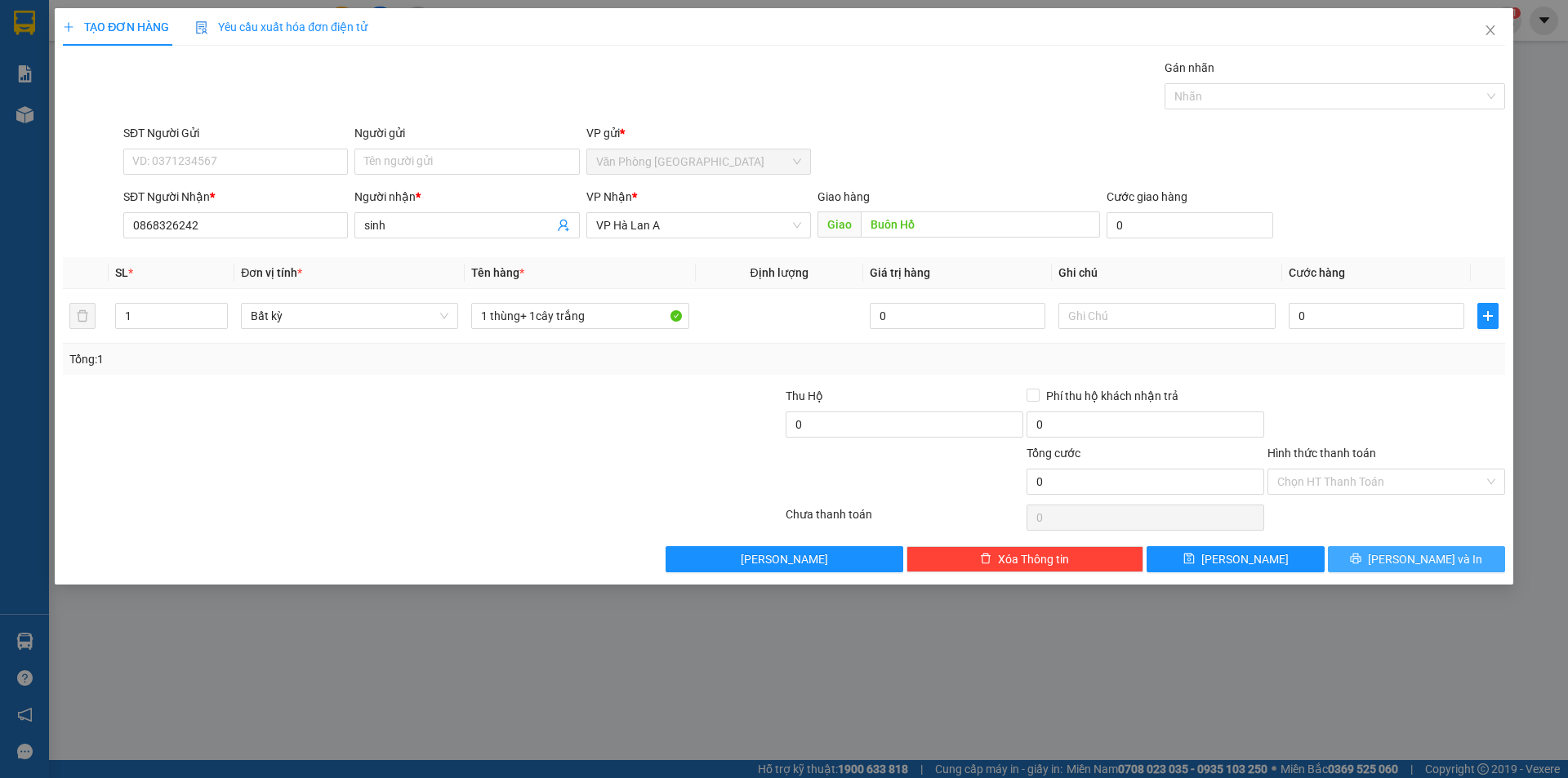
click at [1432, 561] on span "[PERSON_NAME] và In" at bounding box center [1424, 559] width 114 height 18
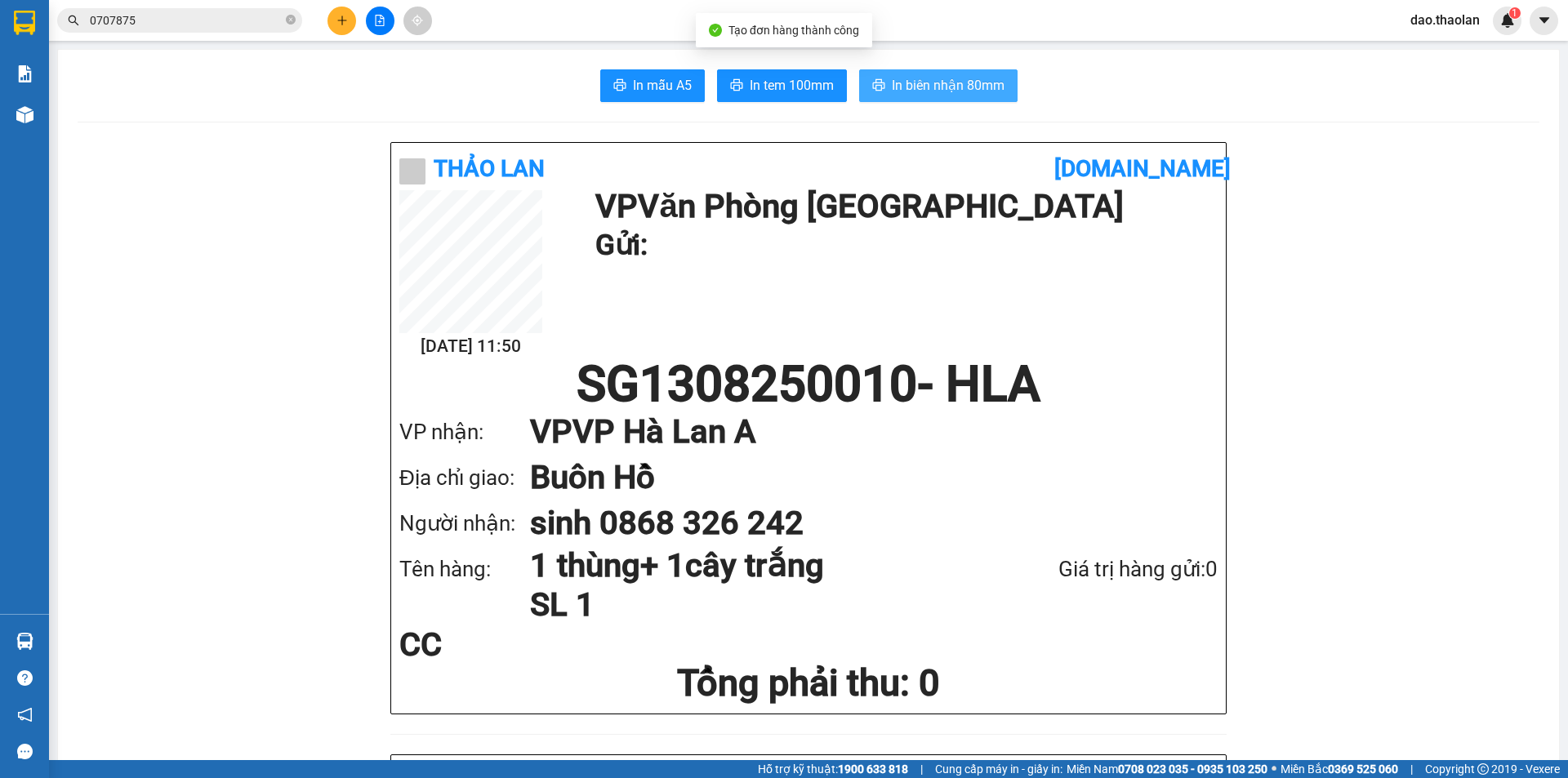
click at [918, 87] on span "In biên nhận 80mm" at bounding box center [948, 85] width 113 height 20
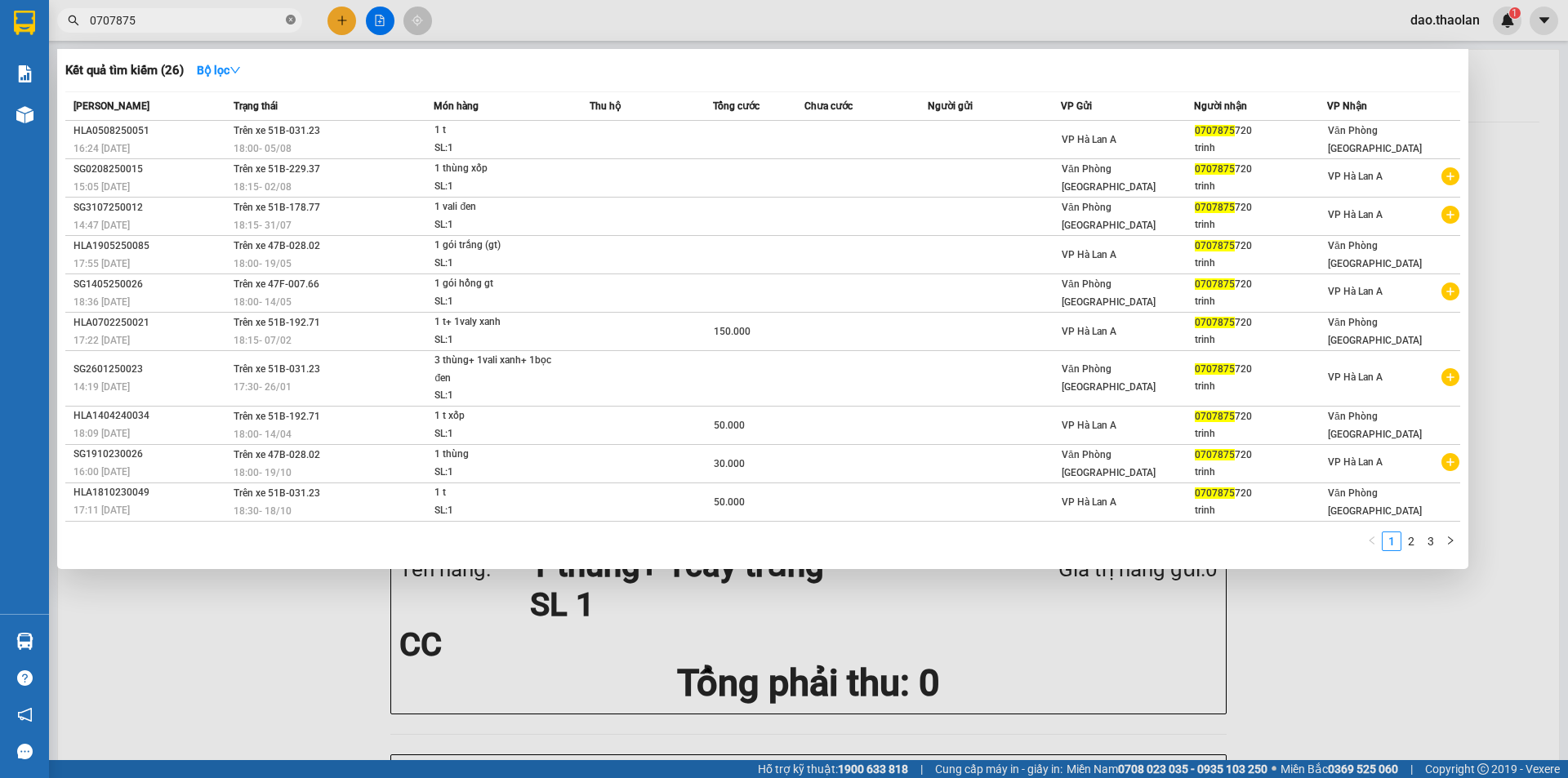
click at [291, 20] on icon "close-circle" at bounding box center [291, 19] width 10 height 10
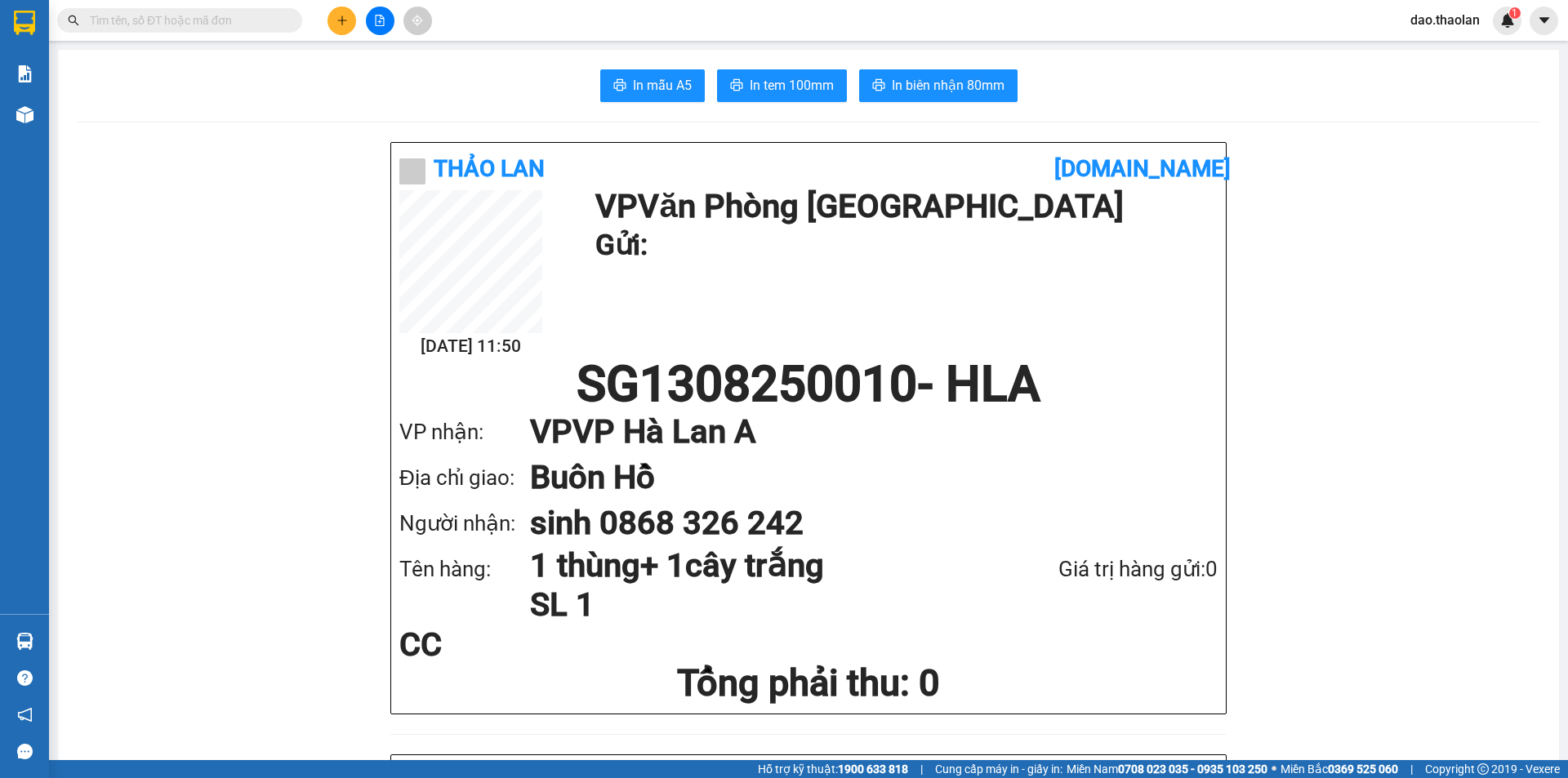
click at [354, 15] on button at bounding box center [341, 20] width 28 height 28
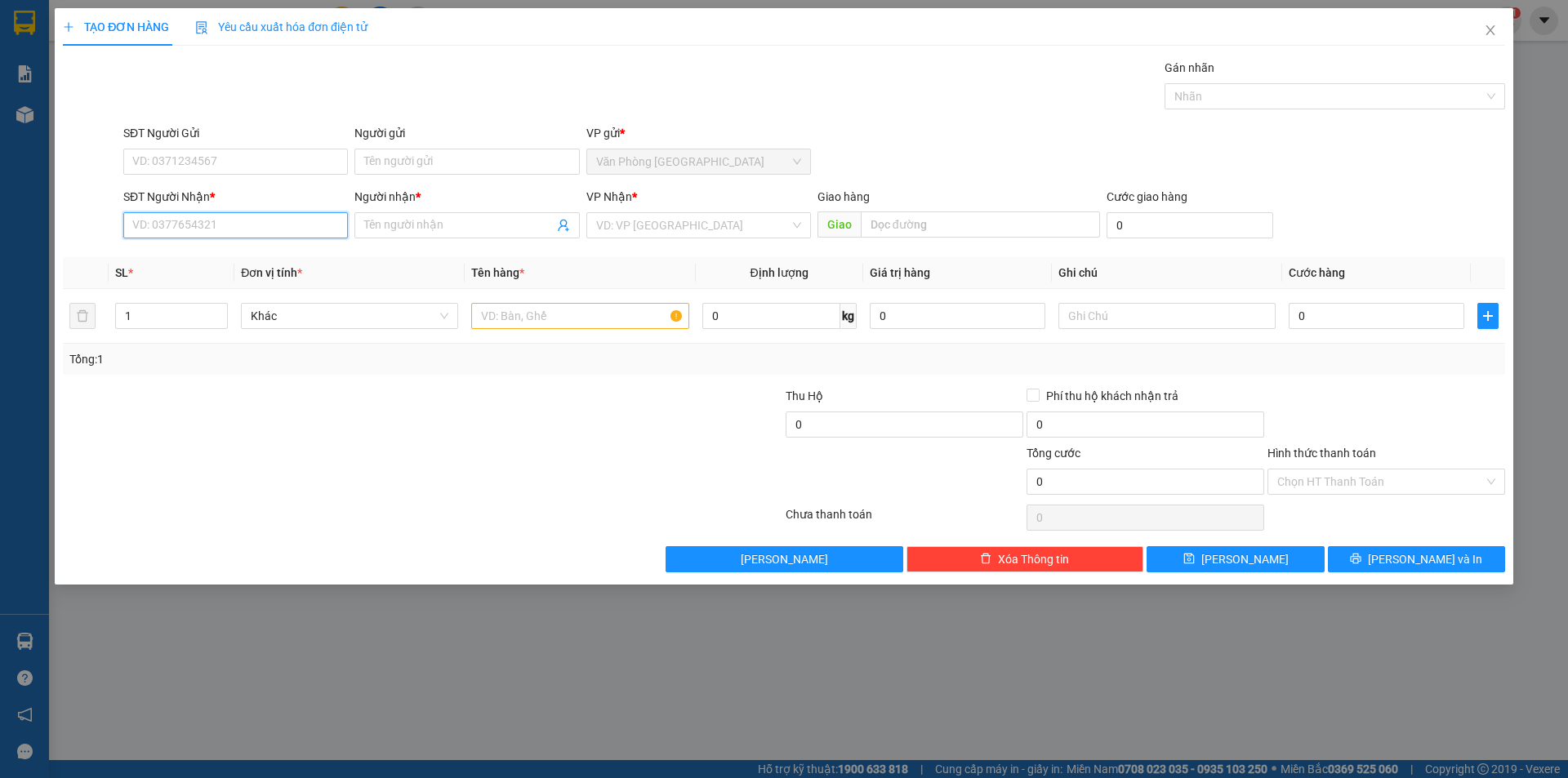
click at [293, 233] on input "SĐT Người Nhận *" at bounding box center [235, 225] width 224 height 26
click at [176, 261] on div "0908558118 - c.oanh" at bounding box center [235, 258] width 205 height 18
type input "0908558118"
type input "c.oanh"
type input "0908558118"
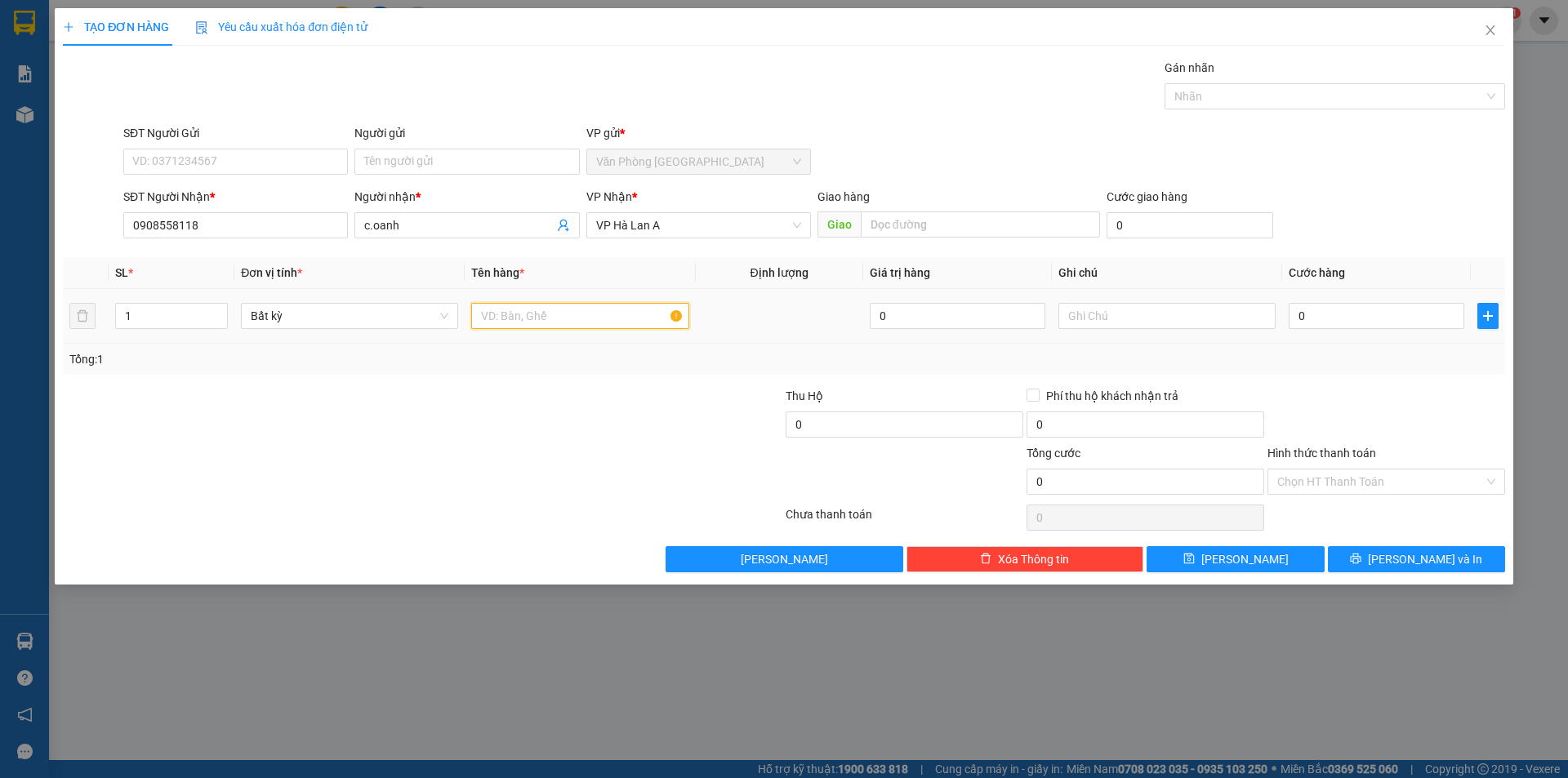
click at [499, 320] on input "text" at bounding box center [579, 315] width 217 height 26
click at [507, 324] on input "1 bao vải" at bounding box center [579, 315] width 217 height 26
type input "1 bao [PERSON_NAME]"
click at [1128, 315] on input "text" at bounding box center [1166, 315] width 217 height 26
type input "K BỌC"
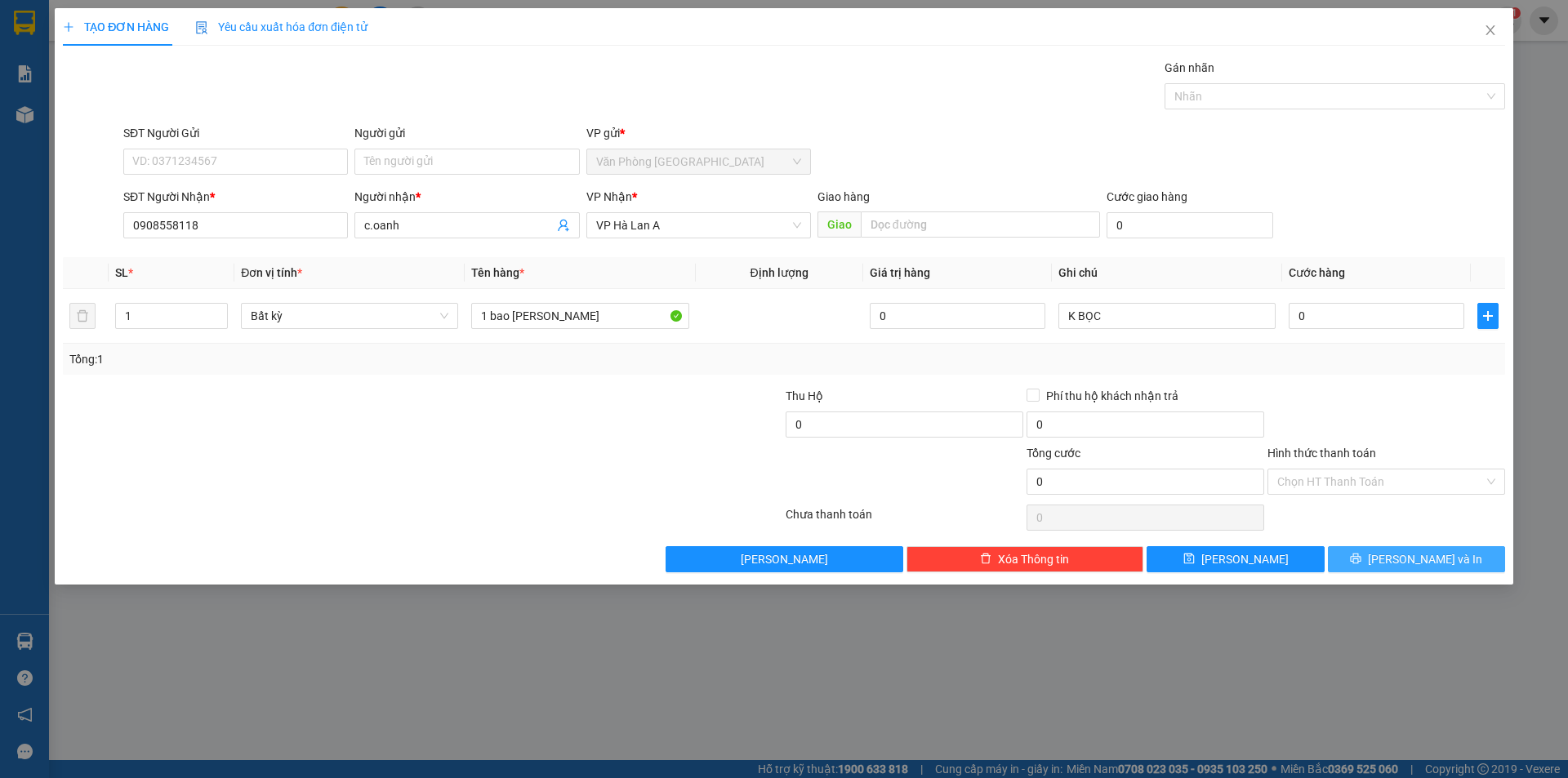
click at [1459, 562] on button "[PERSON_NAME] và In" at bounding box center [1416, 559] width 177 height 26
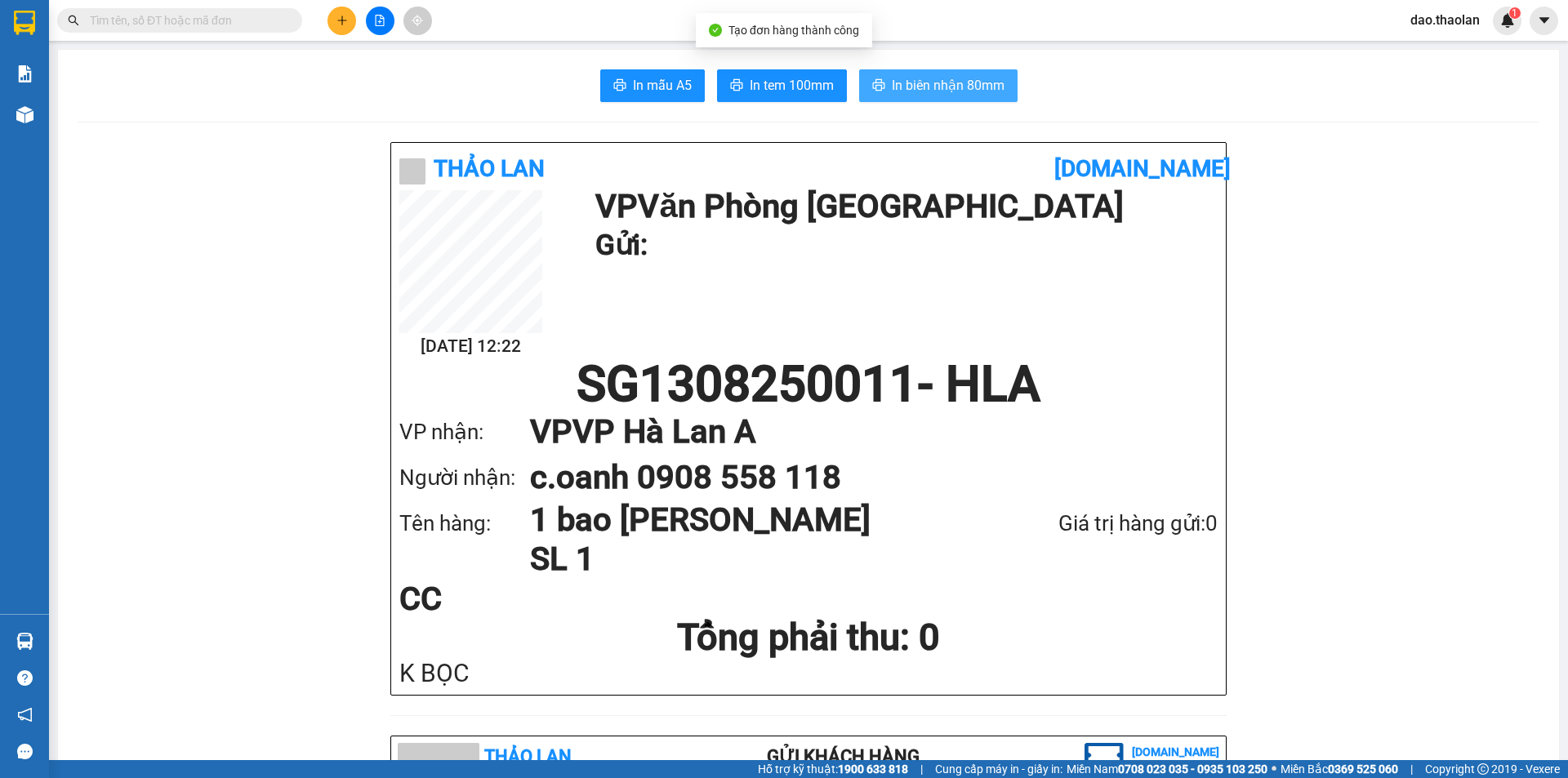
click at [977, 78] on span "In biên nhận 80mm" at bounding box center [948, 85] width 113 height 20
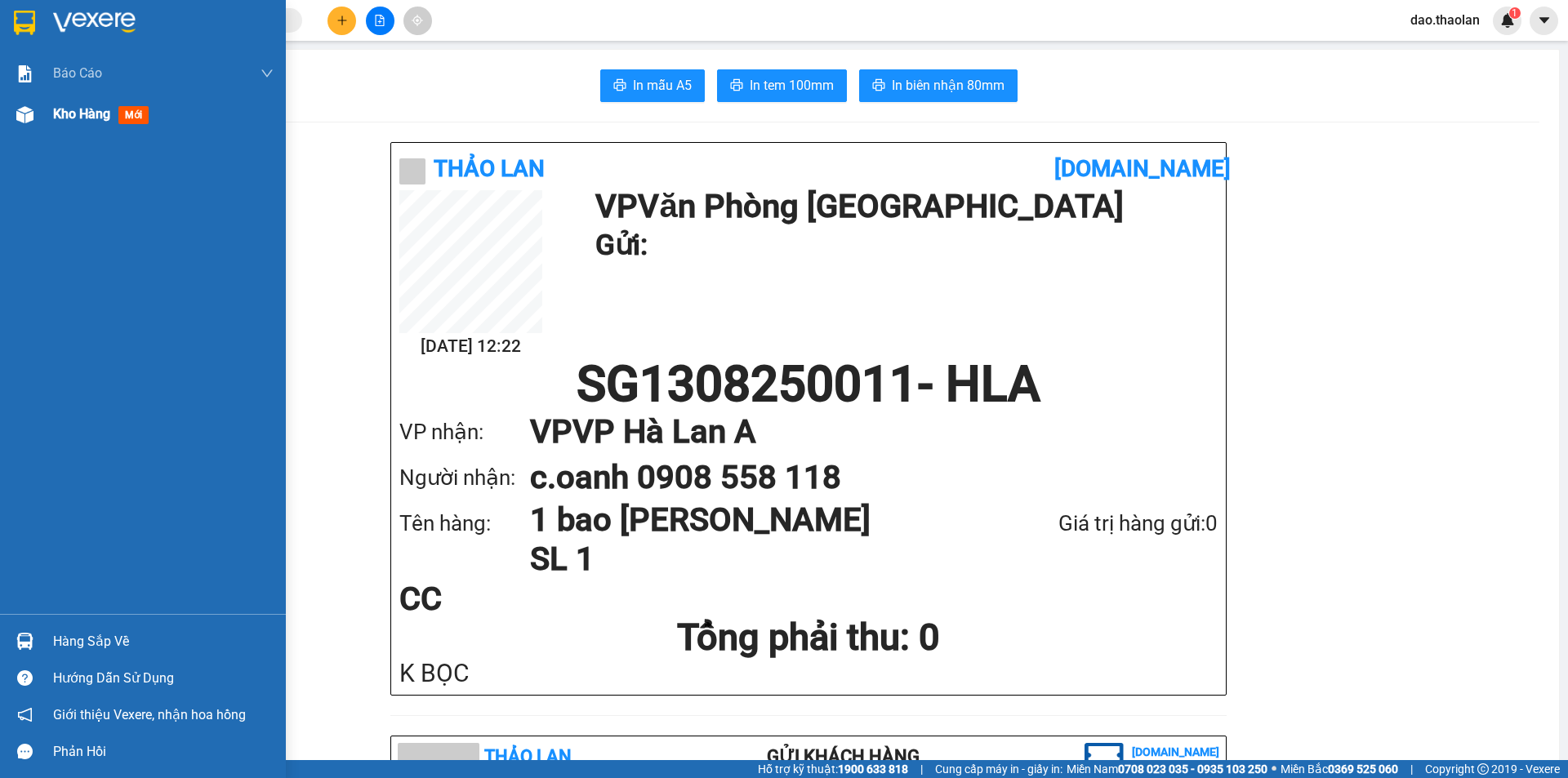
click at [51, 117] on div "Kho hàng mới" at bounding box center [143, 114] width 286 height 41
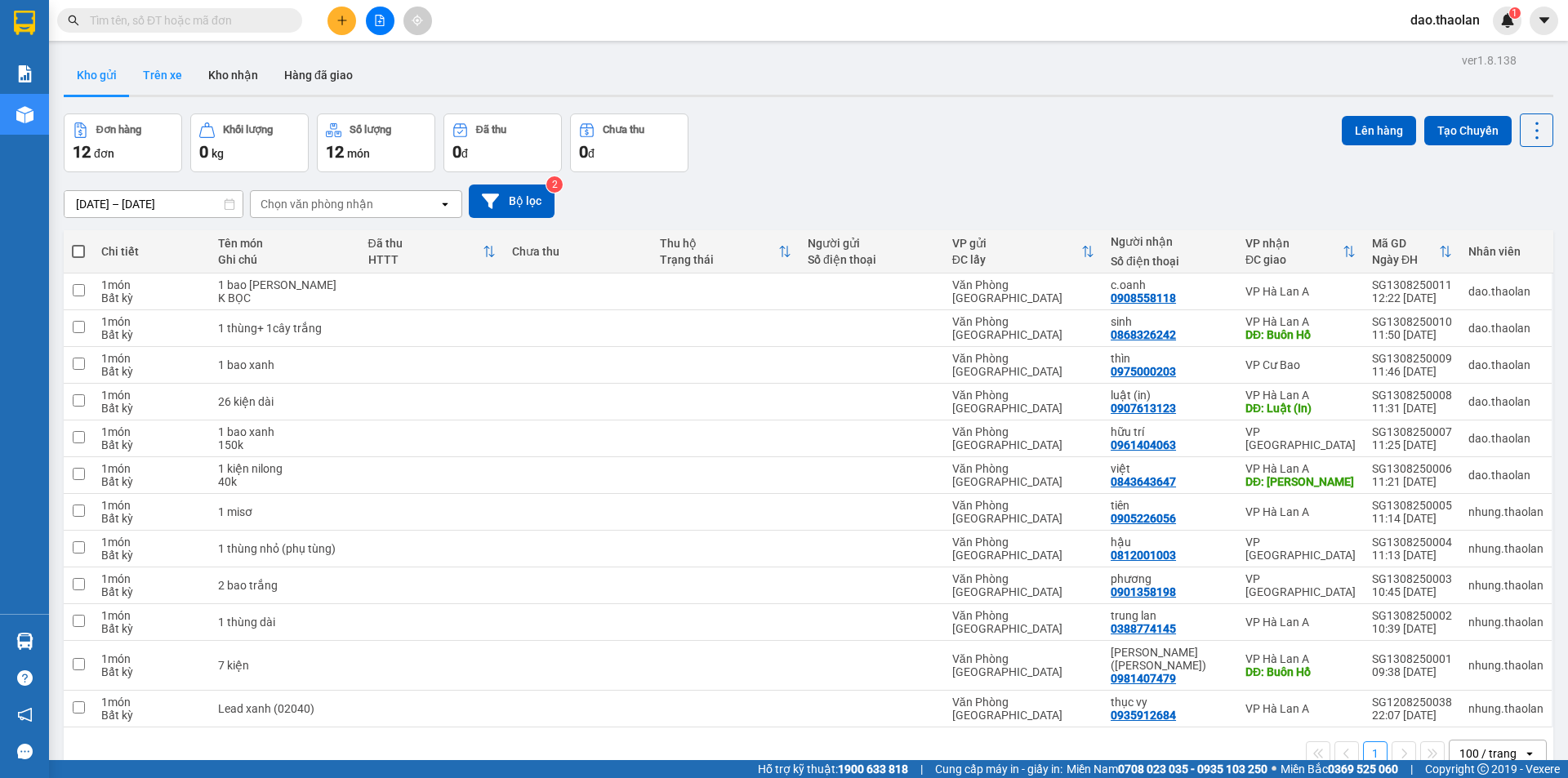
click at [177, 78] on button "Trên xe" at bounding box center [162, 75] width 66 height 39
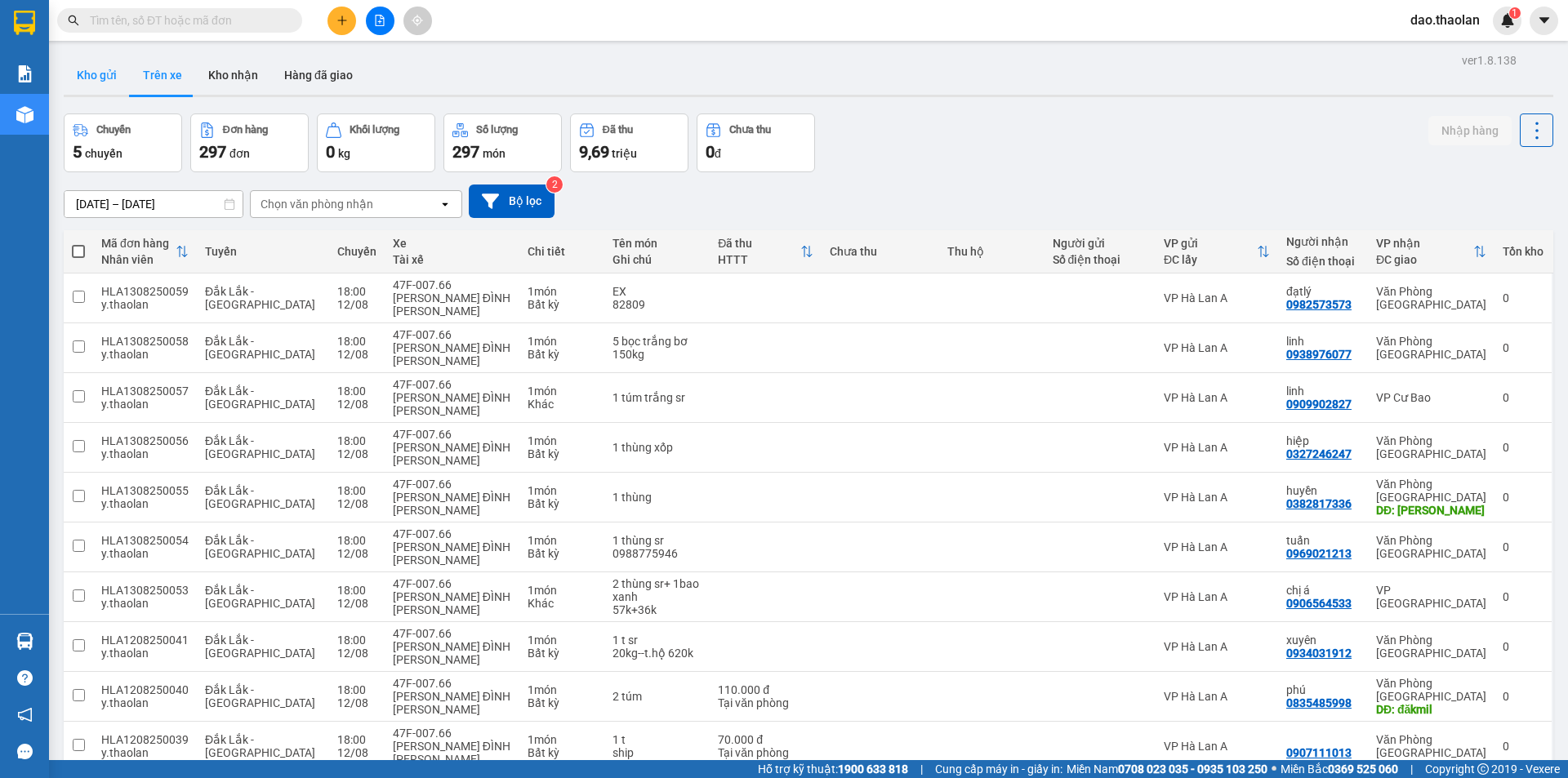
click at [84, 77] on button "Kho gửi" at bounding box center [97, 75] width 67 height 39
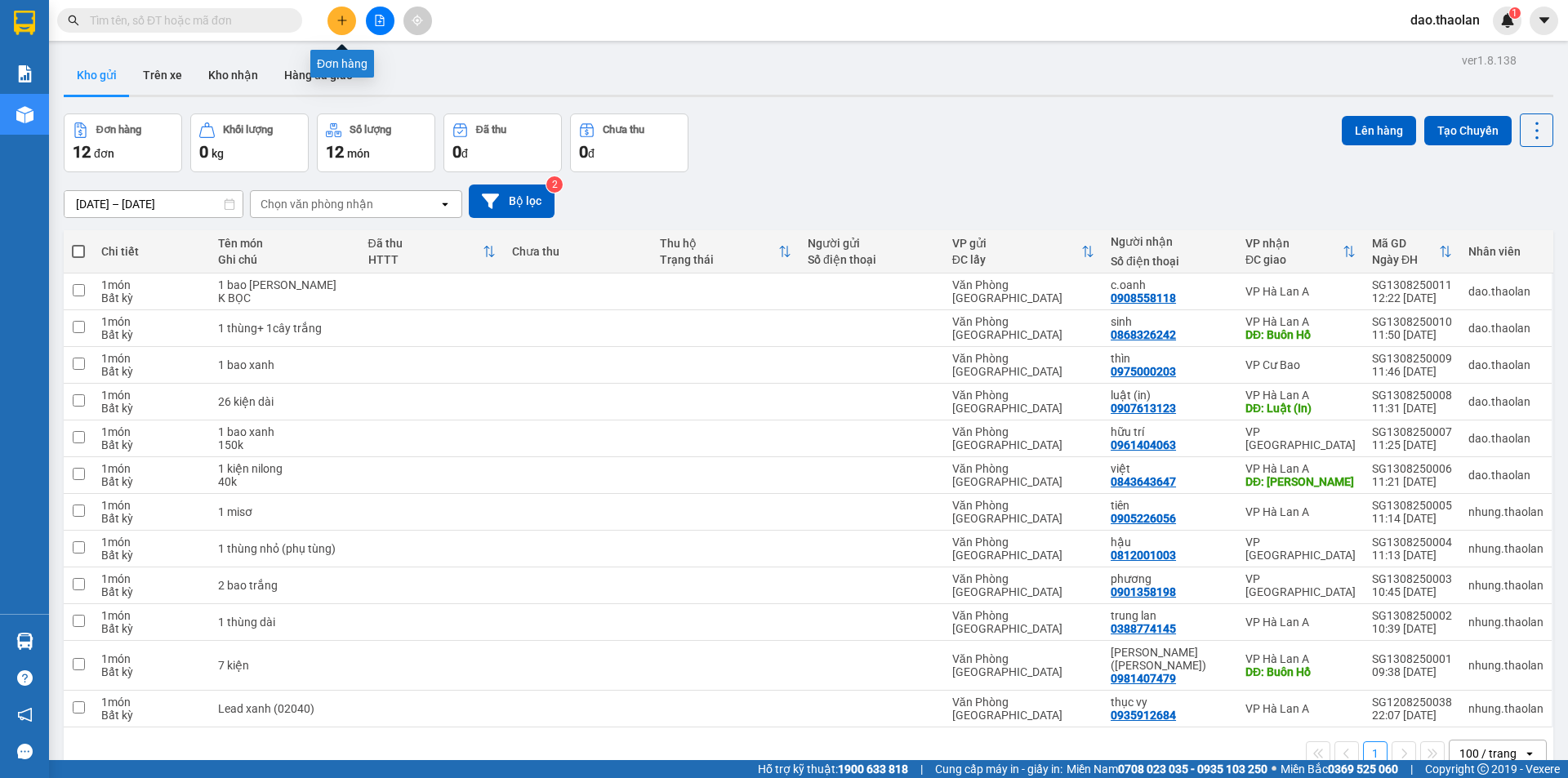
click at [342, 12] on button at bounding box center [341, 20] width 28 height 28
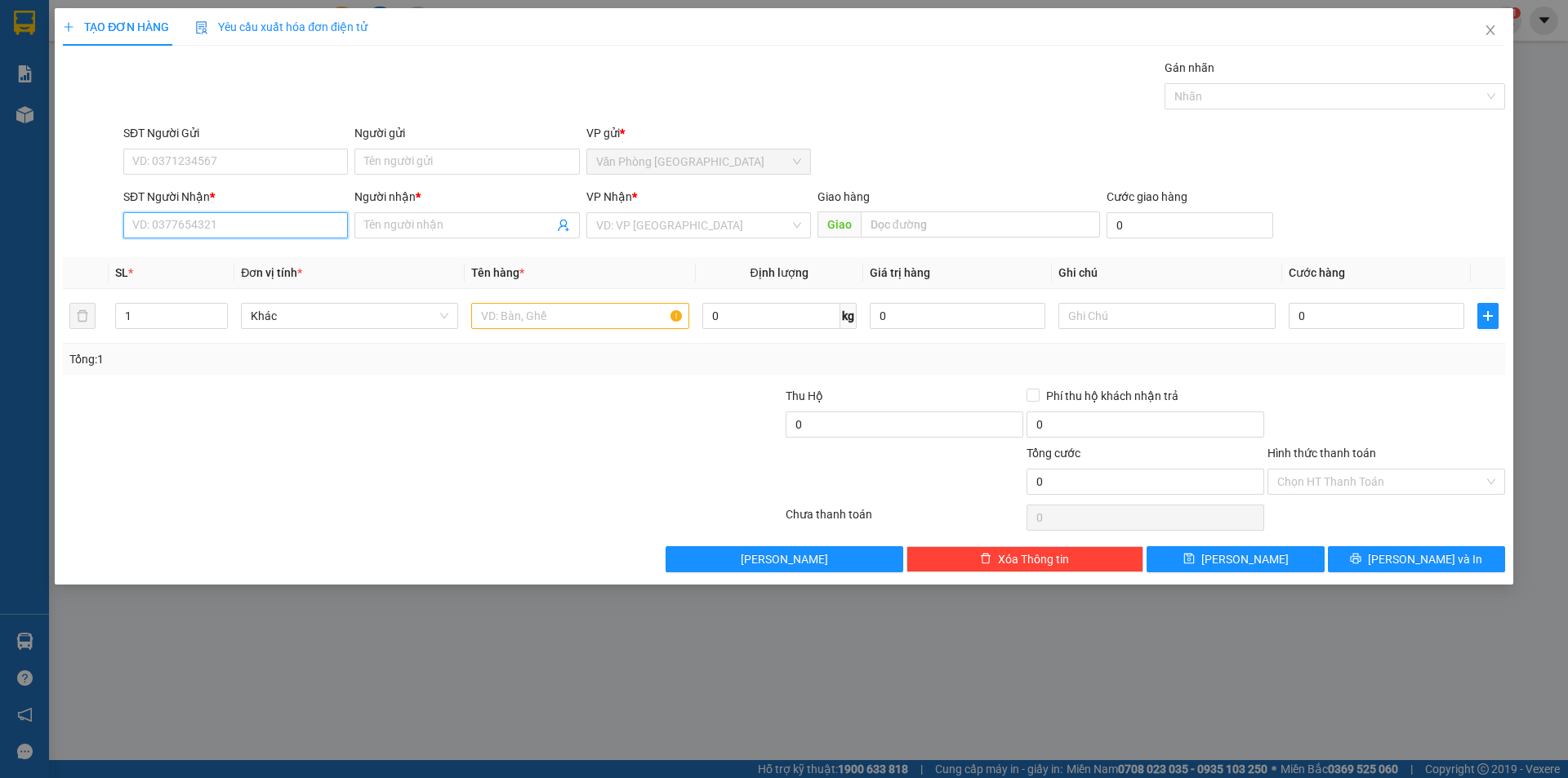
click at [251, 231] on input "SĐT Người Nhận *" at bounding box center [235, 225] width 224 height 26
drag, startPoint x: 209, startPoint y: 276, endPoint x: 415, endPoint y: 315, distance: 209.7
click at [210, 277] on div "0974814821 - [PERSON_NAME]" at bounding box center [235, 284] width 205 height 18
type input "0974814821"
type input "tuấn anh"
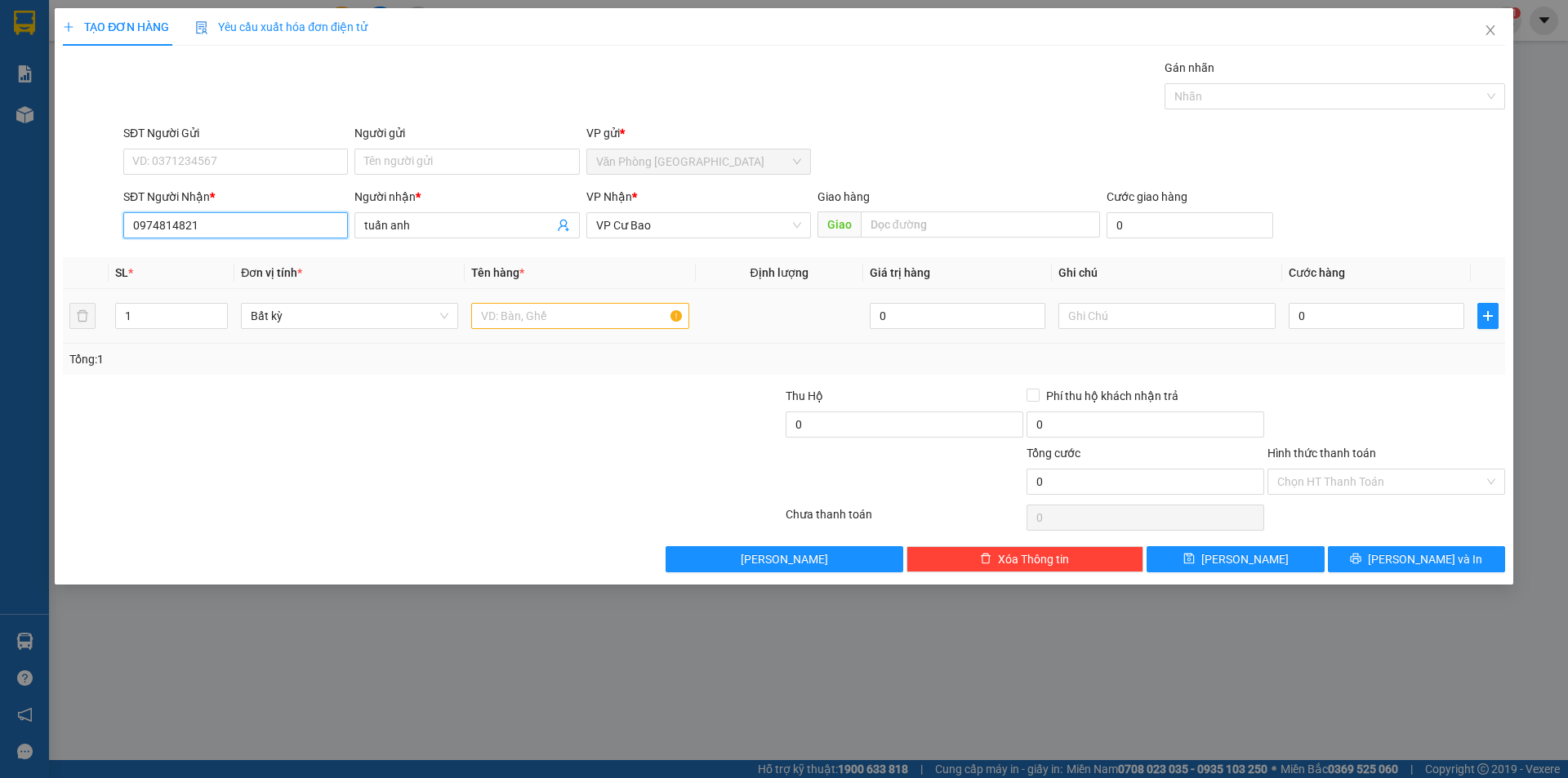
type input "0974814821"
click at [504, 321] on input "text" at bounding box center [579, 315] width 217 height 26
type input "1 thùng can K"
click at [1194, 301] on div at bounding box center [1166, 316] width 217 height 33
click at [1195, 321] on input "text" at bounding box center [1166, 315] width 217 height 26
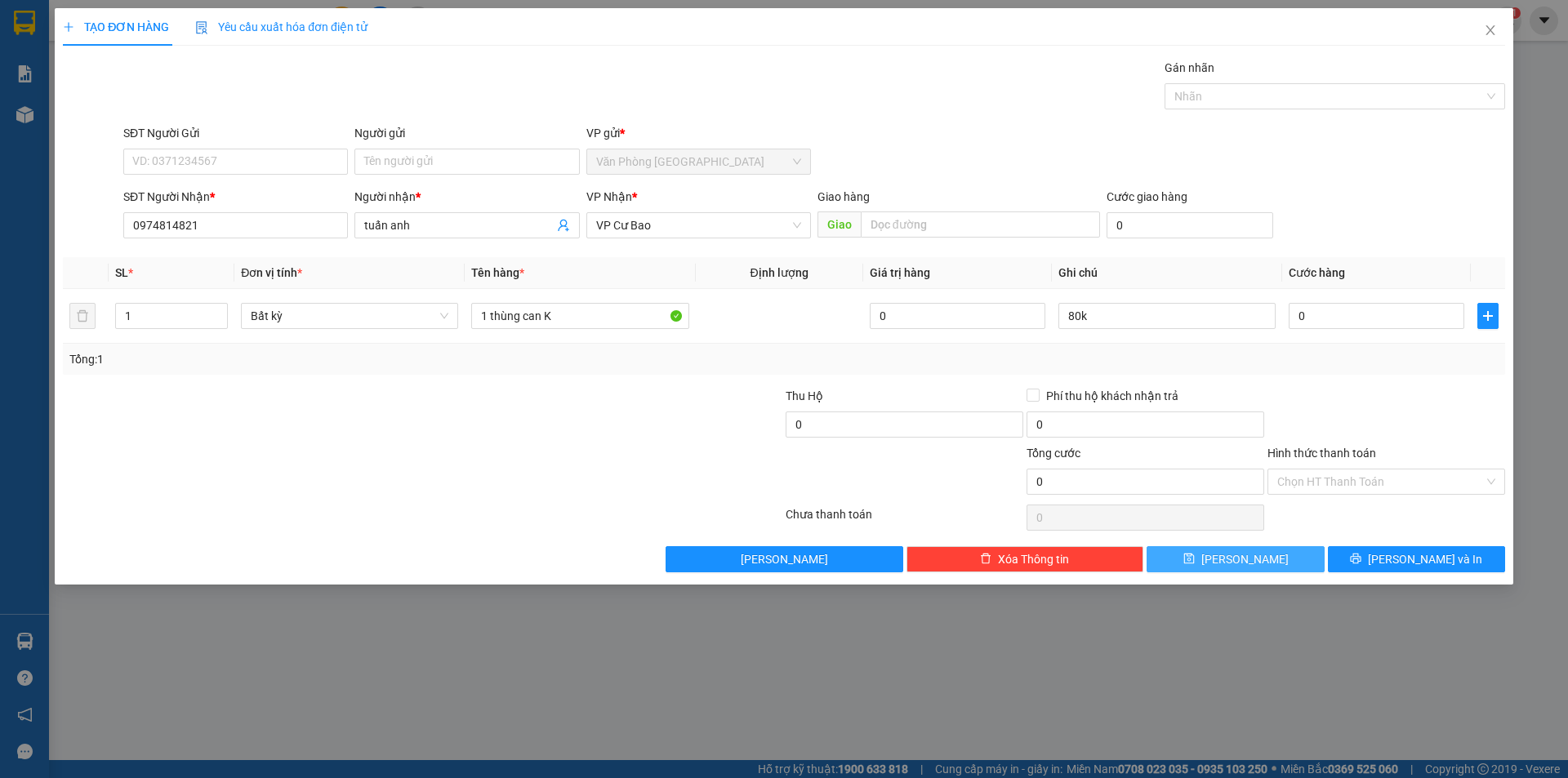
drag, startPoint x: 1257, startPoint y: 562, endPoint x: 1125, endPoint y: 447, distance: 175.1
click at [1255, 562] on button "[PERSON_NAME]" at bounding box center [1235, 559] width 177 height 26
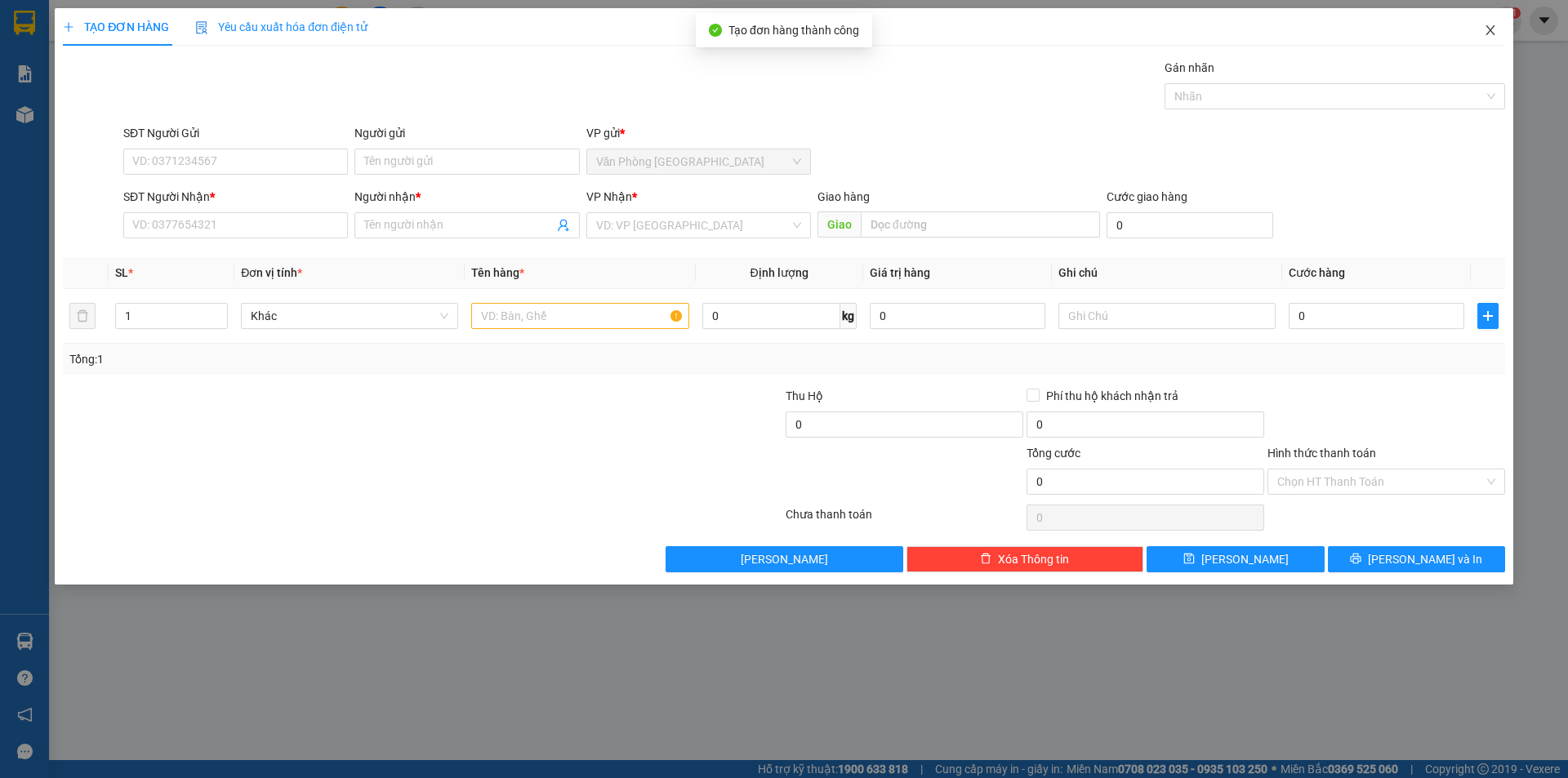
click at [1501, 32] on span "Close" at bounding box center [1490, 31] width 46 height 46
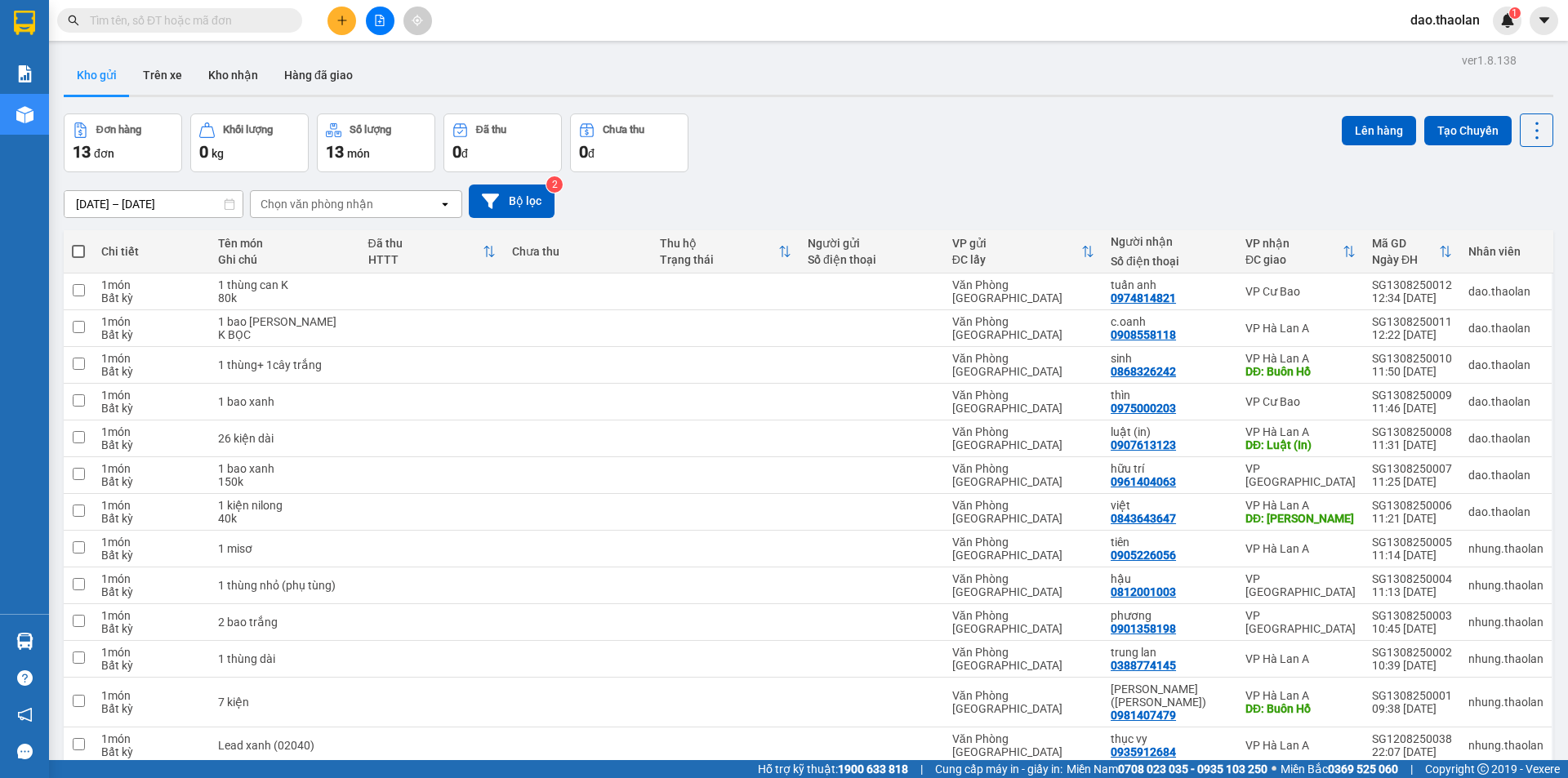
click at [211, 12] on input "text" at bounding box center [186, 21] width 192 height 18
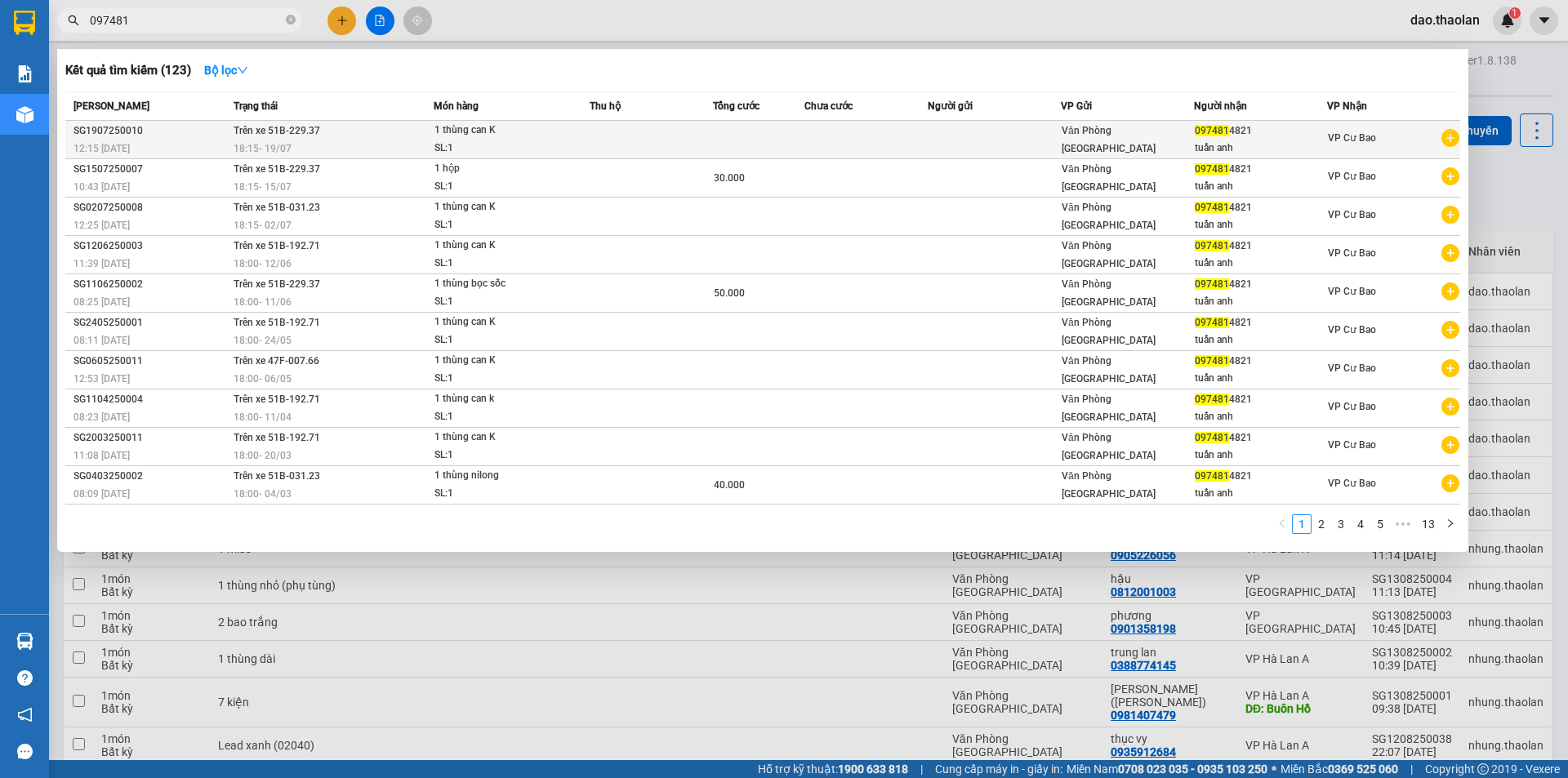
type input "097481"
click at [534, 138] on div "1 thùng can K" at bounding box center [496, 131] width 122 height 18
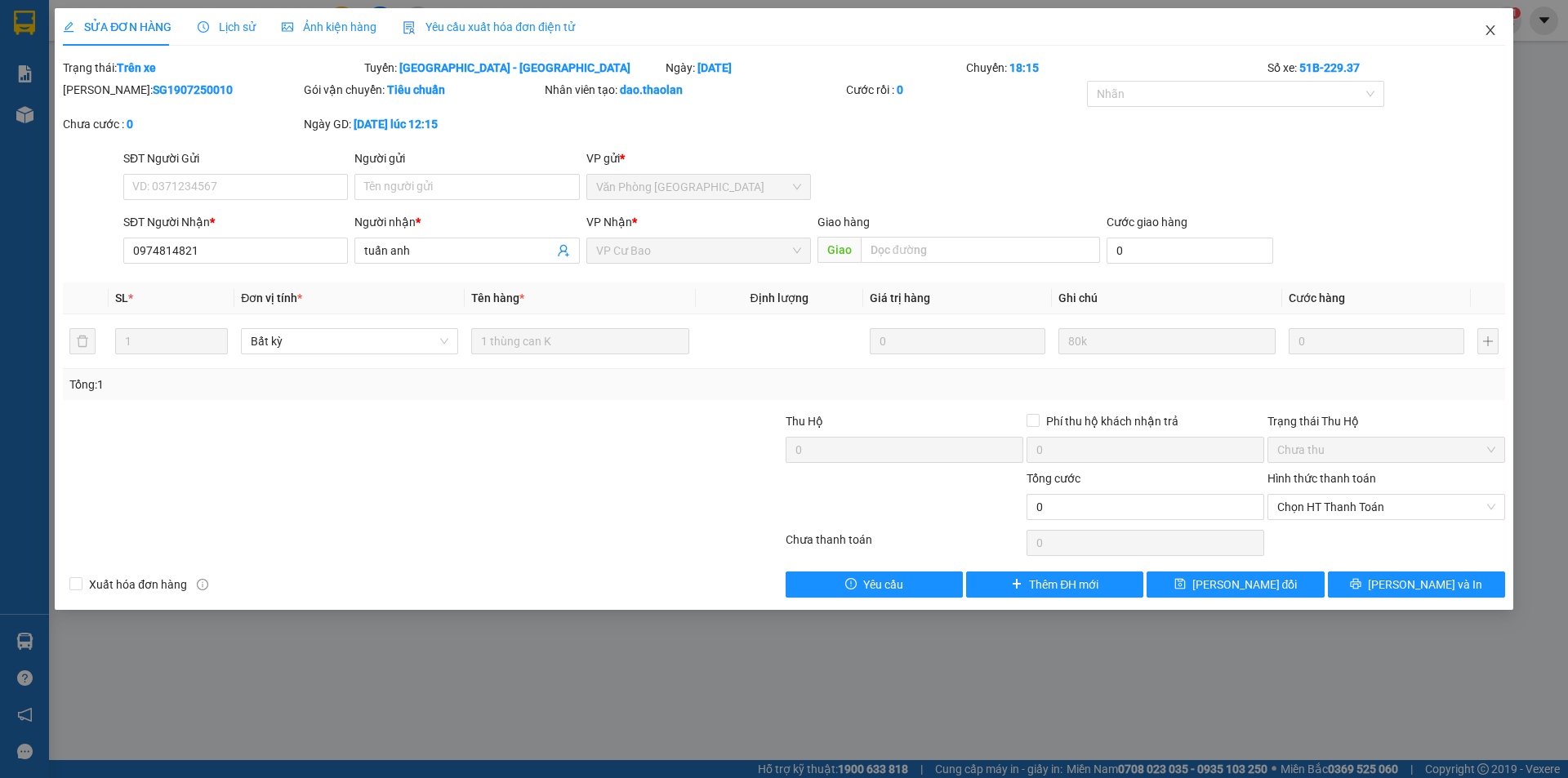
click at [1499, 36] on span "Close" at bounding box center [1490, 31] width 46 height 46
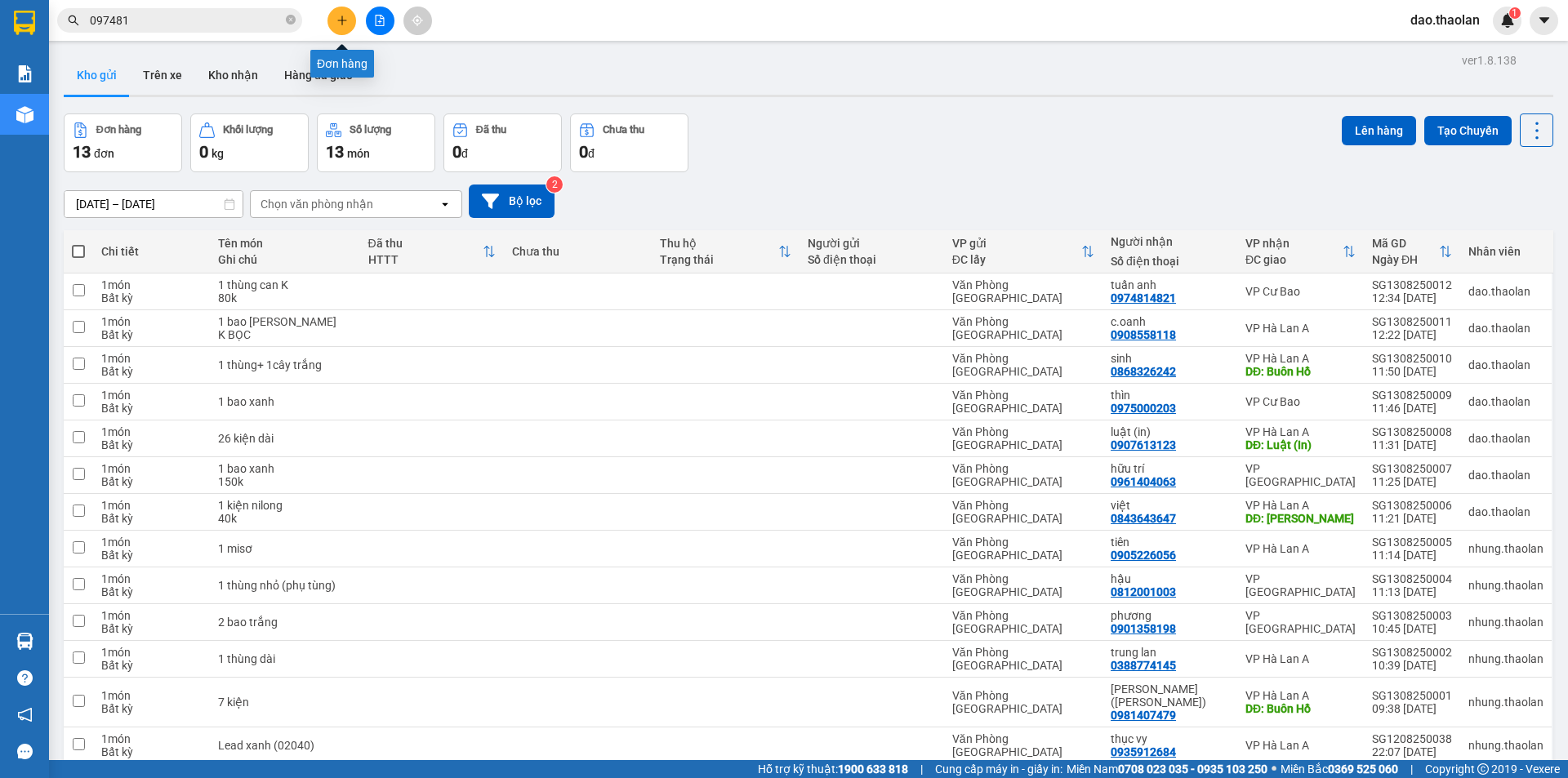
click at [339, 16] on icon "plus" at bounding box center [342, 20] width 12 height 12
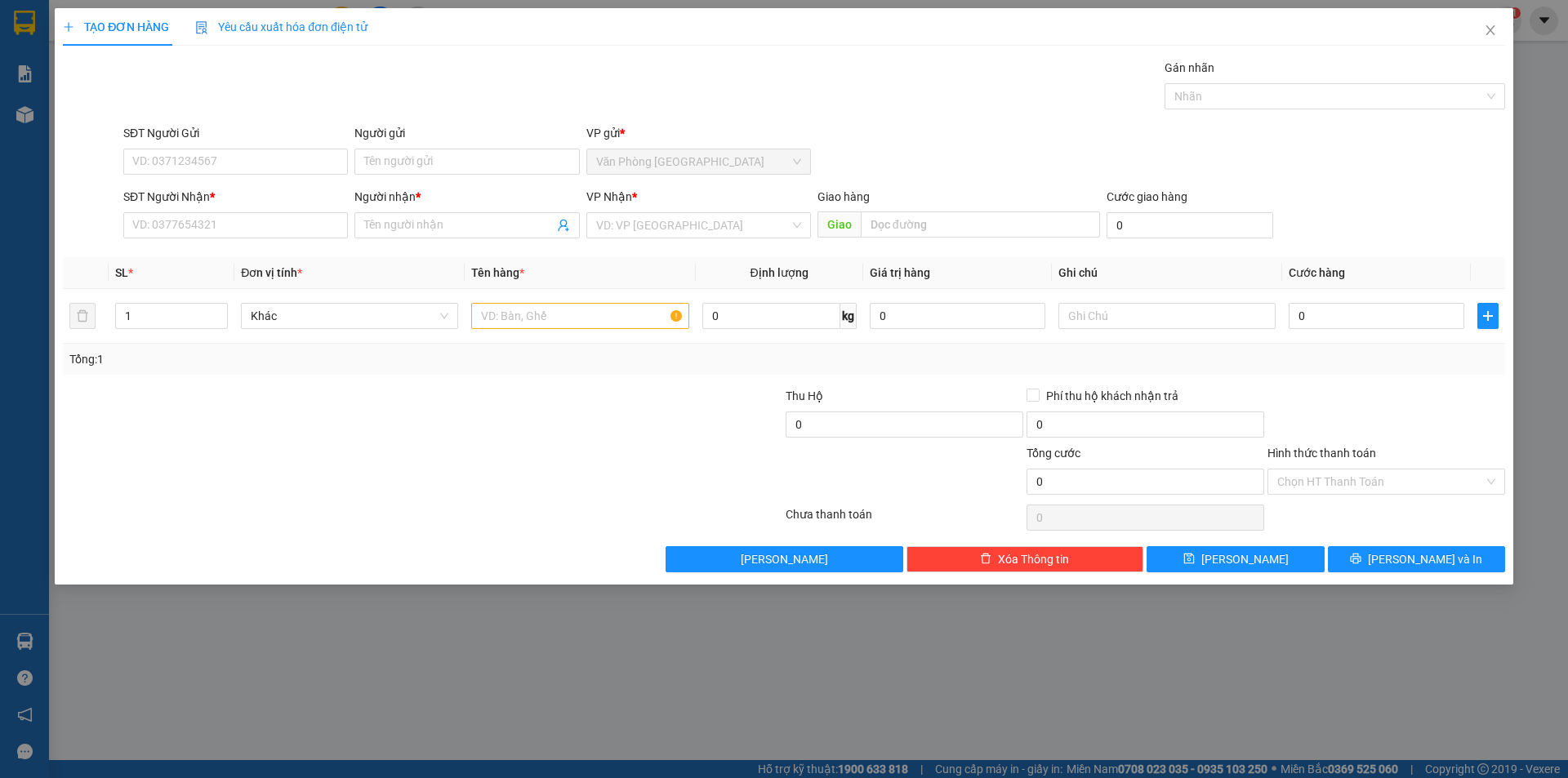
click at [249, 211] on div "SĐT Người Nhận *" at bounding box center [235, 200] width 224 height 25
click at [249, 216] on input "SĐT Người Nhận *" at bounding box center [235, 225] width 224 height 26
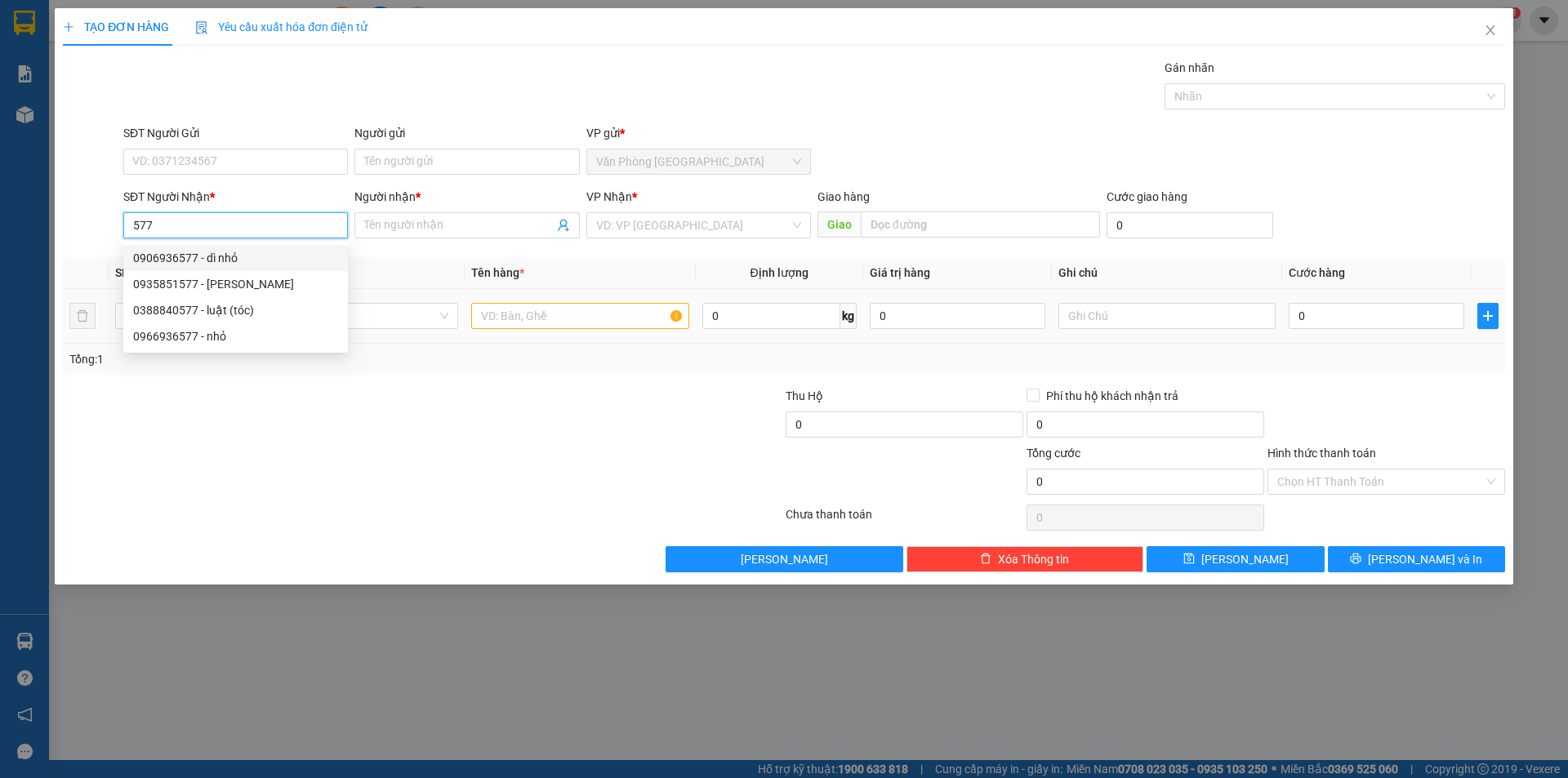
drag, startPoint x: 215, startPoint y: 255, endPoint x: 405, endPoint y: 292, distance: 193.6
click at [218, 258] on div "0906936577 - dì nhỏ" at bounding box center [235, 258] width 205 height 18
type input "0906936577"
type input "dì nhỏ"
type input "0906936577"
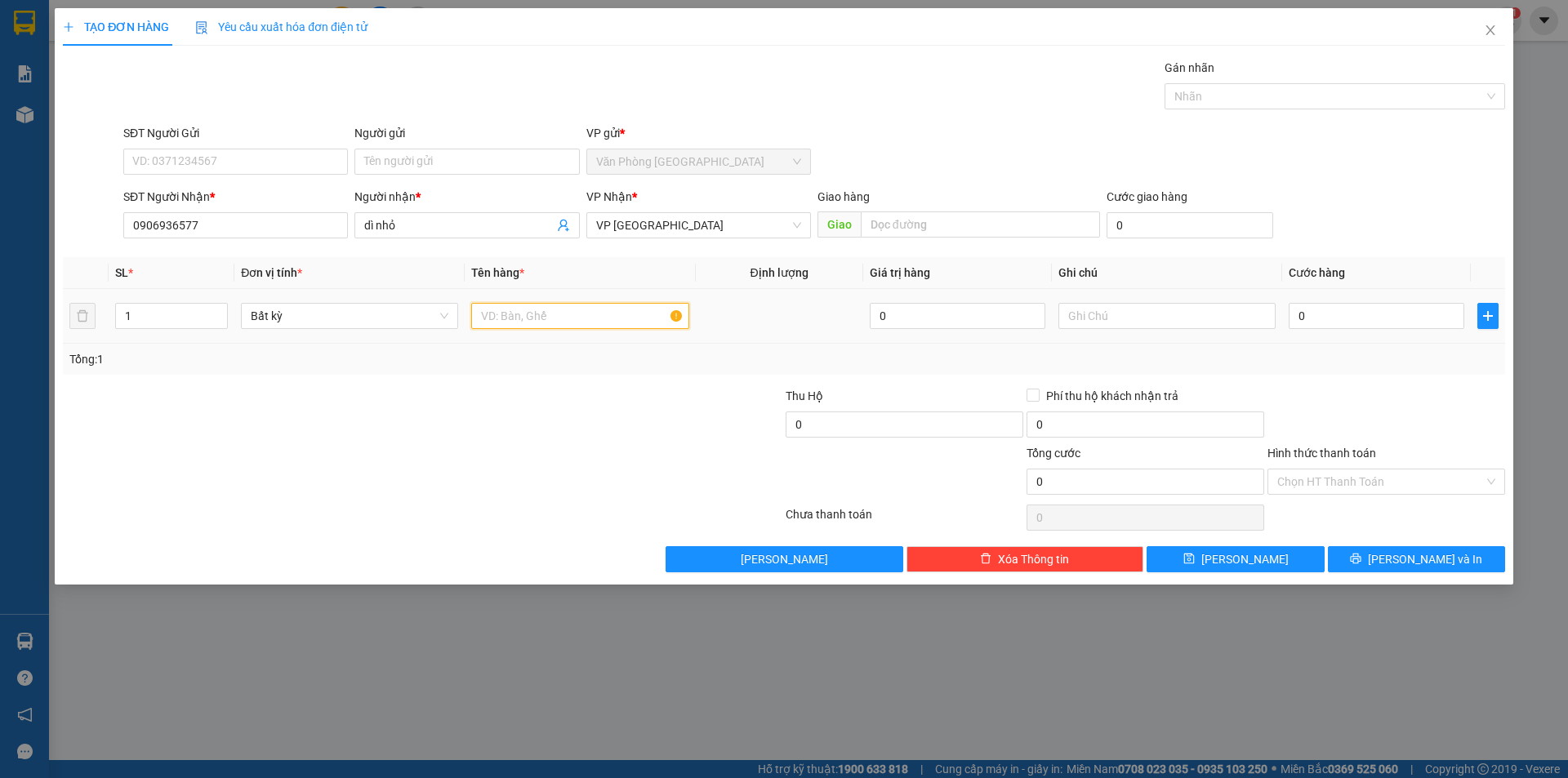
click at [547, 318] on input "text" at bounding box center [579, 315] width 217 height 26
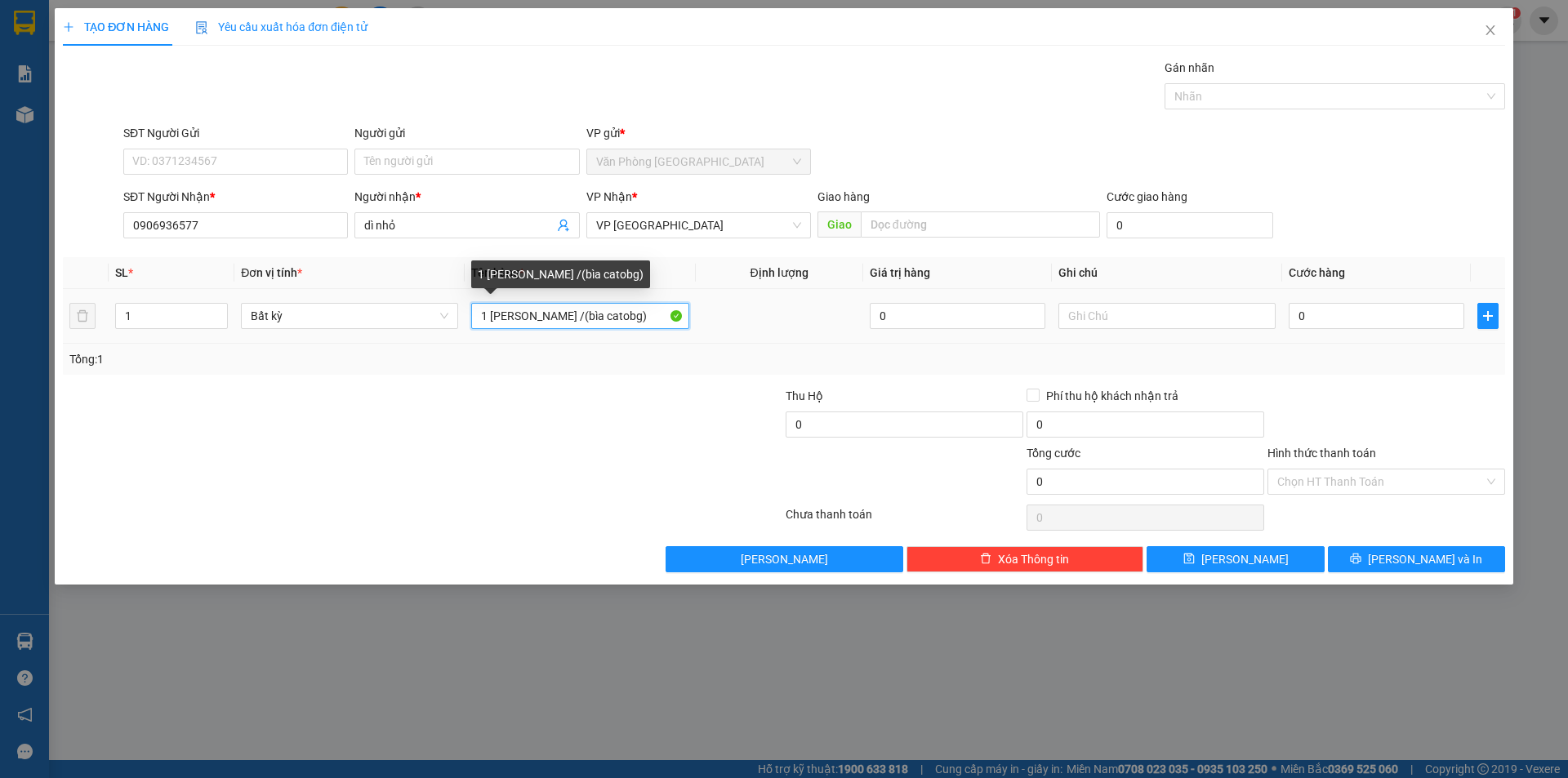
click at [599, 322] on input "1 [PERSON_NAME] /(bìa catobg)" at bounding box center [579, 315] width 217 height 26
click at [552, 306] on input "1 [PERSON_NAME] /(bìa catong)" at bounding box center [579, 315] width 217 height 26
type input "1 bao nilong (bìa catong)"
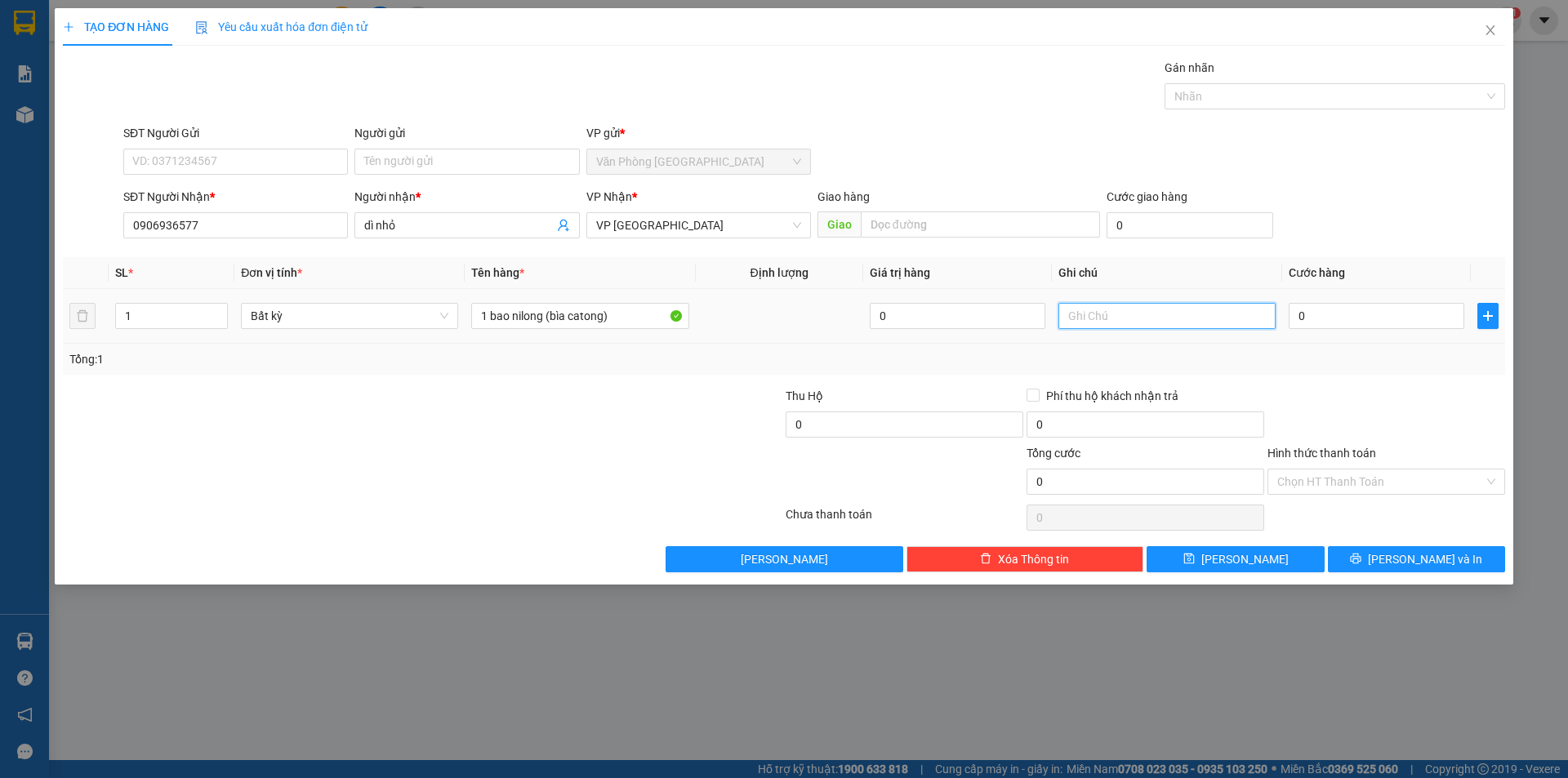
click at [1204, 308] on input "text" at bounding box center [1166, 315] width 217 height 26
type input "50k"
click at [1321, 545] on div "Transit Pickup Surcharge Ids Transit Deliver Surcharge Ids Transit Deliver Surc…" at bounding box center [784, 316] width 1442 height 514
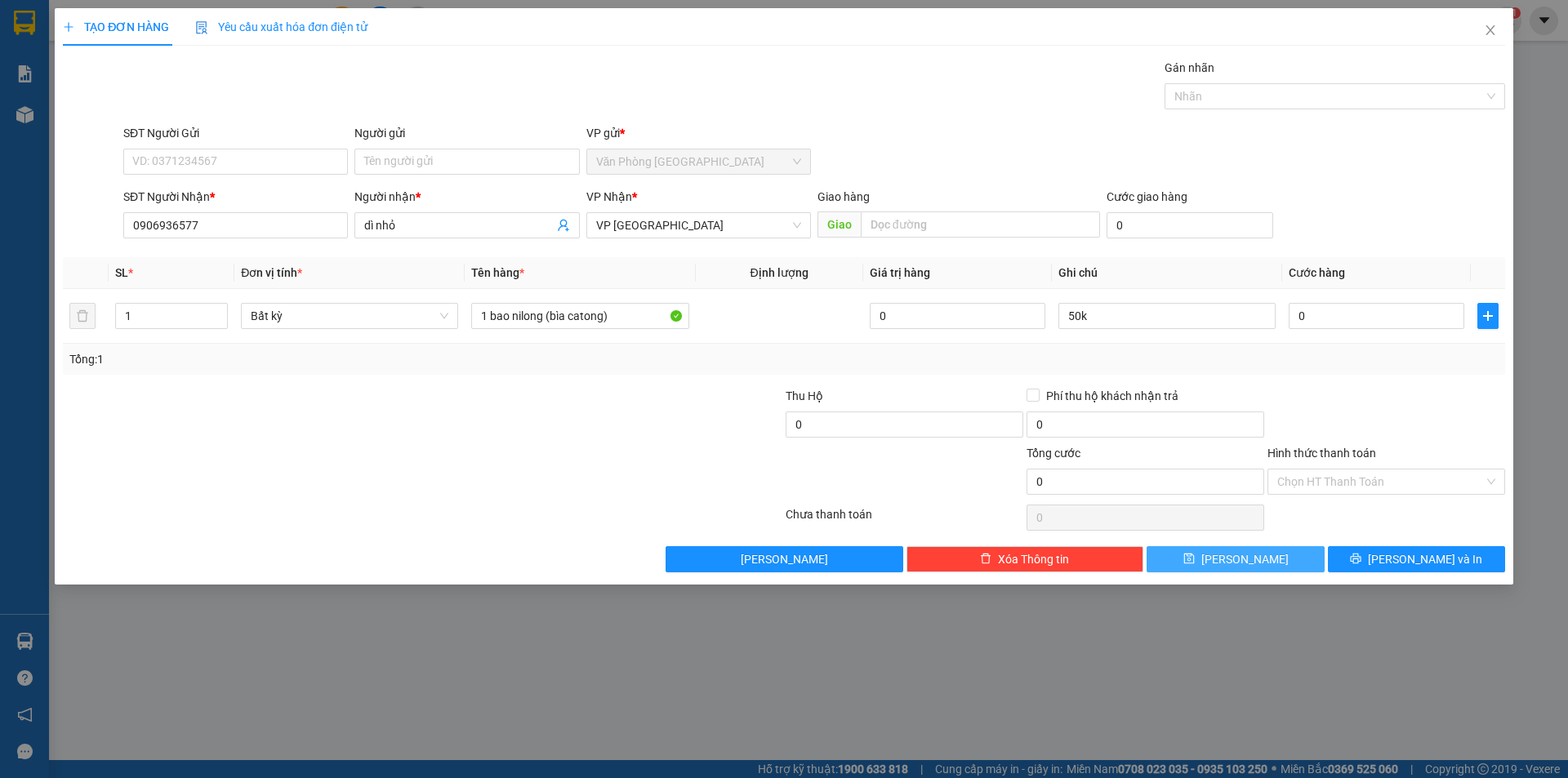
click at [1287, 548] on button "[PERSON_NAME]" at bounding box center [1235, 559] width 177 height 26
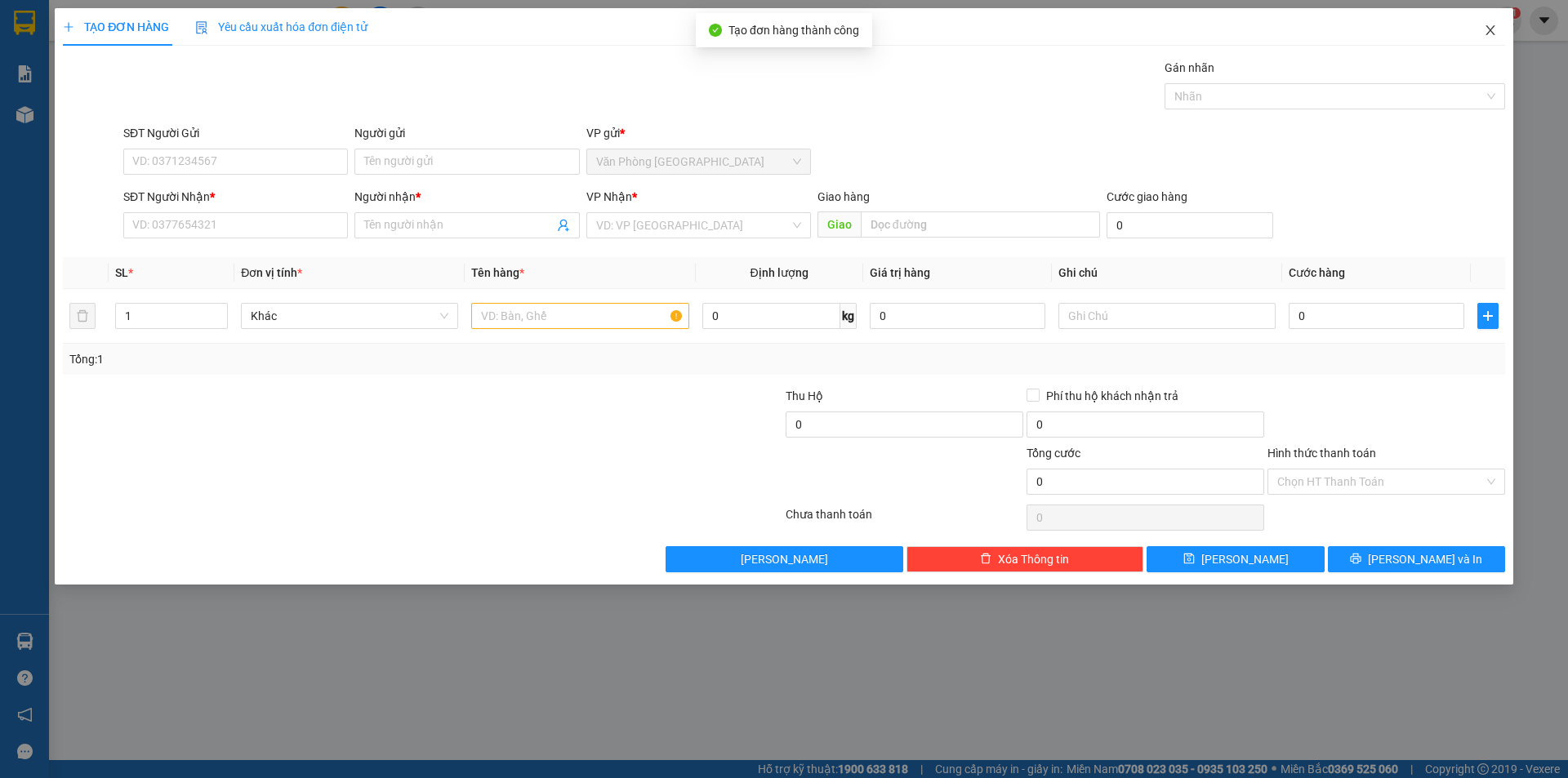
click at [1489, 27] on icon "close" at bounding box center [1490, 30] width 13 height 13
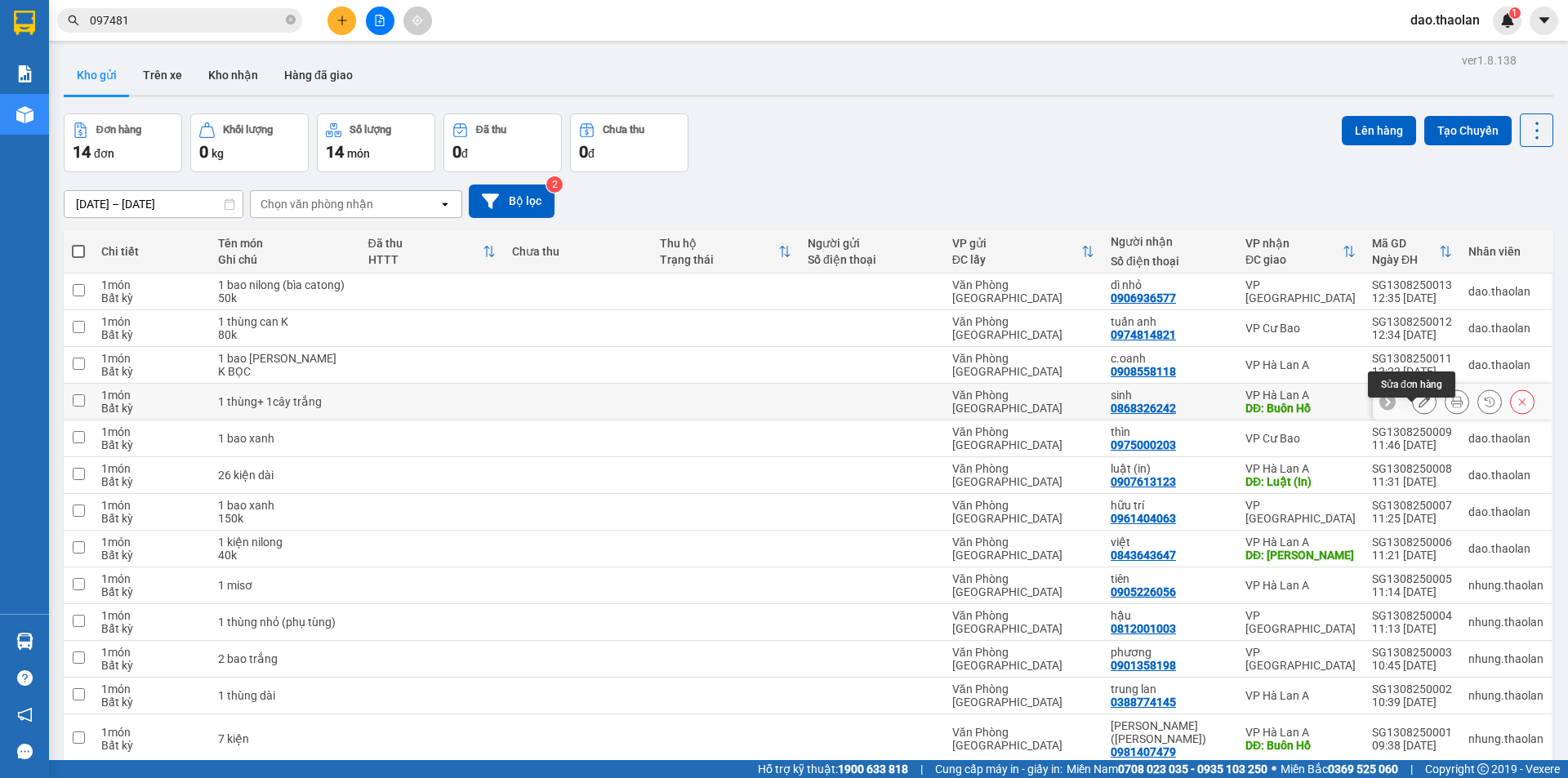
click at [1419, 407] on icon at bounding box center [1424, 402] width 12 height 12
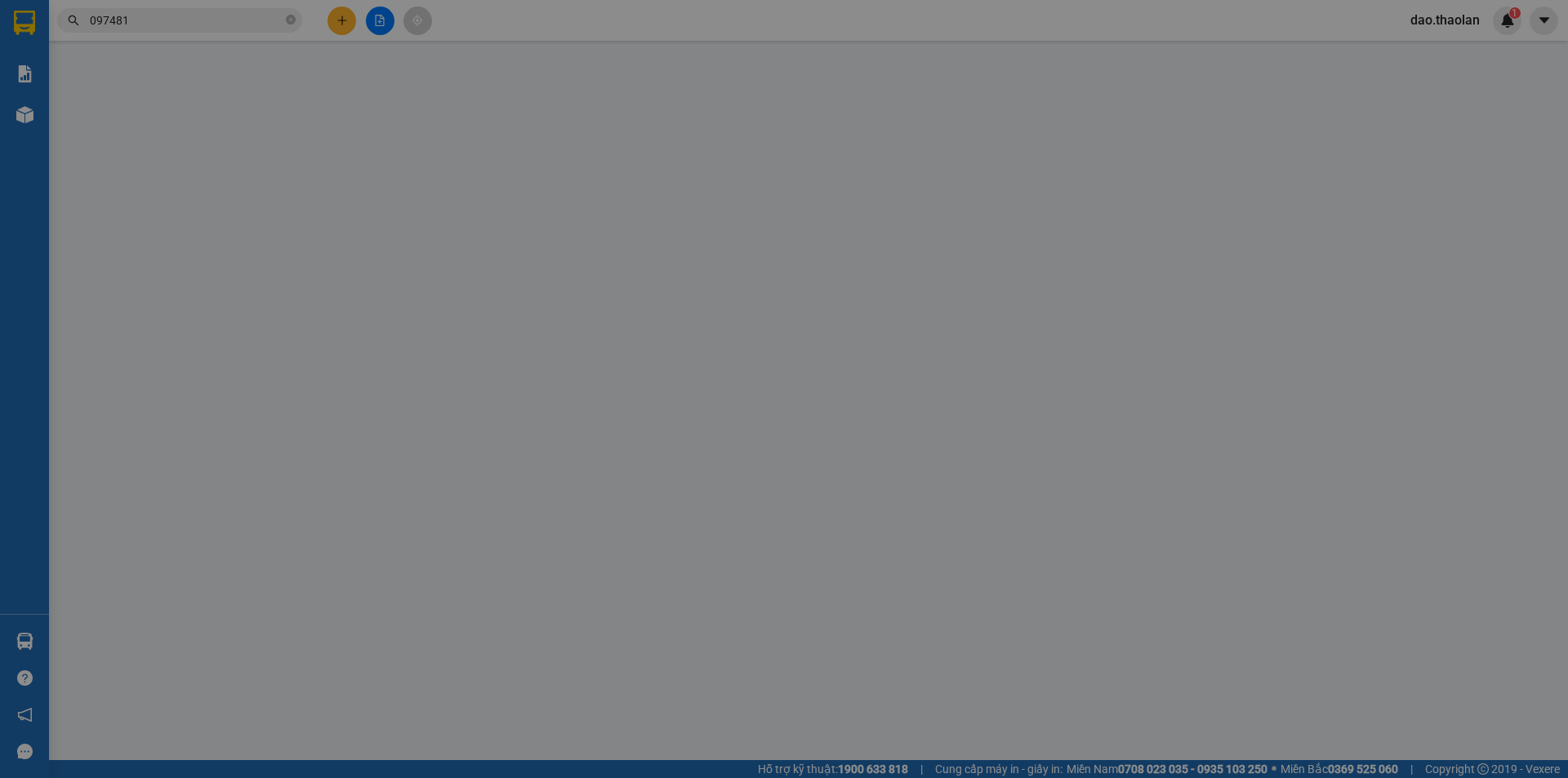
type input "0868326242"
type input "sinh"
type input "Buôn Hồ"
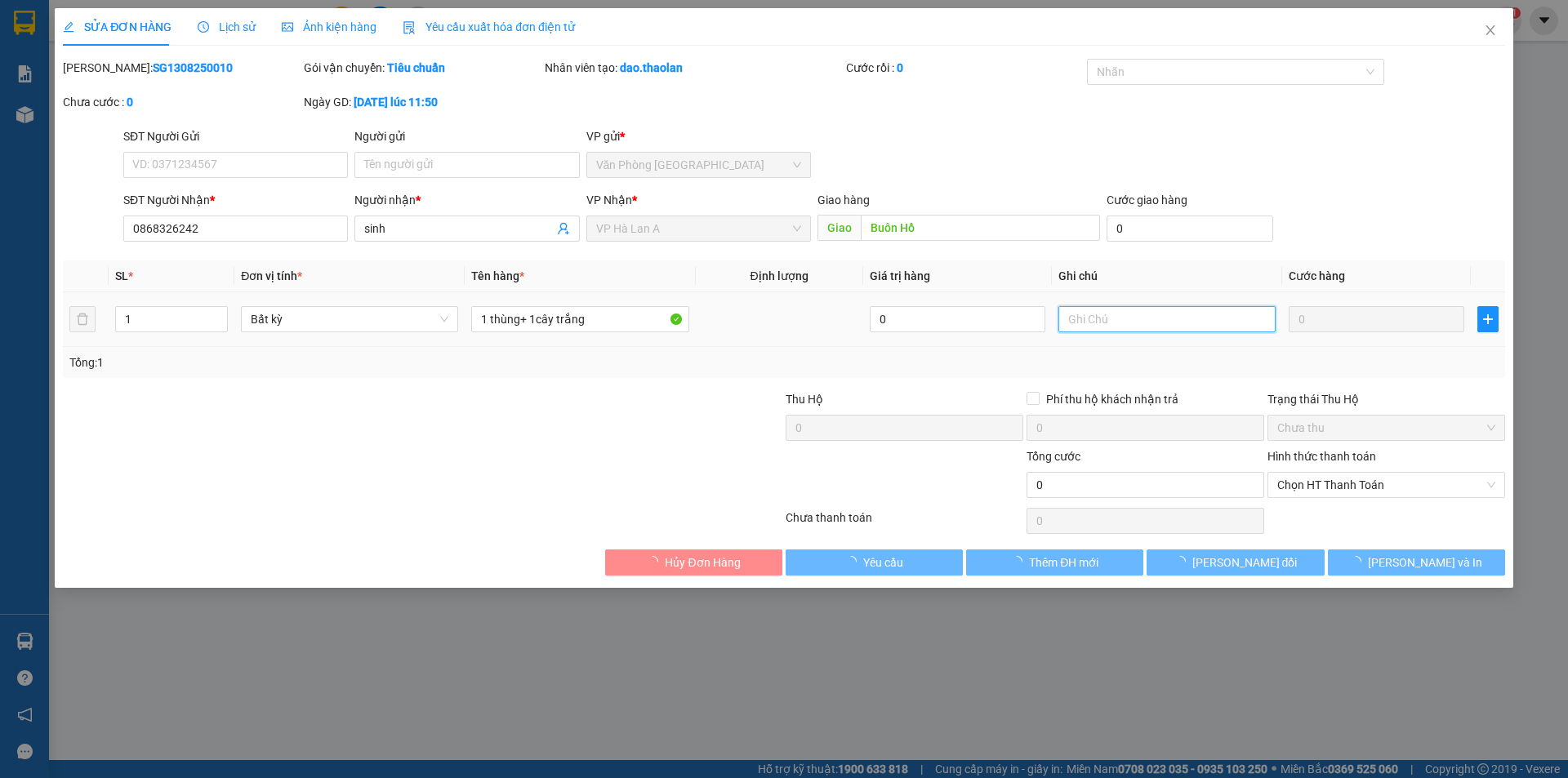
click at [1143, 321] on input "text" at bounding box center [1166, 319] width 217 height 26
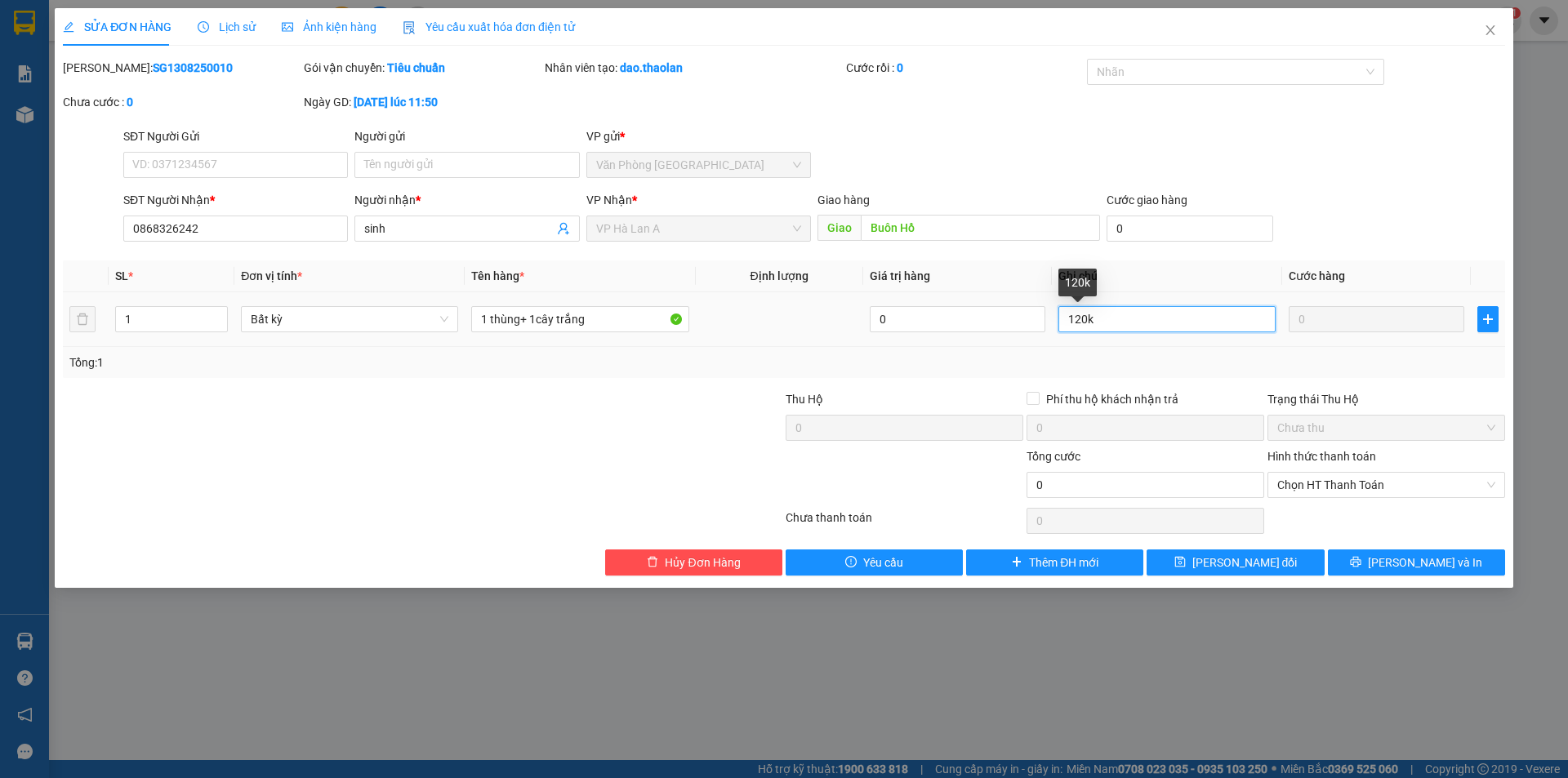
click at [1082, 321] on input "120k" at bounding box center [1166, 319] width 217 height 26
type input "10k"
click at [1194, 568] on button "[PERSON_NAME] đổi" at bounding box center [1235, 562] width 177 height 26
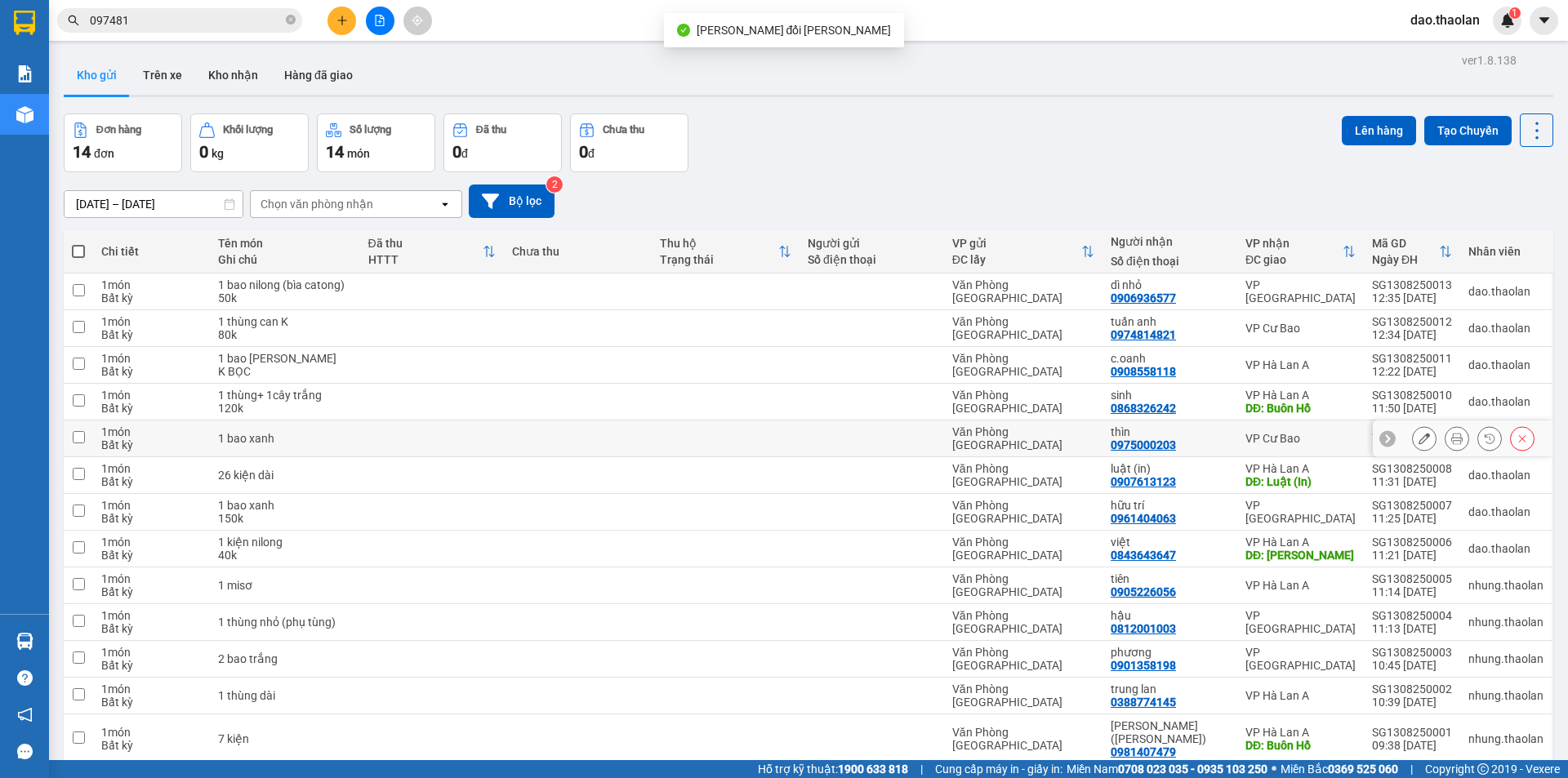
click at [1412, 453] on button at bounding box center [1423, 438] width 23 height 28
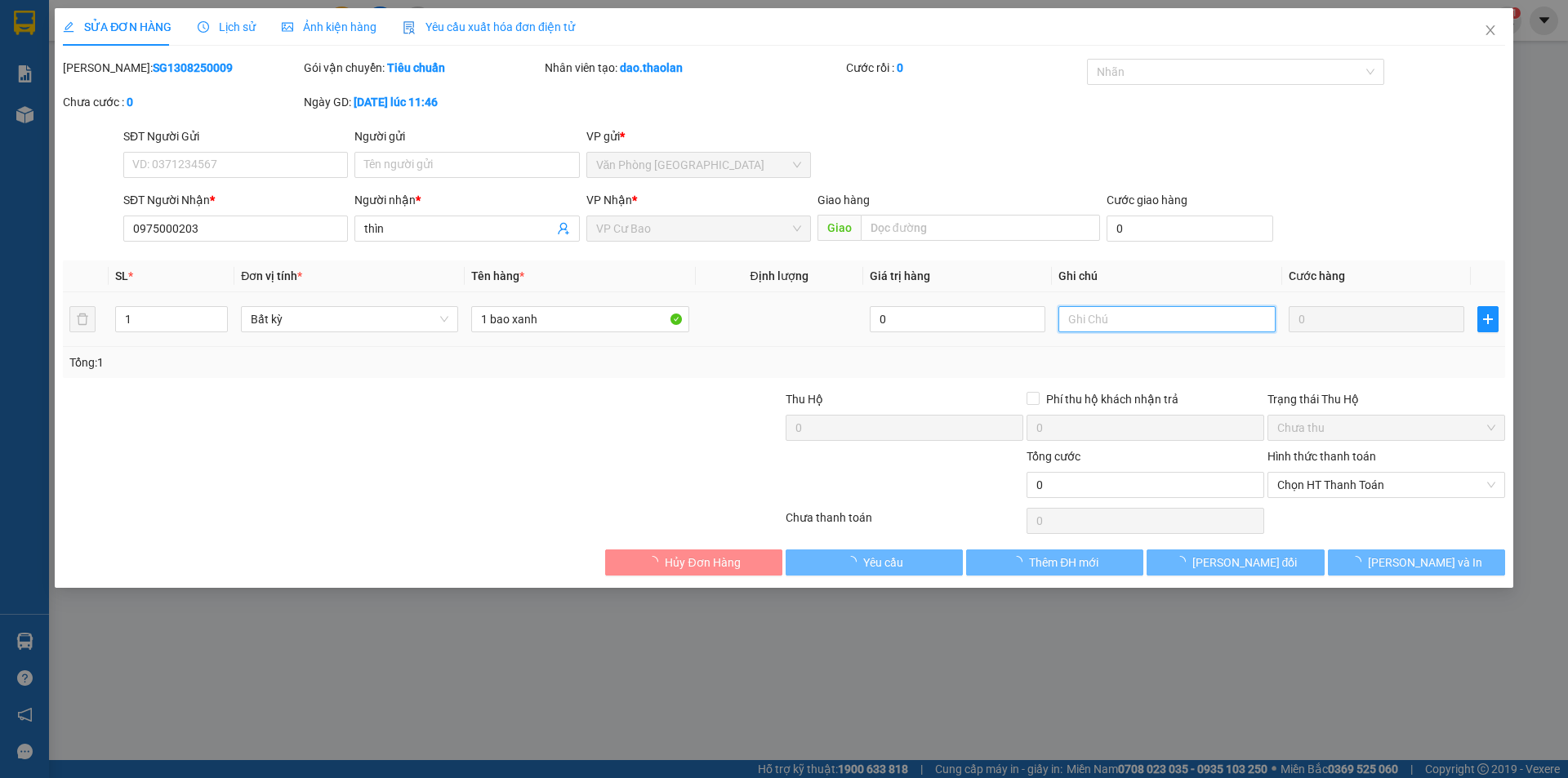
click at [1147, 322] on input "text" at bounding box center [1166, 319] width 217 height 26
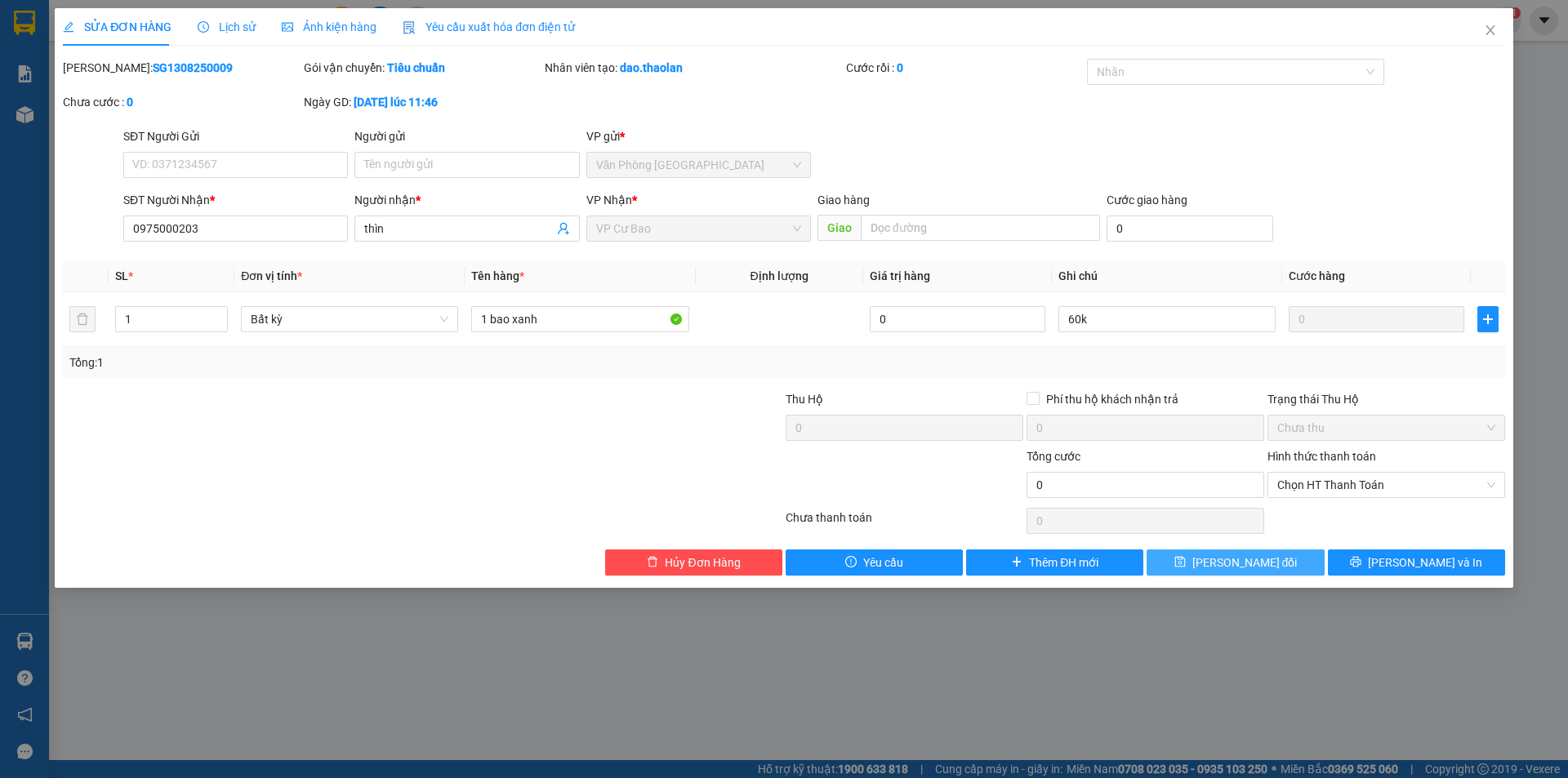
click at [1222, 565] on span "[PERSON_NAME] đổi" at bounding box center [1245, 563] width 106 height 18
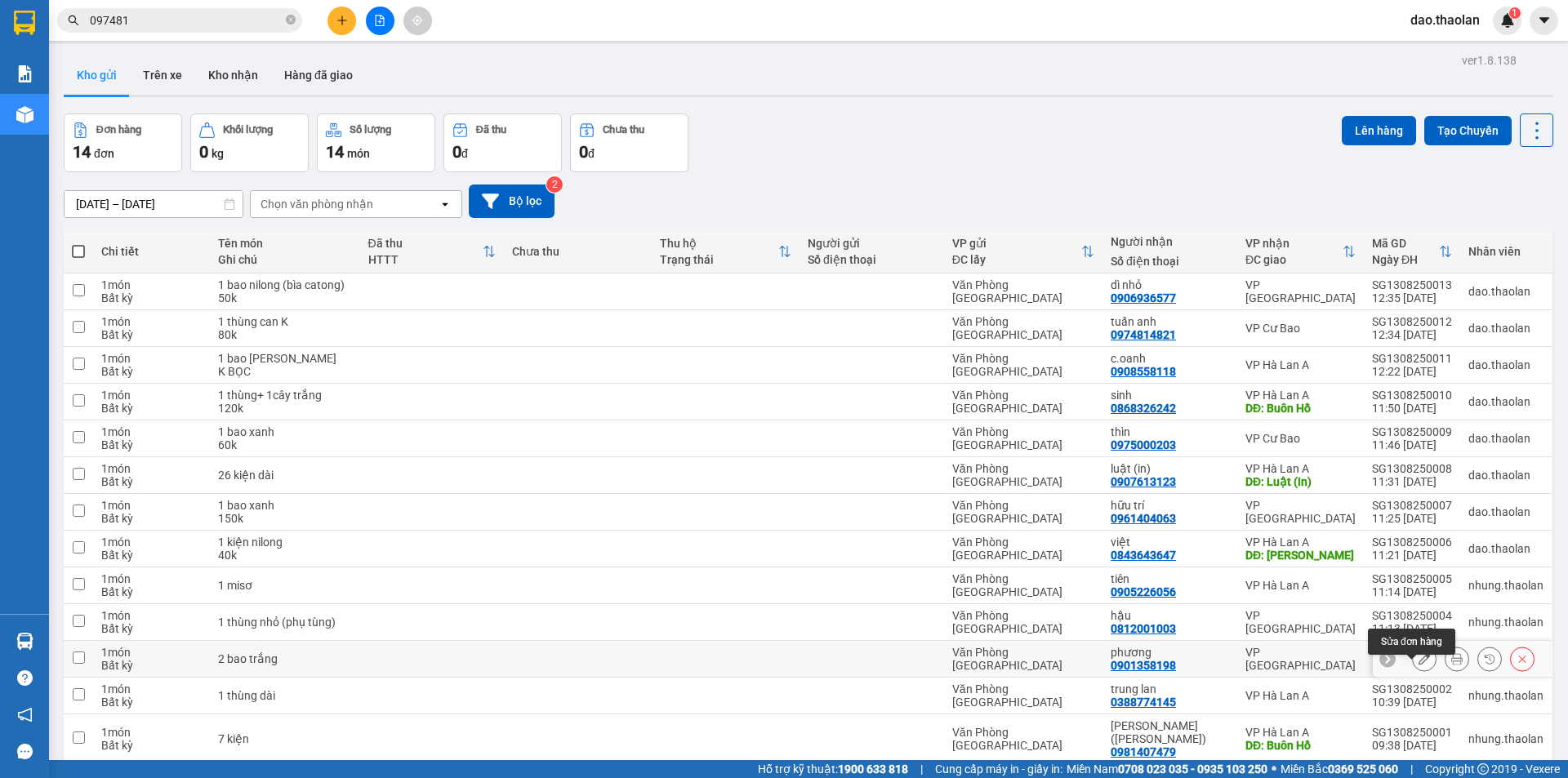
click at [1419, 673] on button at bounding box center [1423, 659] width 23 height 28
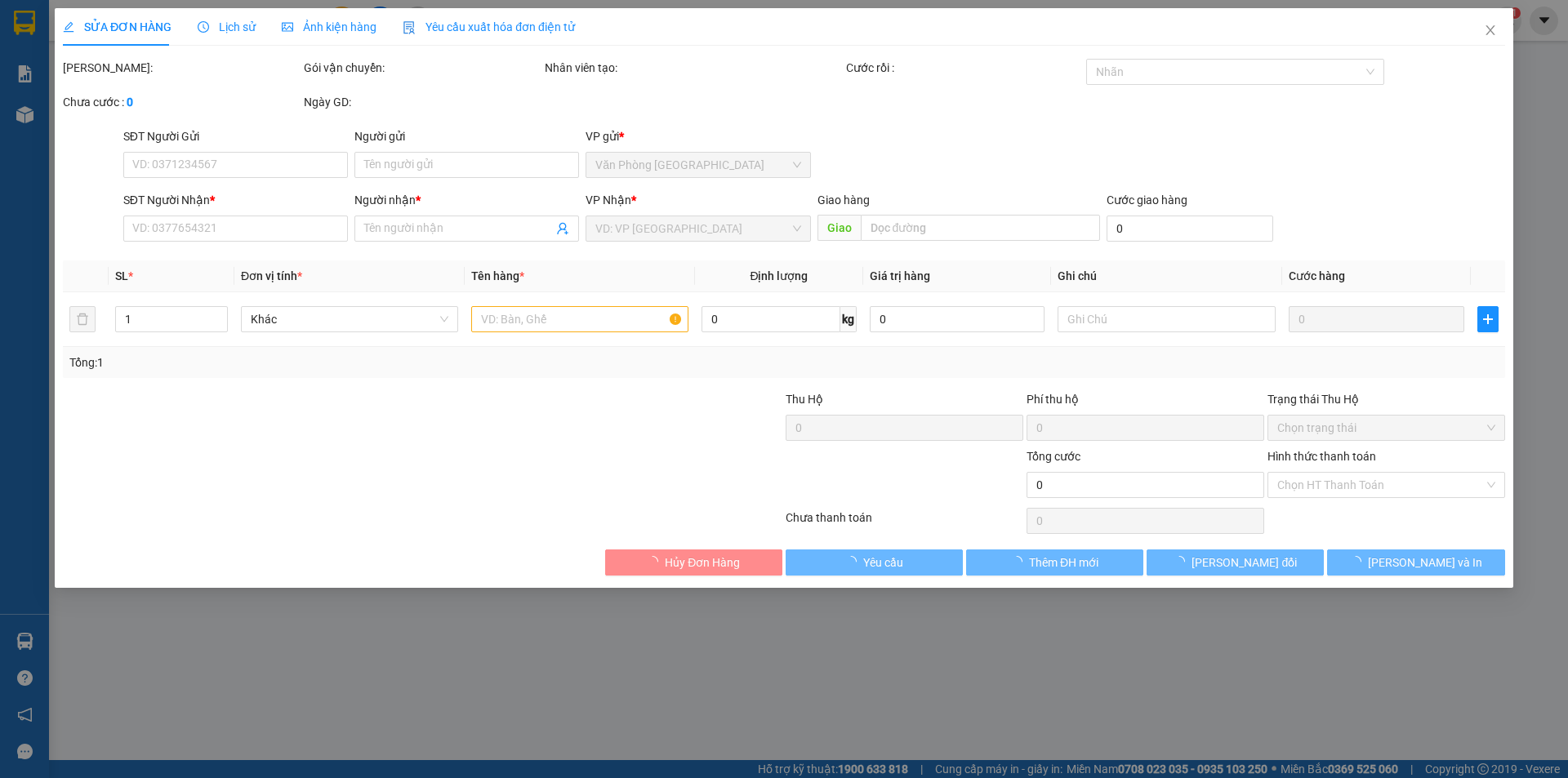
type input "0901358198"
type input "phương"
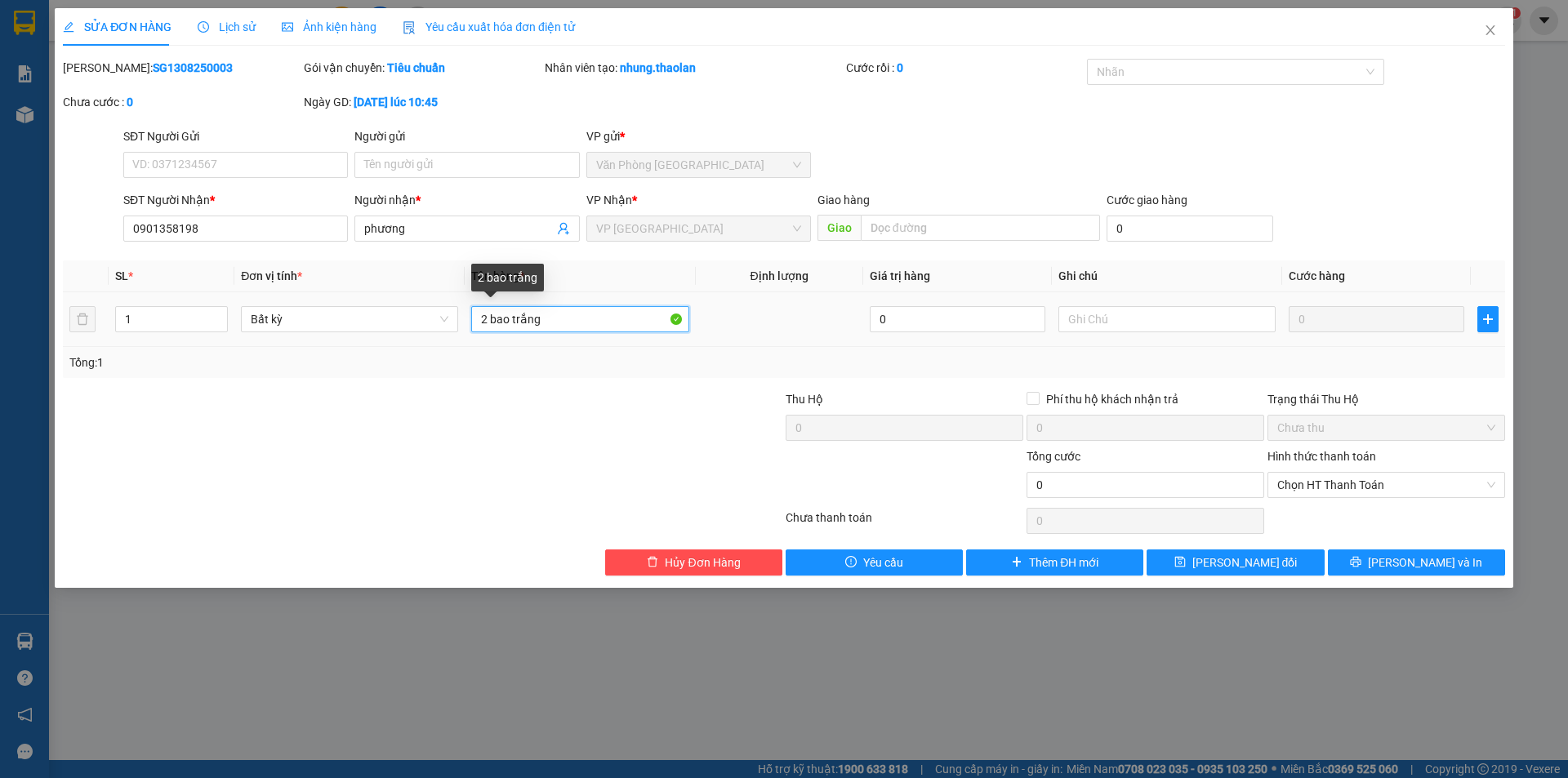
drag, startPoint x: 489, startPoint y: 321, endPoint x: 458, endPoint y: 299, distance: 38.0
click at [460, 299] on tr "1 Bất kỳ 2 [PERSON_NAME] 0 0" at bounding box center [784, 320] width 1442 height 55
type input "4 bao trắng"
click at [1107, 319] on input "text" at bounding box center [1166, 319] width 217 height 26
click at [1187, 565] on button "[PERSON_NAME] đổi" at bounding box center [1235, 562] width 177 height 26
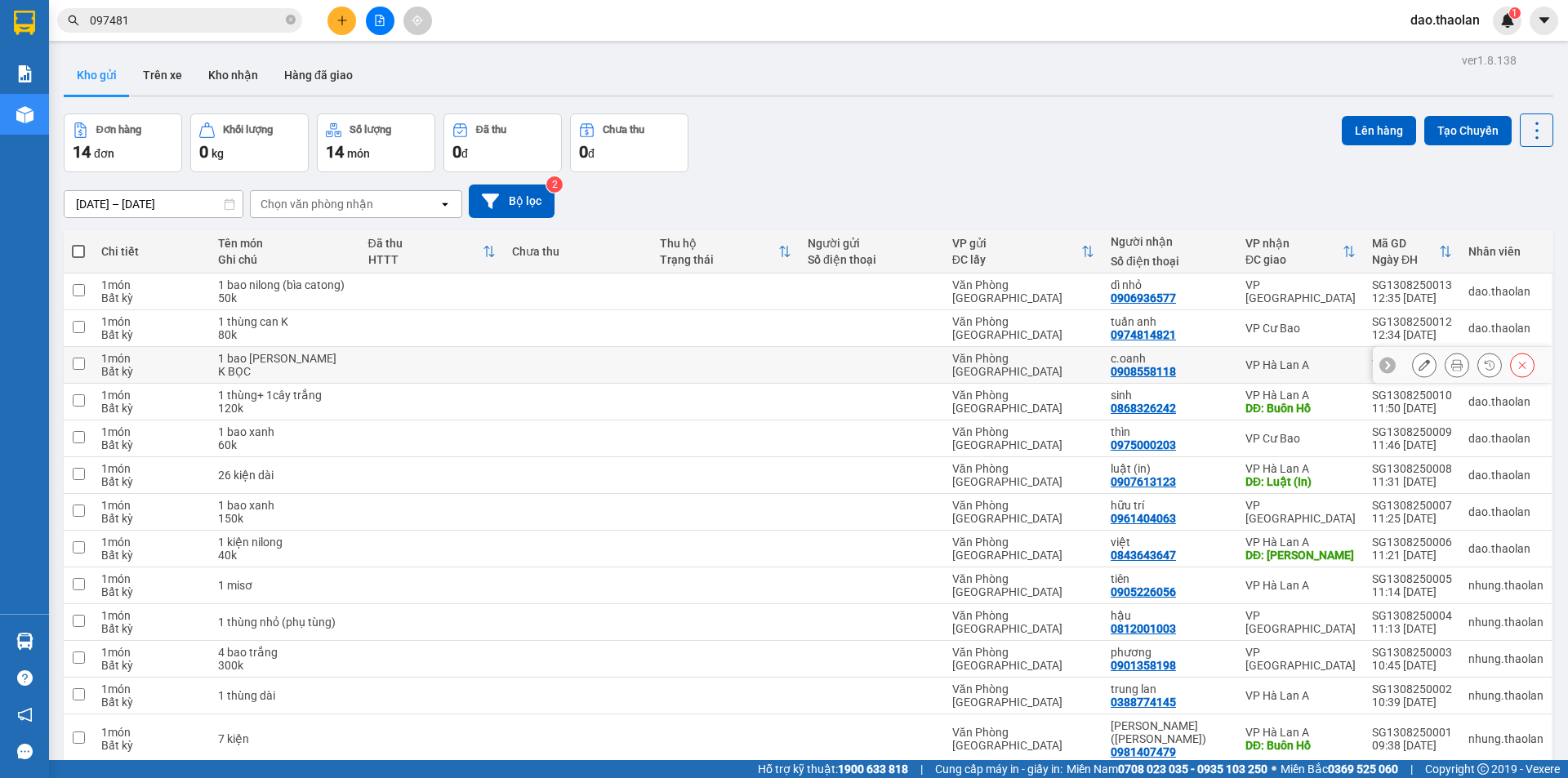
click at [1419, 359] on icon at bounding box center [1424, 364] width 12 height 12
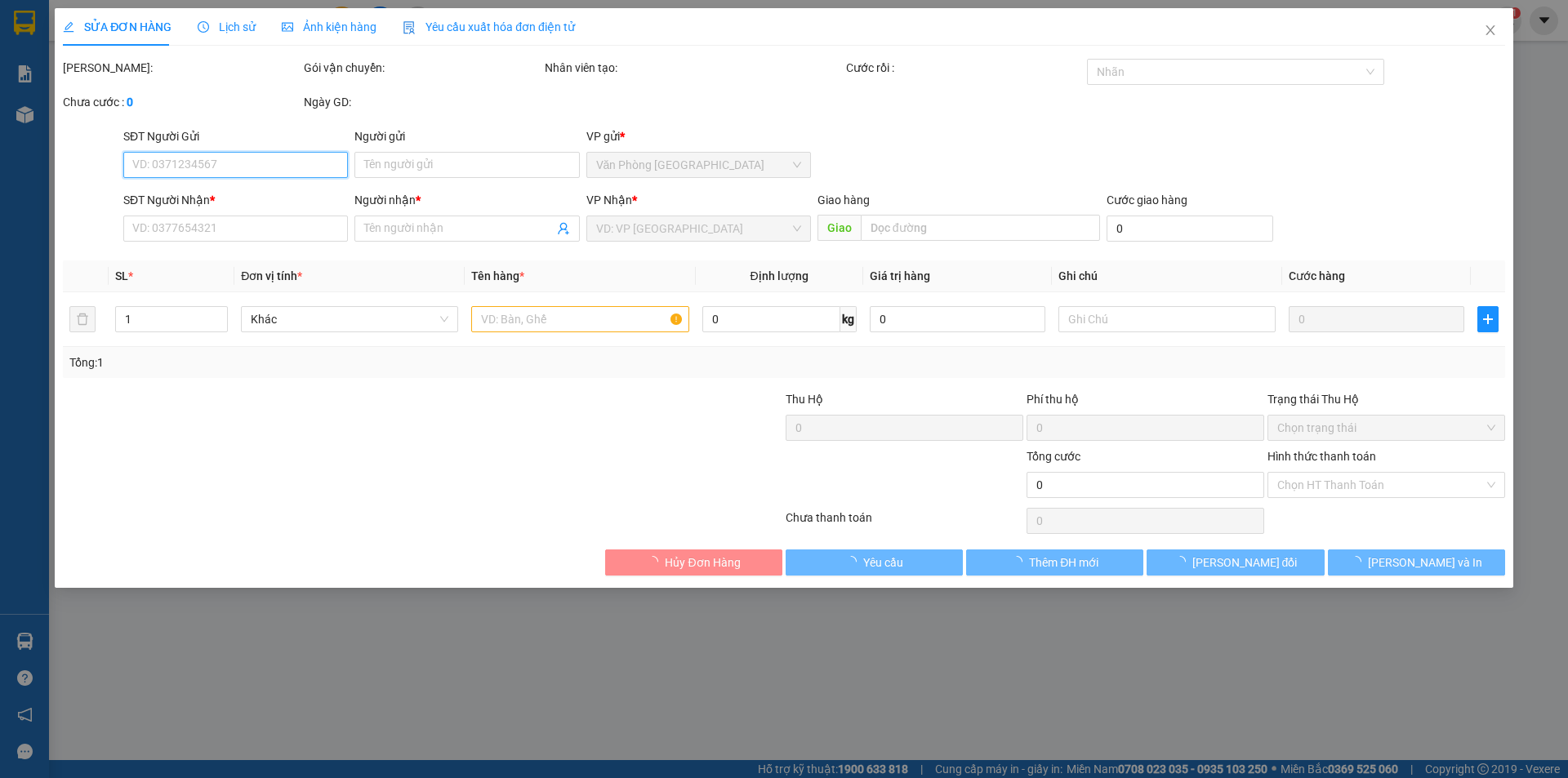
type input "0908558118"
type input "c.oanh"
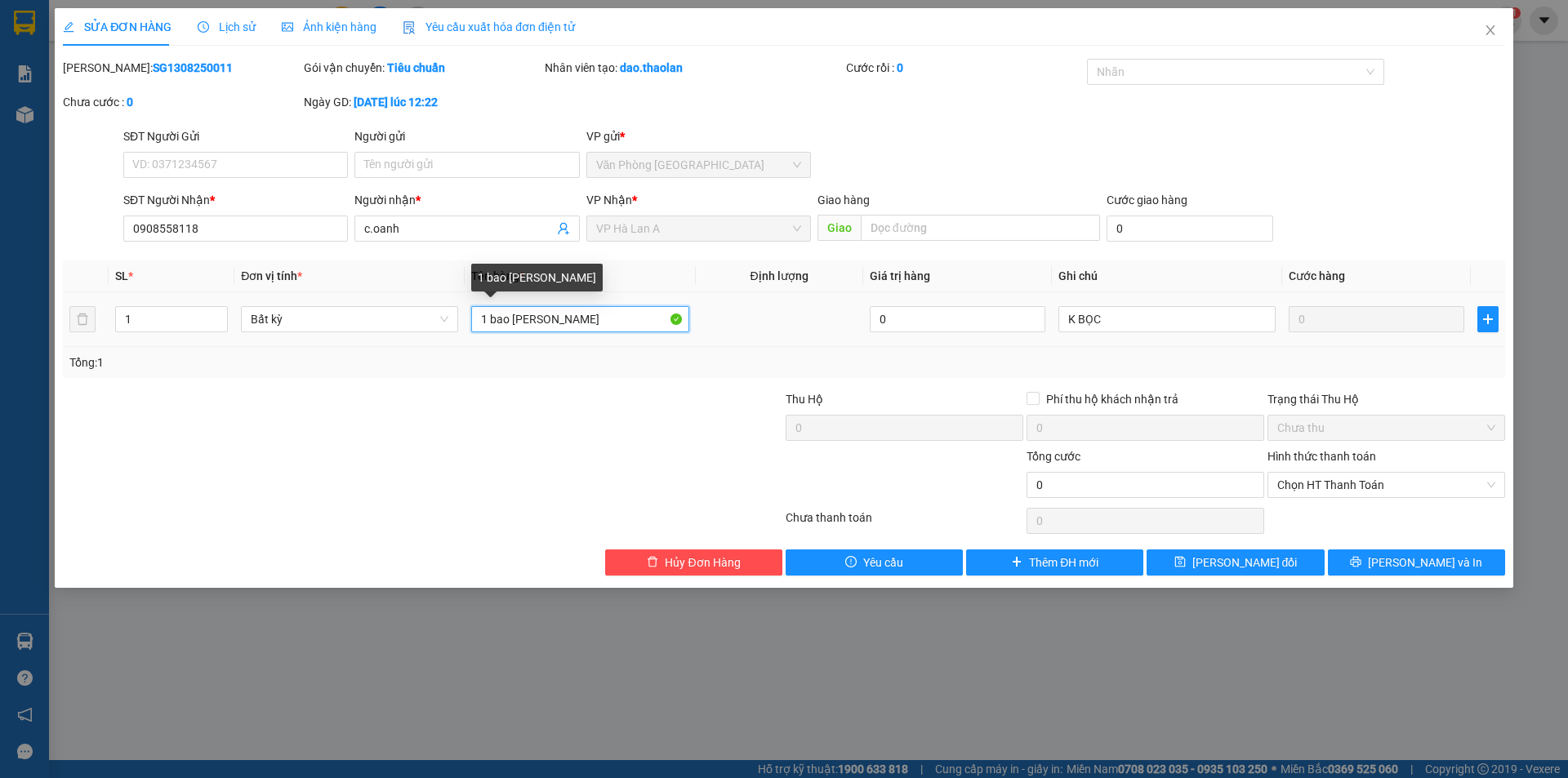
drag, startPoint x: 514, startPoint y: 312, endPoint x: 618, endPoint y: 314, distance: 104.0
click at [618, 314] on input "1 bao [PERSON_NAME]" at bounding box center [579, 319] width 217 height 26
type input "1 bao xanh"
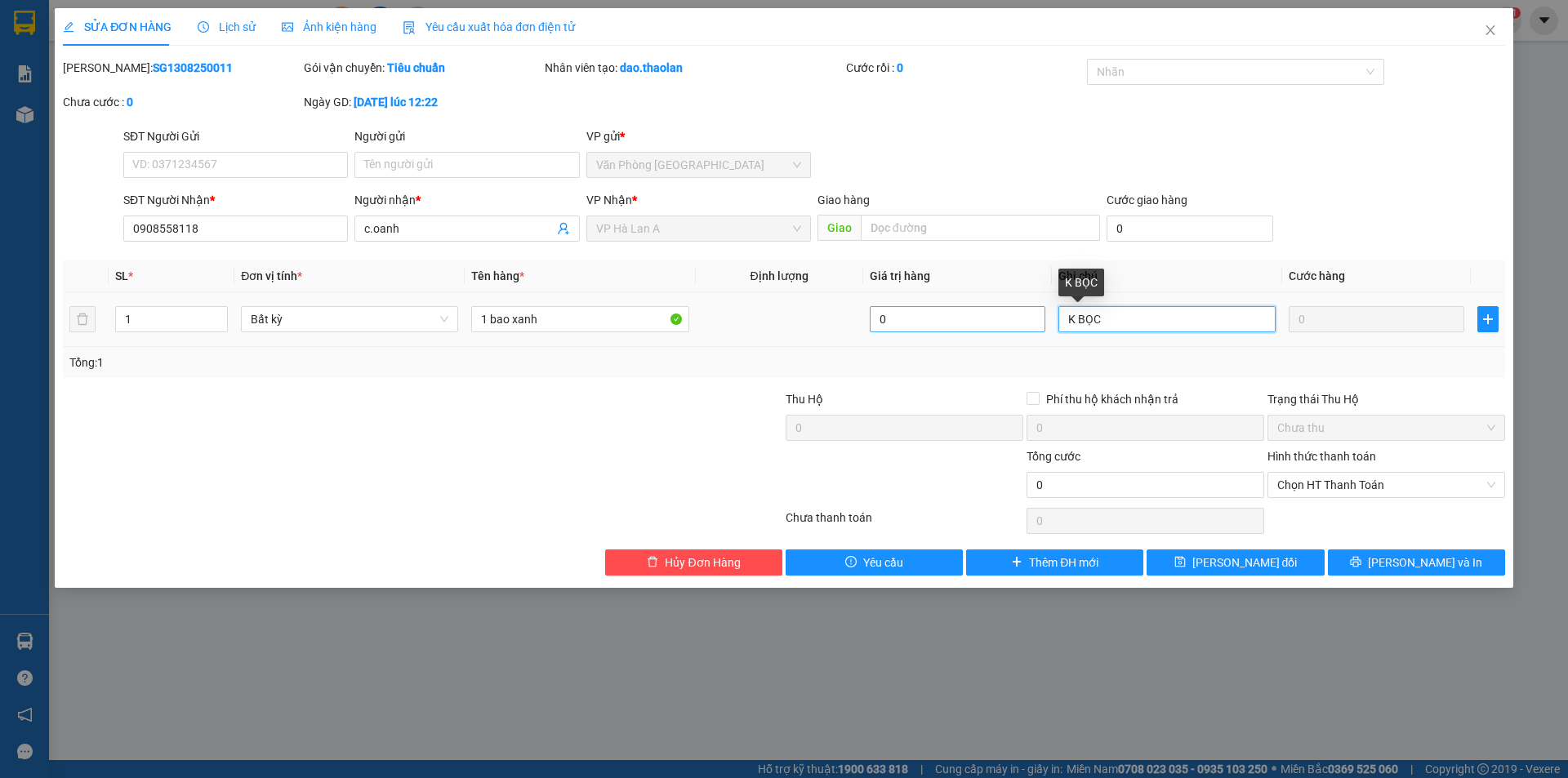
drag, startPoint x: 1125, startPoint y: 323, endPoint x: 1040, endPoint y: 320, distance: 85.1
click at [1050, 320] on tr "1 Bất kỳ 1 bao xanh 0 K BỌC 0" at bounding box center [784, 320] width 1442 height 55
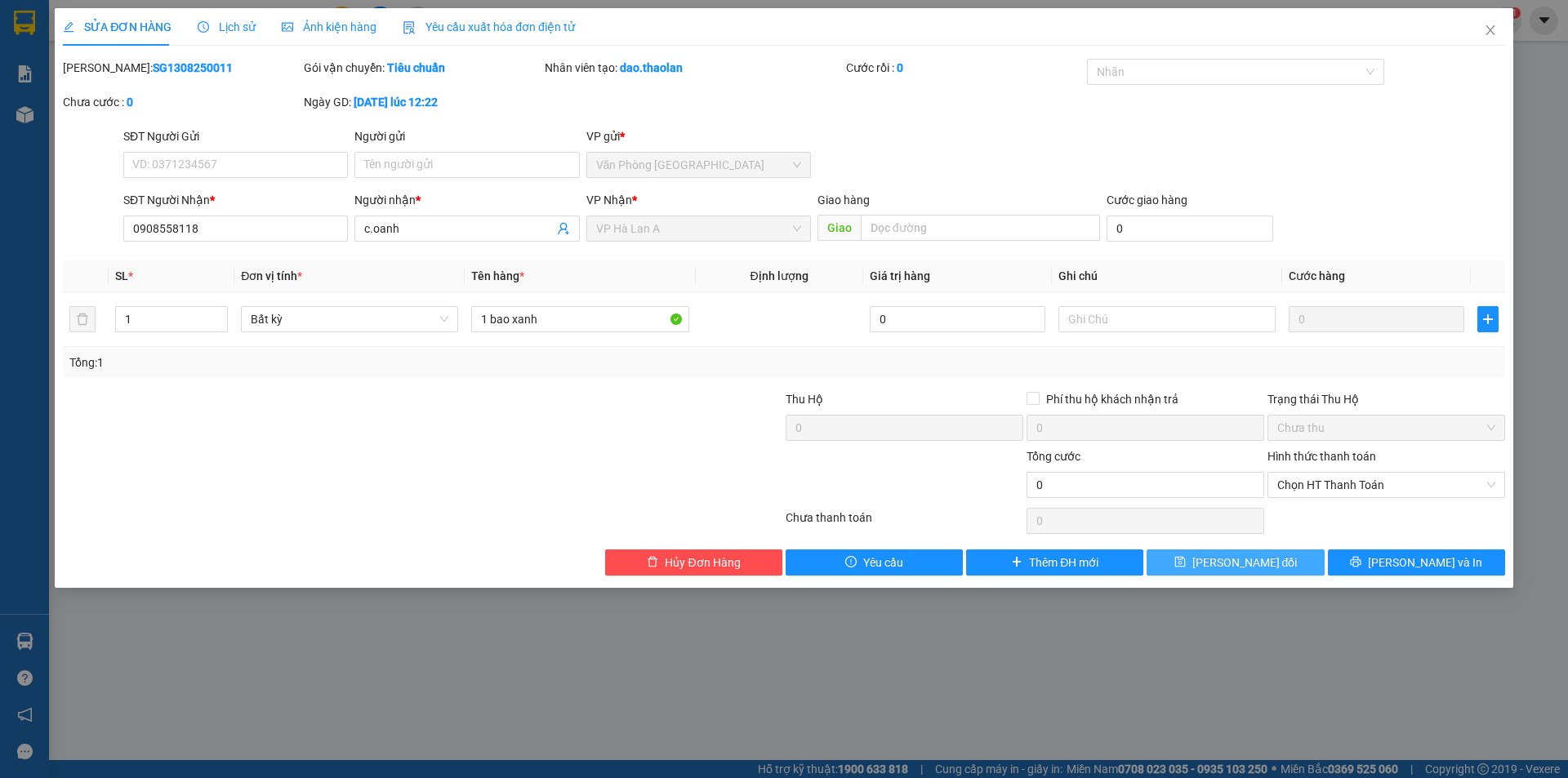
click at [1206, 558] on button "[PERSON_NAME] đổi" at bounding box center [1235, 562] width 177 height 26
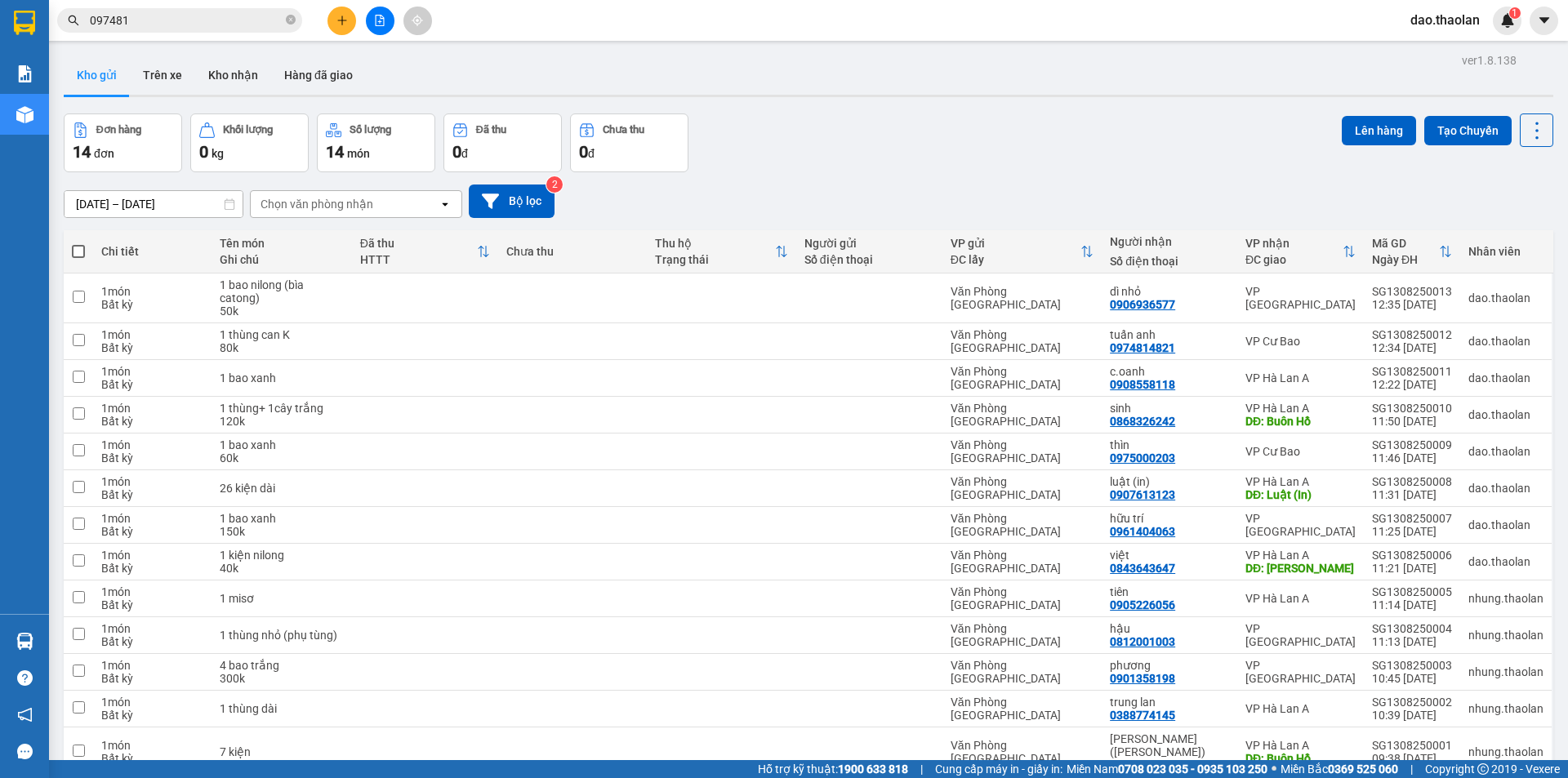
click at [297, 38] on div "Kết quả [PERSON_NAME] ( 123 ) Bộ lọc Mã ĐH Trạng thái Món hàng Thu hộ [PERSON_N…" at bounding box center [784, 20] width 1568 height 41
click at [342, 19] on icon "plus" at bounding box center [342, 20] width 12 height 12
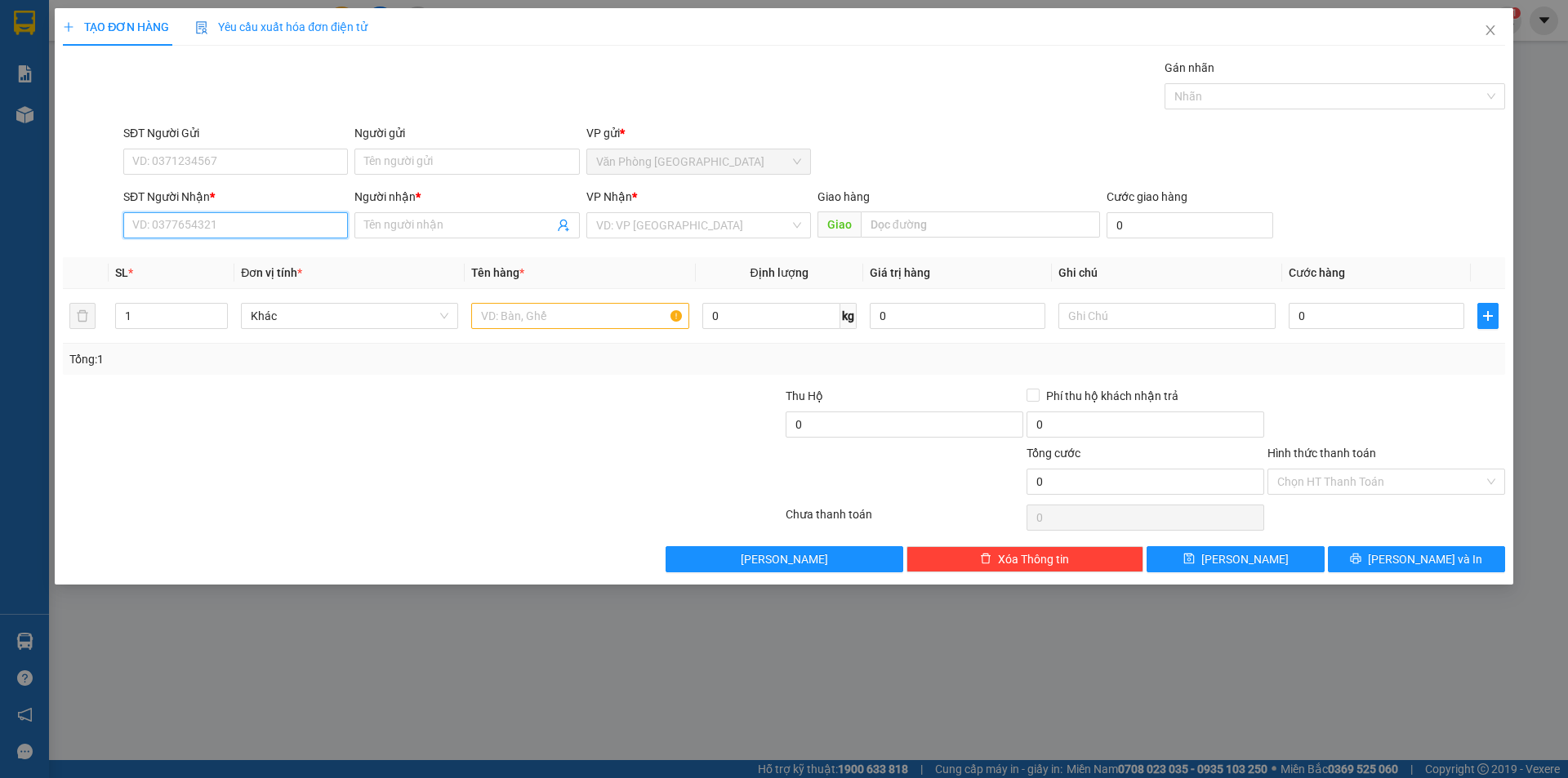
click at [231, 227] on input "SĐT Người Nhận *" at bounding box center [235, 225] width 224 height 26
type input "0782762541"
click at [362, 220] on span at bounding box center [466, 225] width 224 height 26
type input "yến nhi"
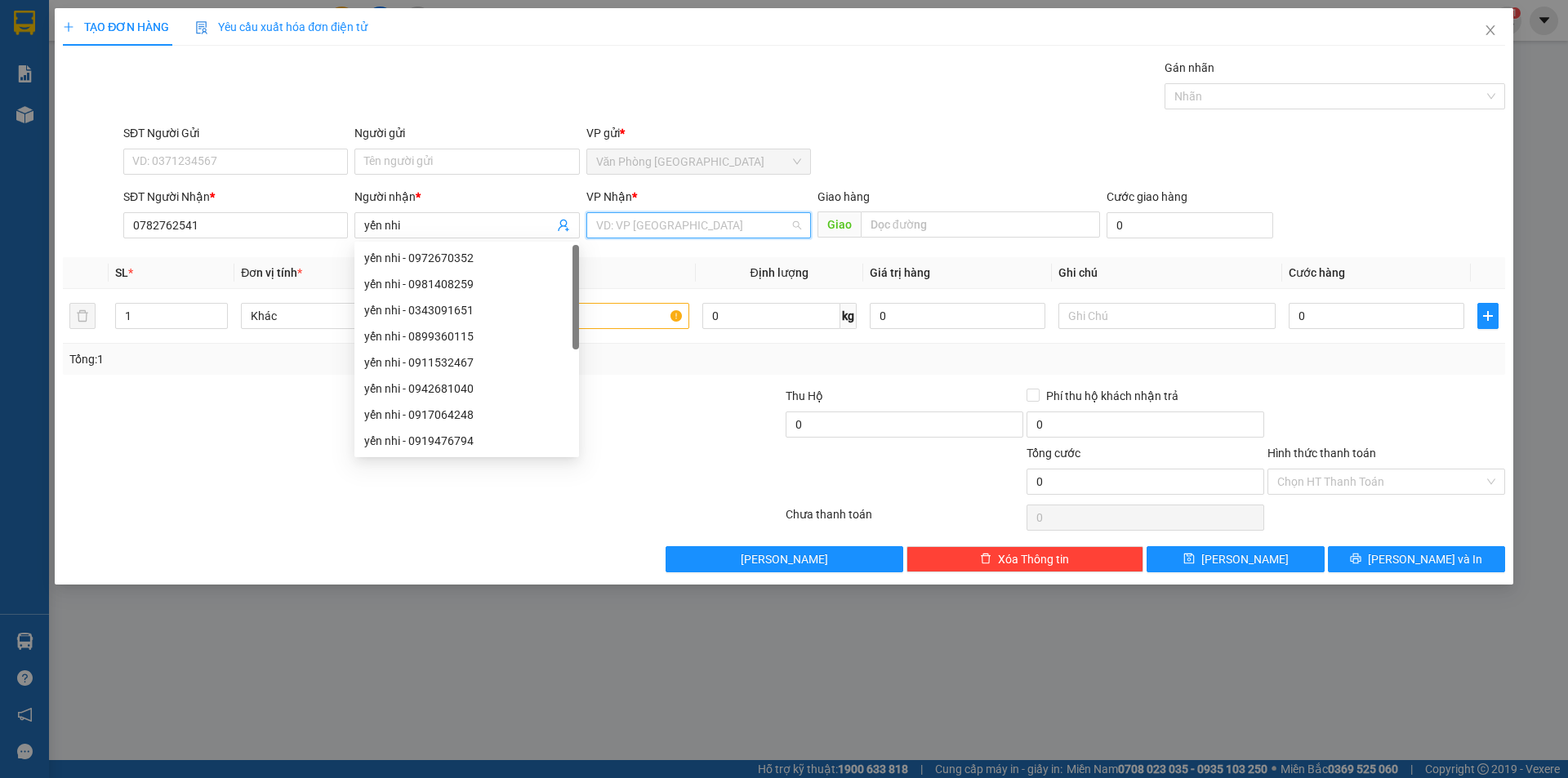
click at [660, 227] on input "search" at bounding box center [692, 225] width 193 height 25
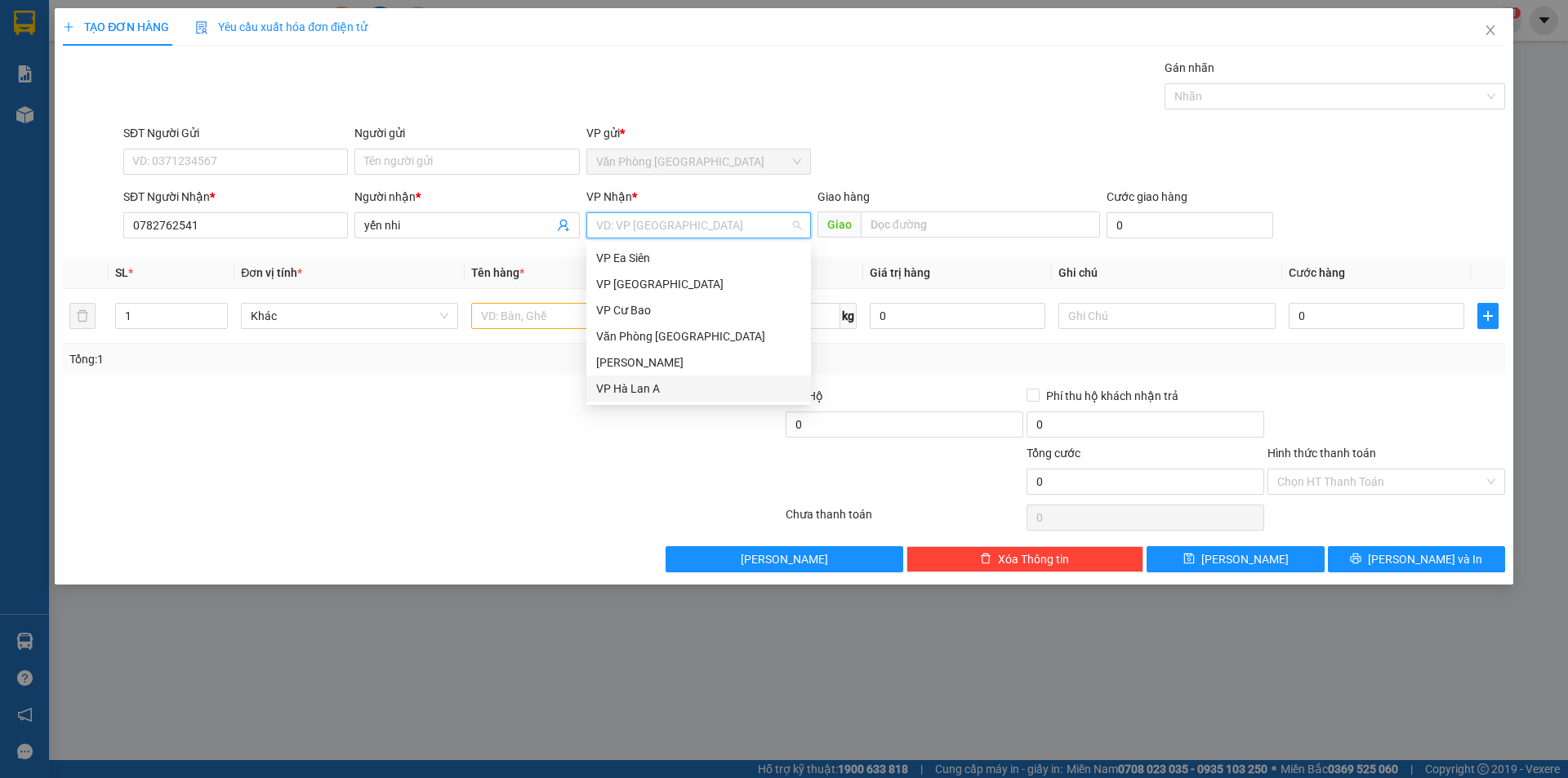
click at [727, 391] on div "VP Hà Lan A" at bounding box center [698, 389] width 205 height 18
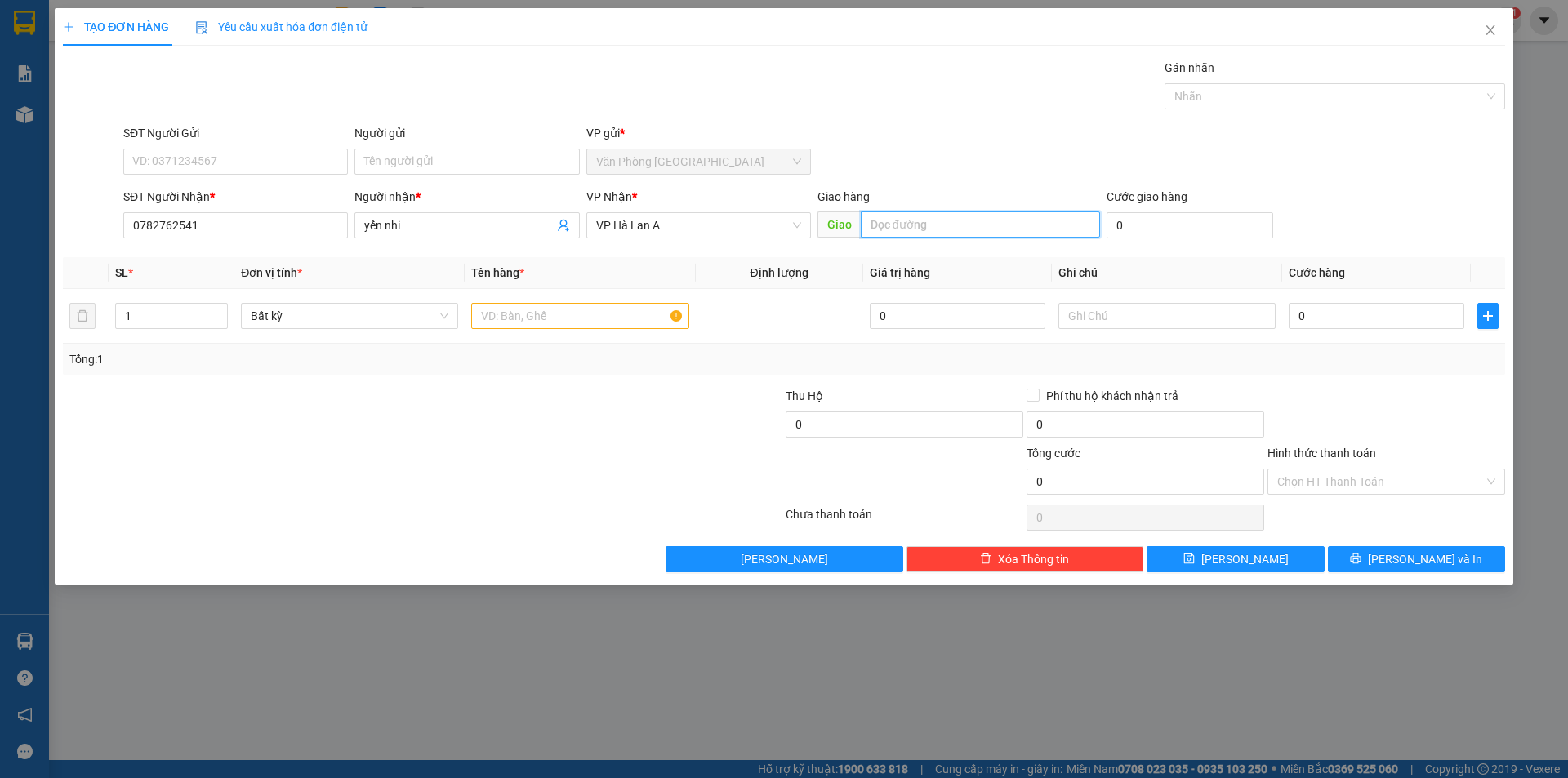
click at [889, 216] on input "text" at bounding box center [980, 224] width 240 height 26
type input "BMT"
click at [537, 320] on input "text" at bounding box center [579, 315] width 217 height 26
type input "1 bọc vàng"
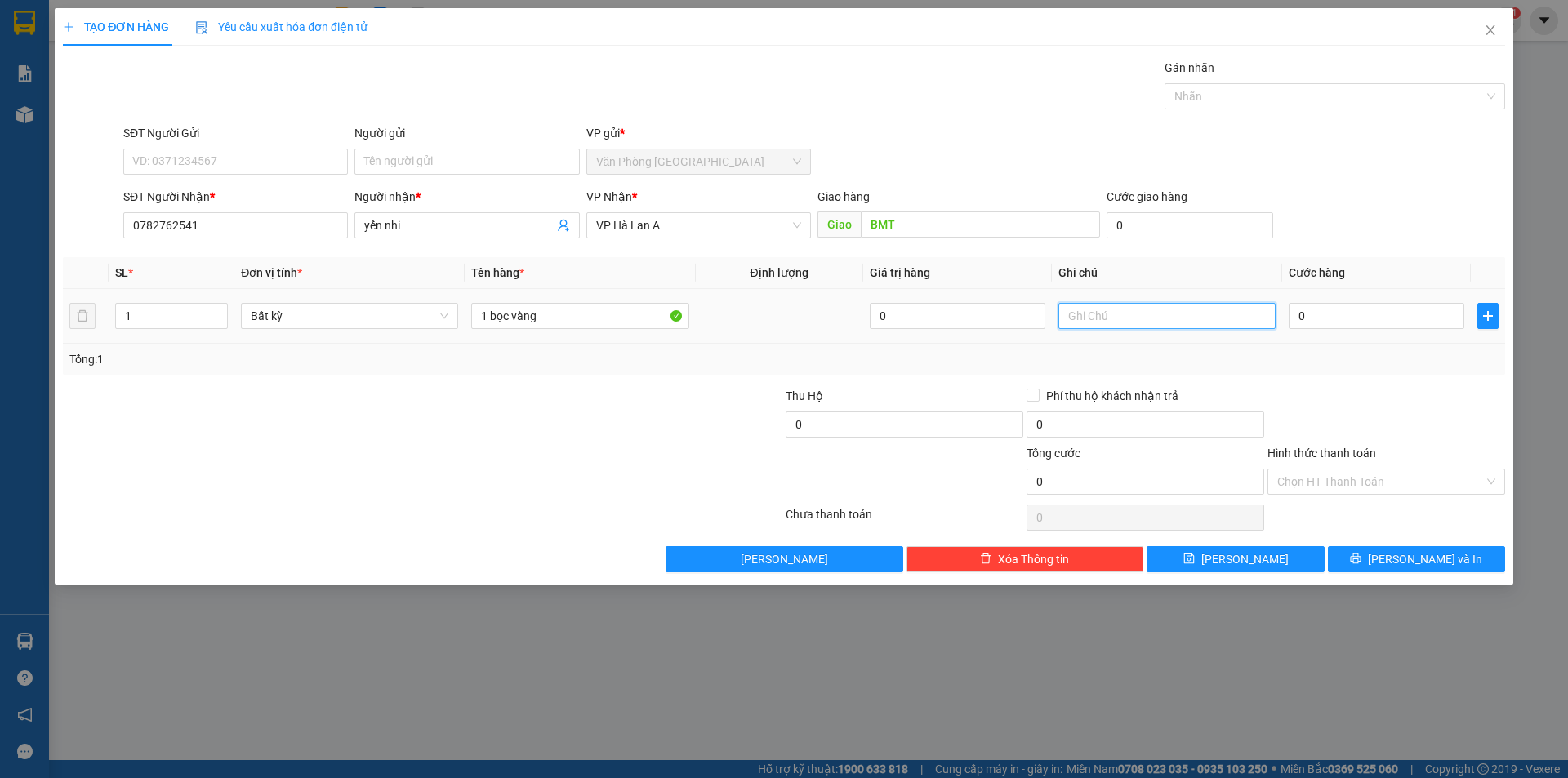
click at [1085, 313] on input "text" at bounding box center [1166, 315] width 217 height 26
type input "30k"
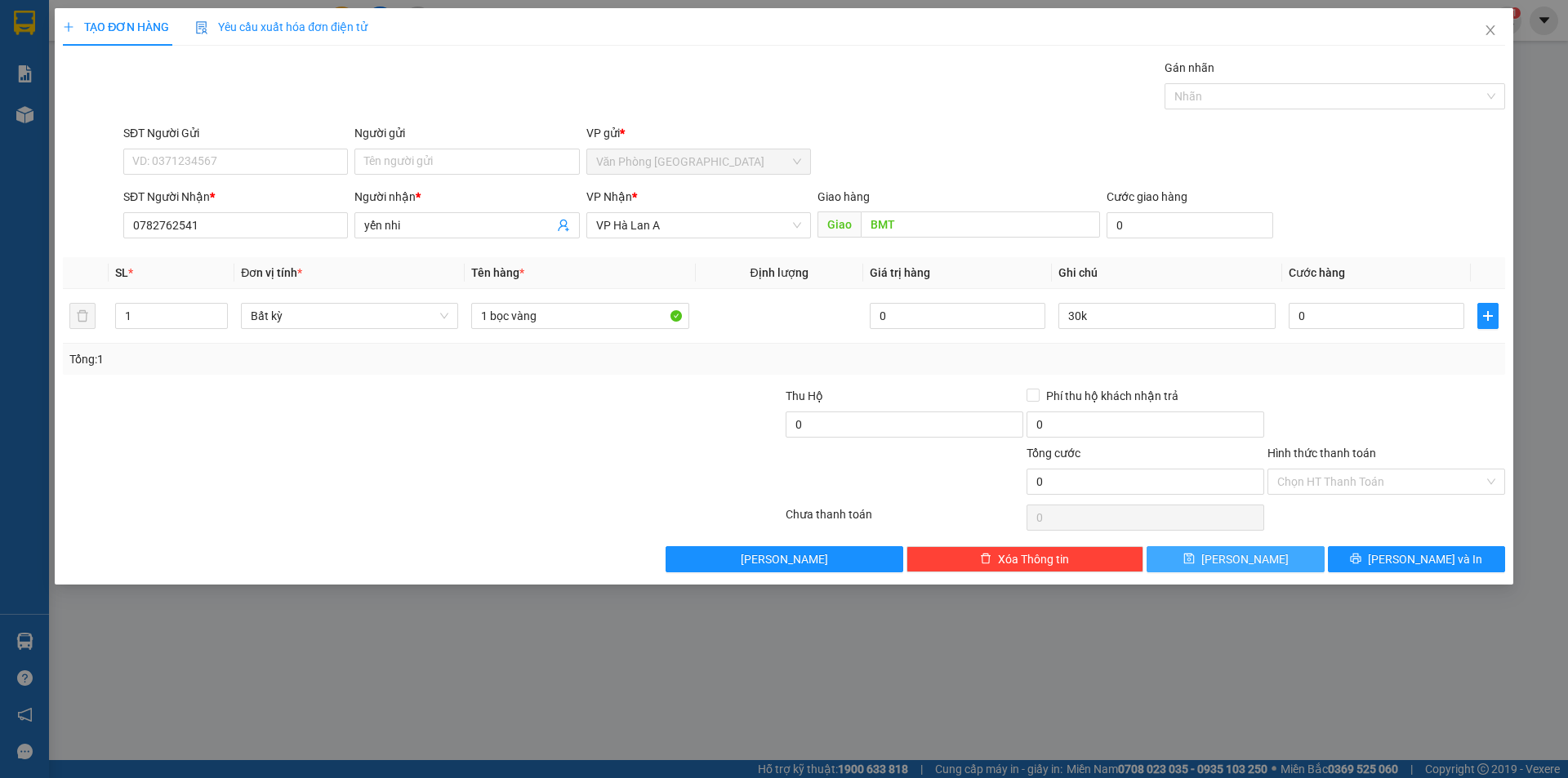
click at [1232, 557] on button "[PERSON_NAME]" at bounding box center [1235, 559] width 177 height 26
click at [1493, 36] on icon "close" at bounding box center [1490, 30] width 13 height 13
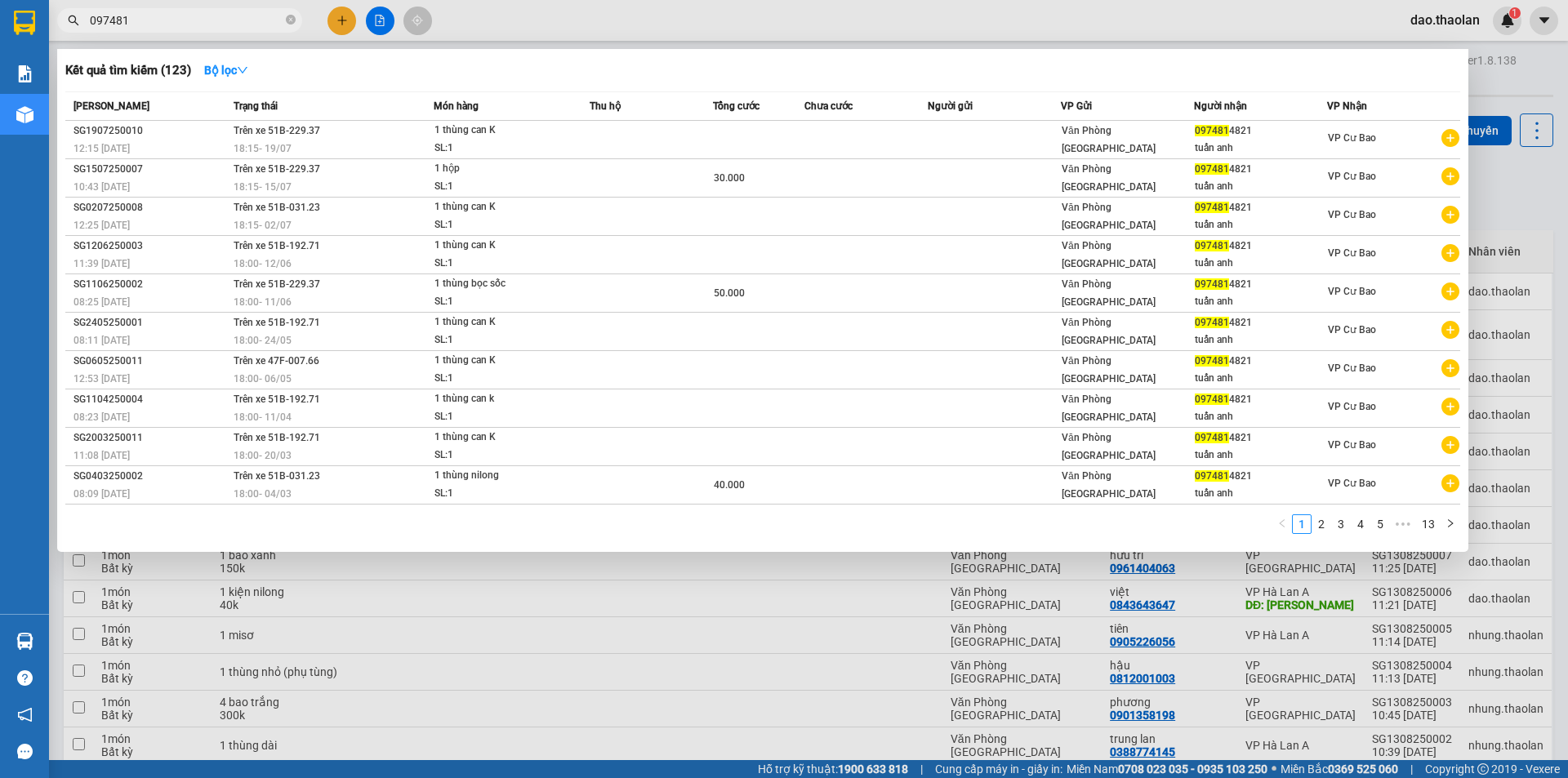
drag, startPoint x: 108, startPoint y: 6, endPoint x: 84, endPoint y: -8, distance: 27.8
click at [84, 0] on html "Kết quả [PERSON_NAME] ( 123 ) Bộ lọc Mã ĐH Trạng thái Món hàng Thu hộ [PERSON_N…" at bounding box center [784, 389] width 1568 height 778
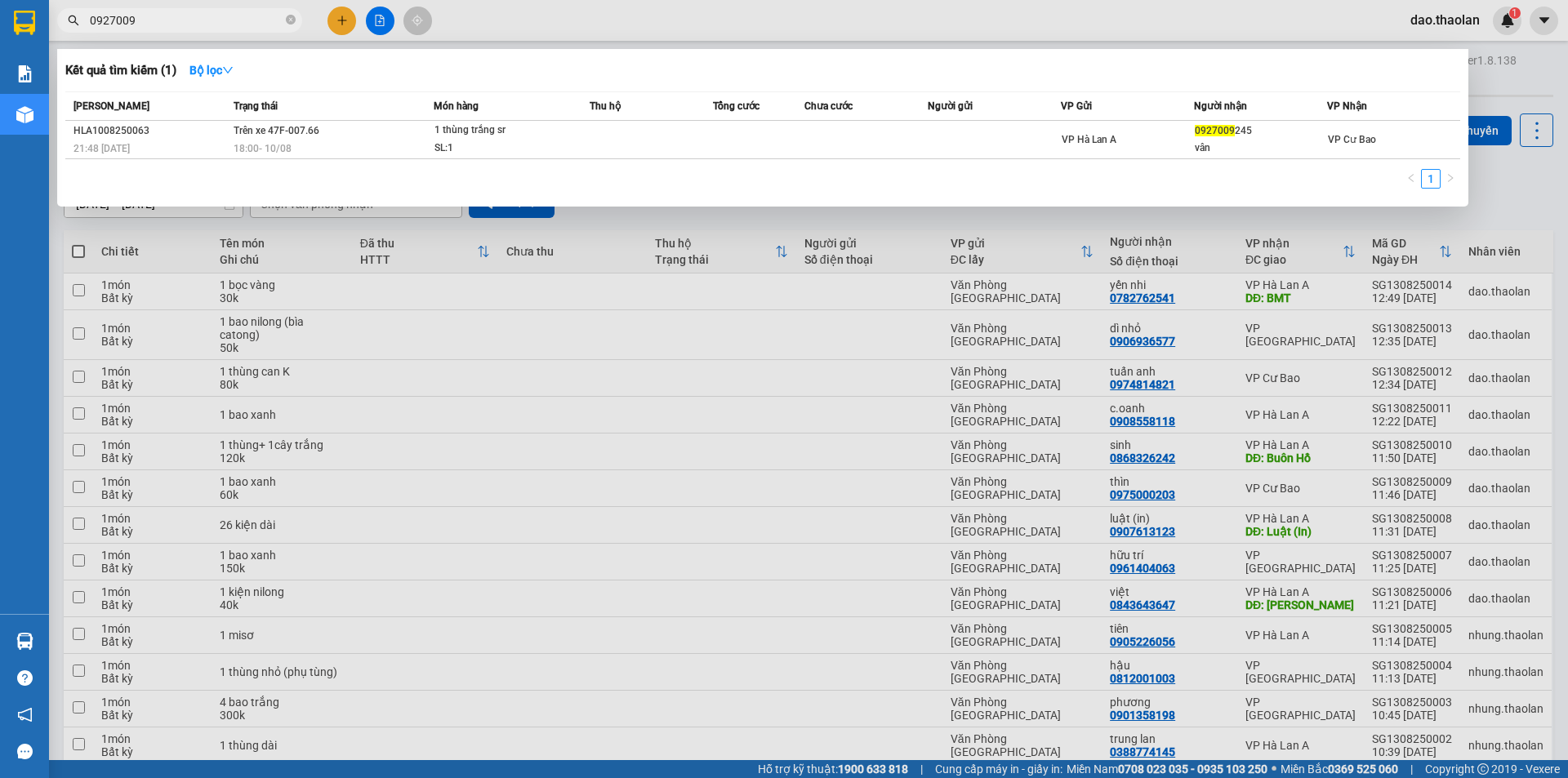
drag, startPoint x: 179, startPoint y: 22, endPoint x: 0, endPoint y: 15, distance: 179.1
click at [0, 15] on section "Kết quả [PERSON_NAME] ( 1 ) Bộ lọc Mã ĐH Trạng thái Món hàng Thu hộ [PERSON_NAM…" at bounding box center [784, 389] width 1568 height 778
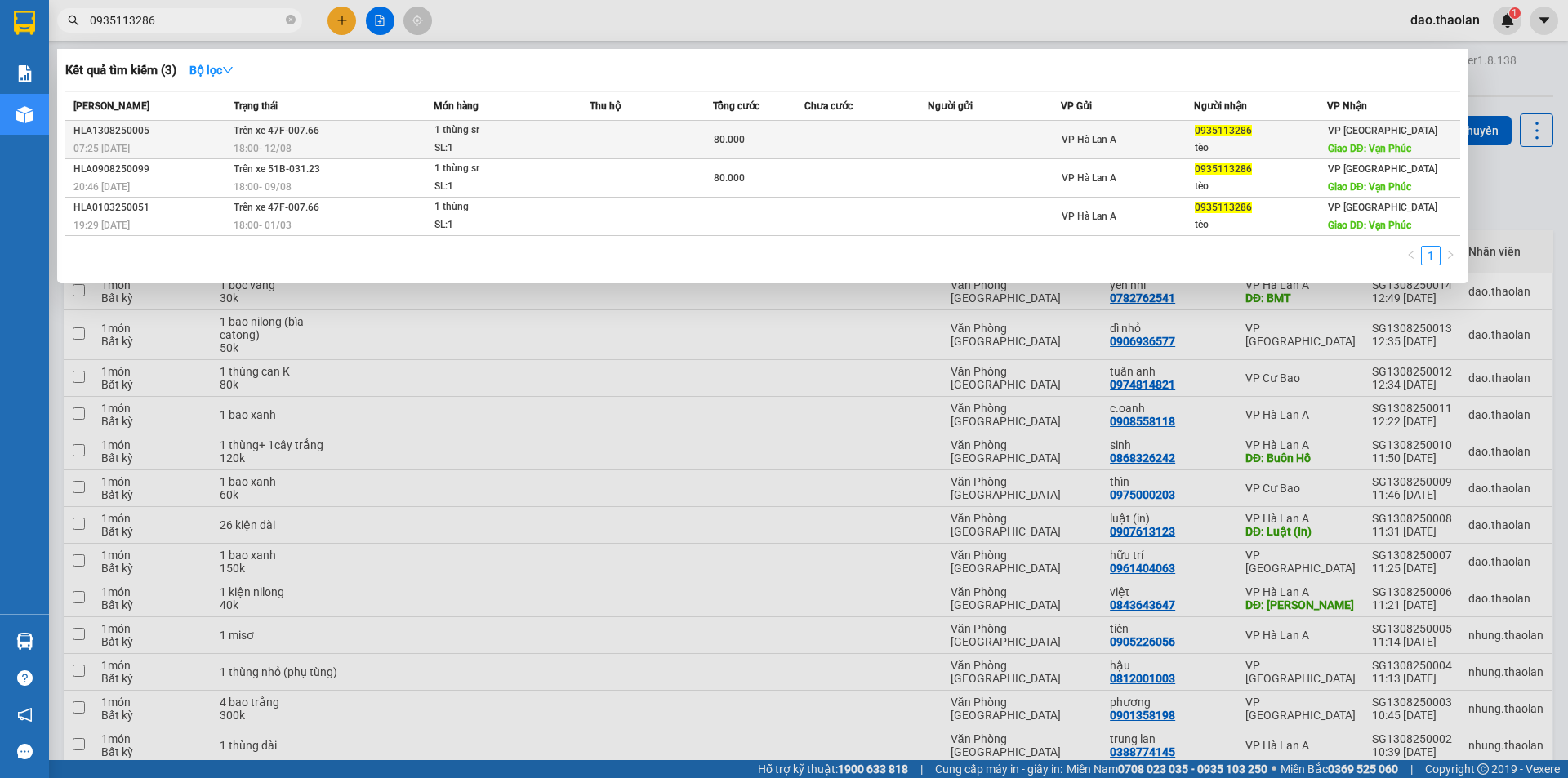
type input "0935113286"
click at [391, 136] on td "Trên xe 47F-007.66 18:00 [DATE]" at bounding box center [332, 140] width 205 height 38
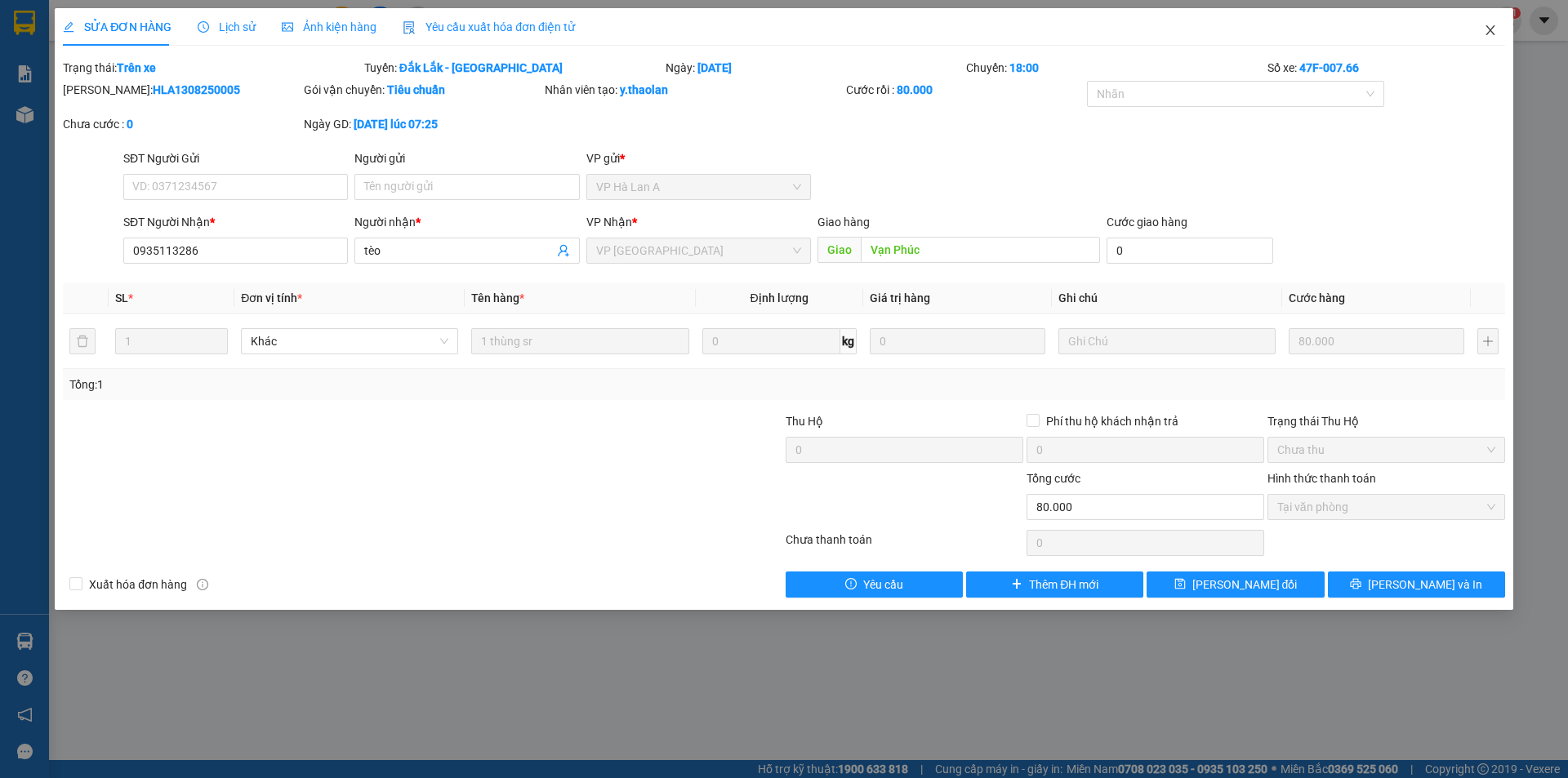
click at [1488, 36] on icon "close" at bounding box center [1490, 30] width 13 height 13
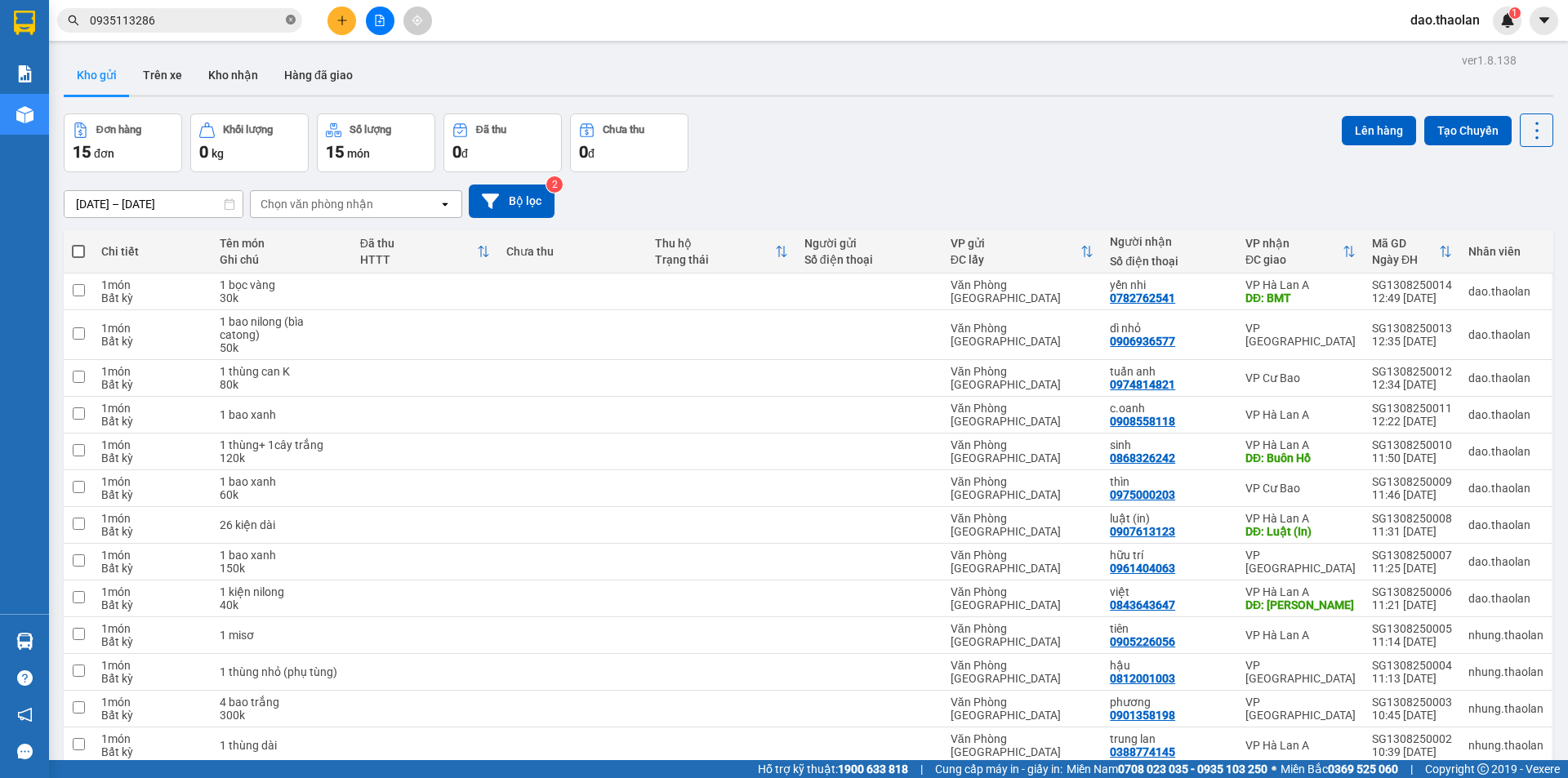
click at [292, 21] on icon "close-circle" at bounding box center [291, 19] width 10 height 10
